Goal: Task Accomplishment & Management: Manage account settings

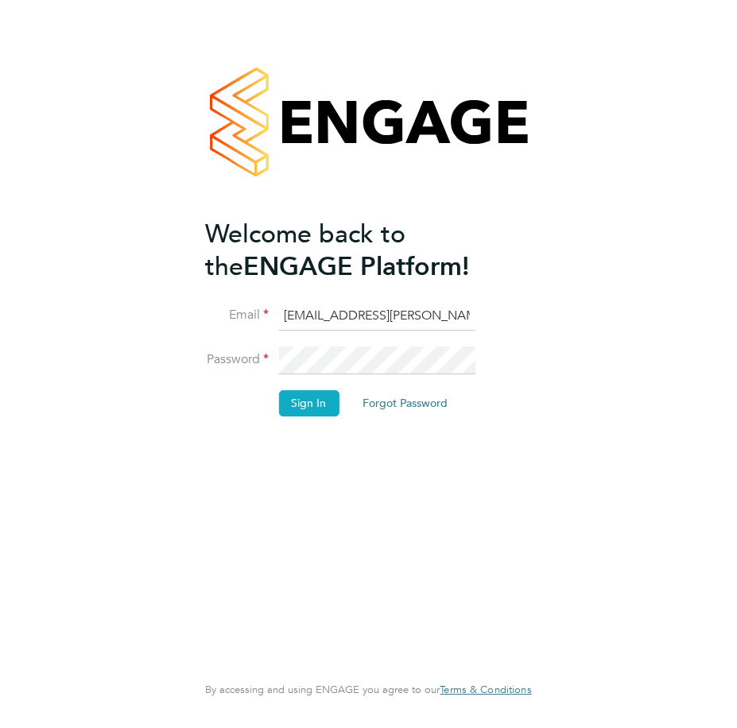
click at [297, 397] on button "Sign In" at bounding box center [308, 402] width 60 height 25
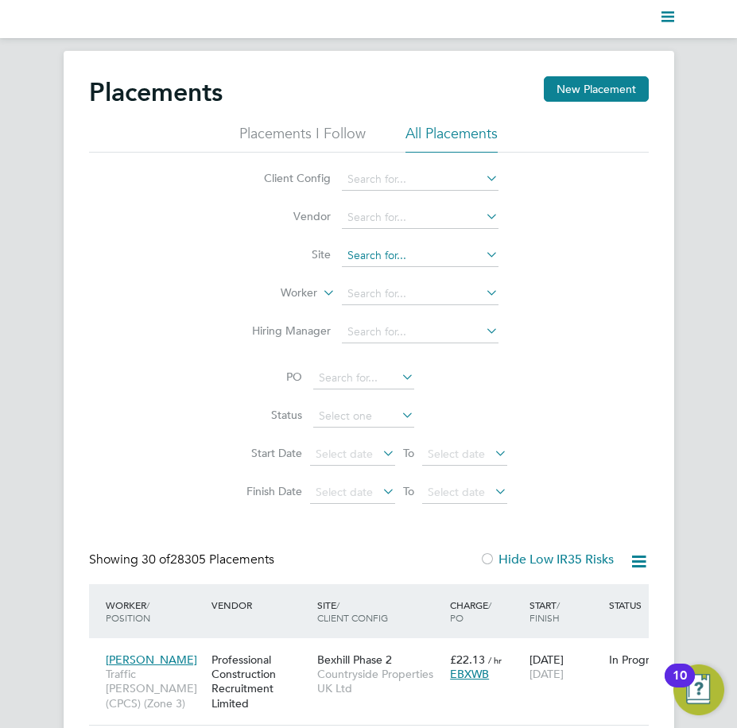
click at [391, 245] on input at bounding box center [420, 256] width 157 height 22
click at [429, 267] on li "Buckin gham (Osier Way)" at bounding box center [441, 277] width 202 height 21
type input "Buckingham (Osier Way)"
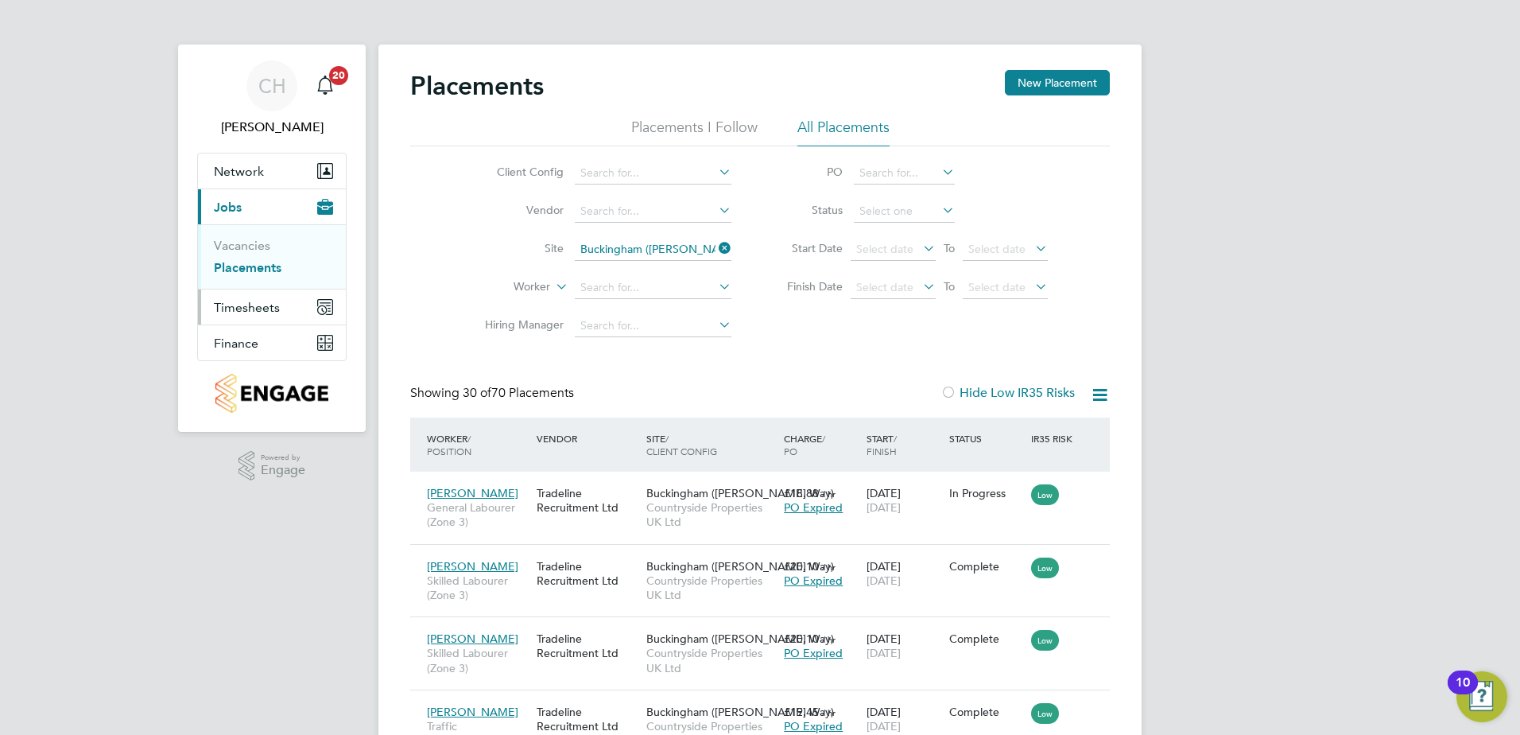
click at [256, 311] on span "Timesheets" at bounding box center [247, 307] width 66 height 15
click at [262, 281] on link "Timesheets" at bounding box center [247, 280] width 66 height 15
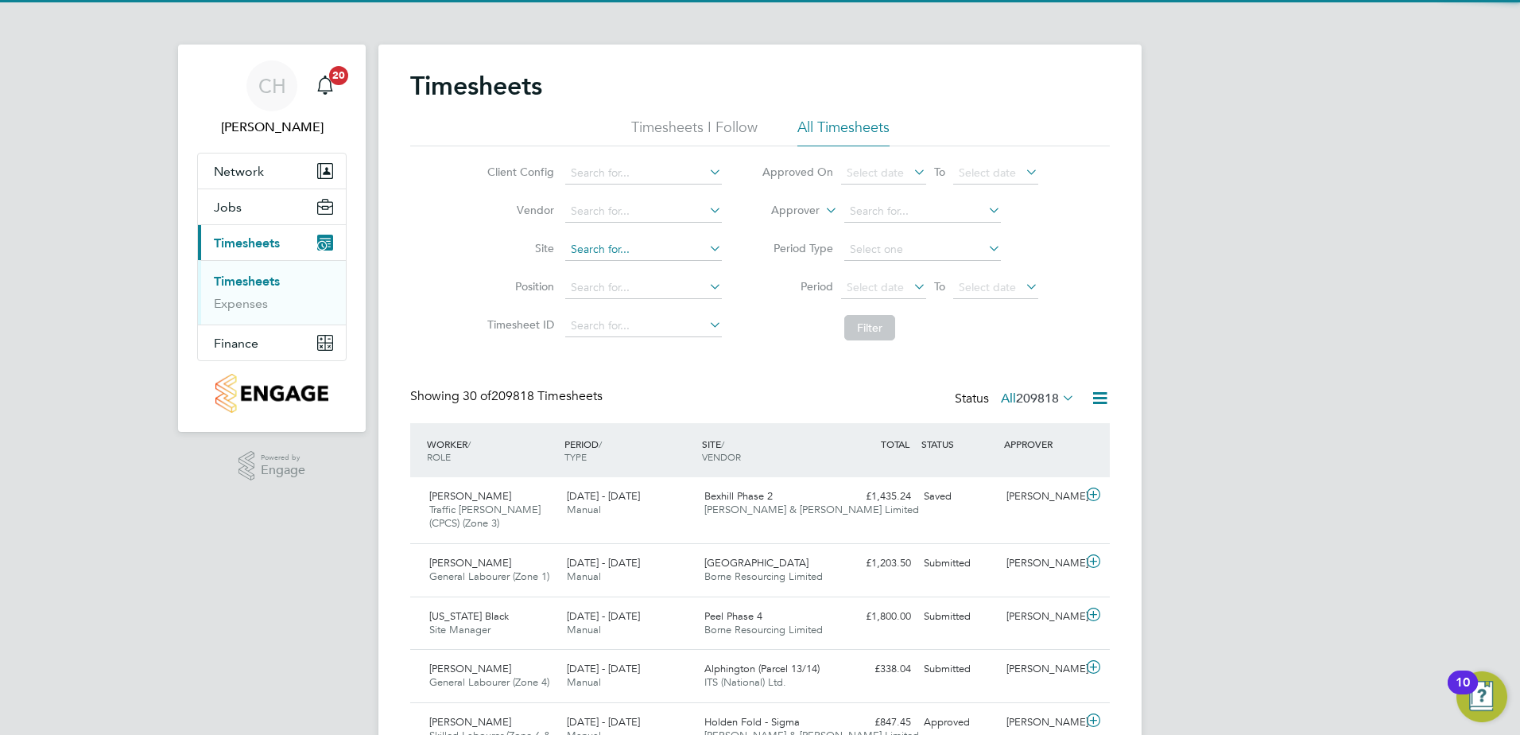
click at [638, 253] on input at bounding box center [643, 249] width 157 height 22
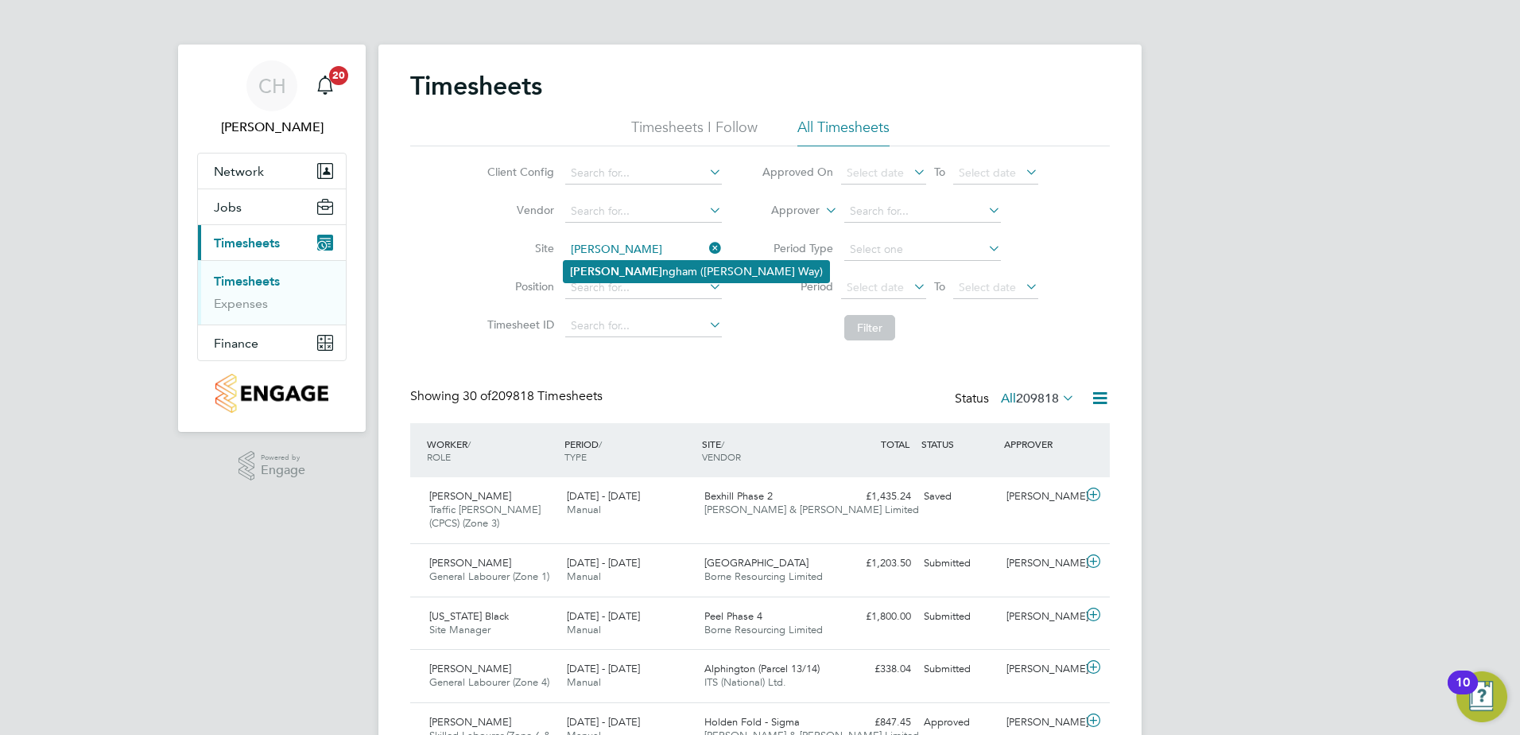
click at [618, 263] on li "Bucki ngham (Osier Way)" at bounding box center [697, 271] width 266 height 21
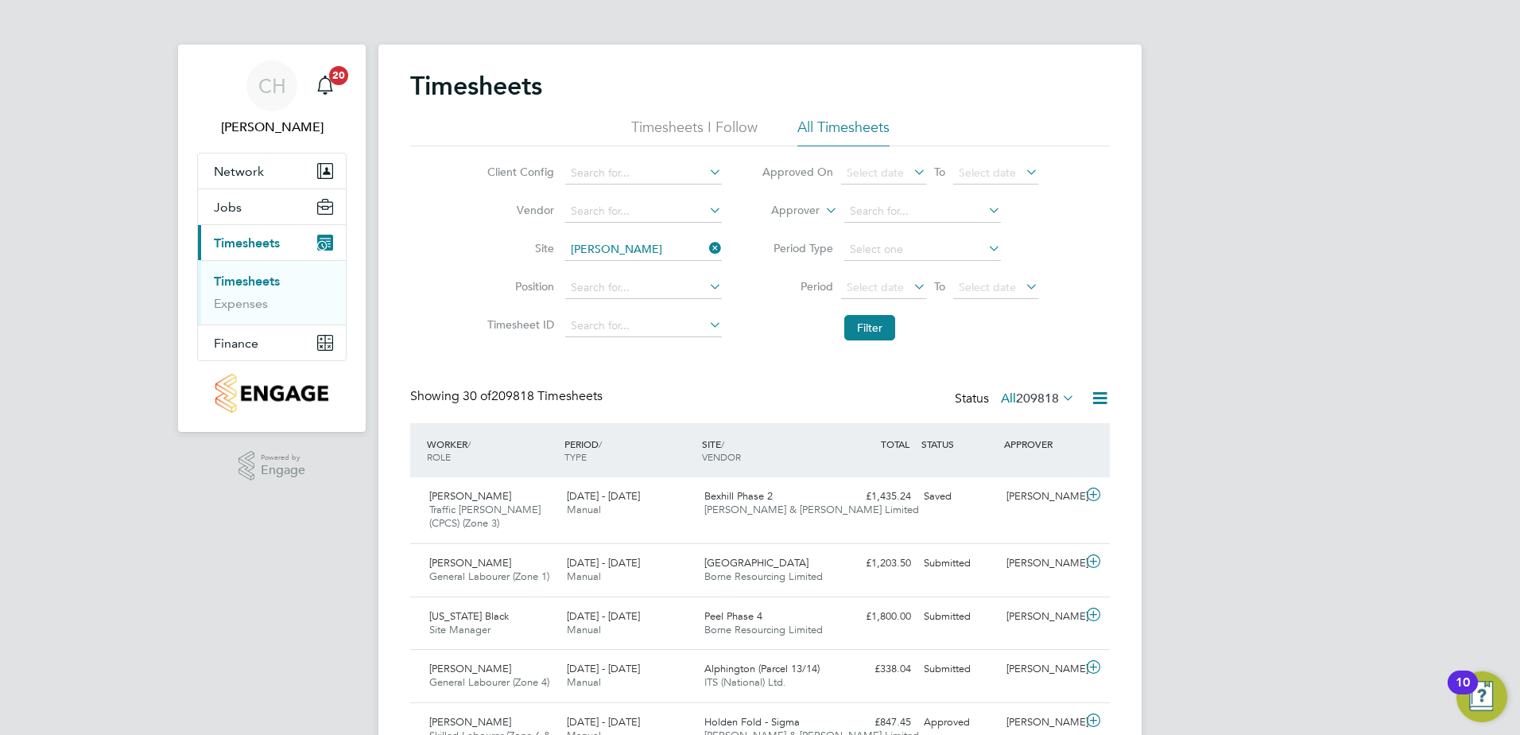
type input "Buckingham ([PERSON_NAME] Way)"
click at [736, 339] on button "Filter" at bounding box center [869, 327] width 51 height 25
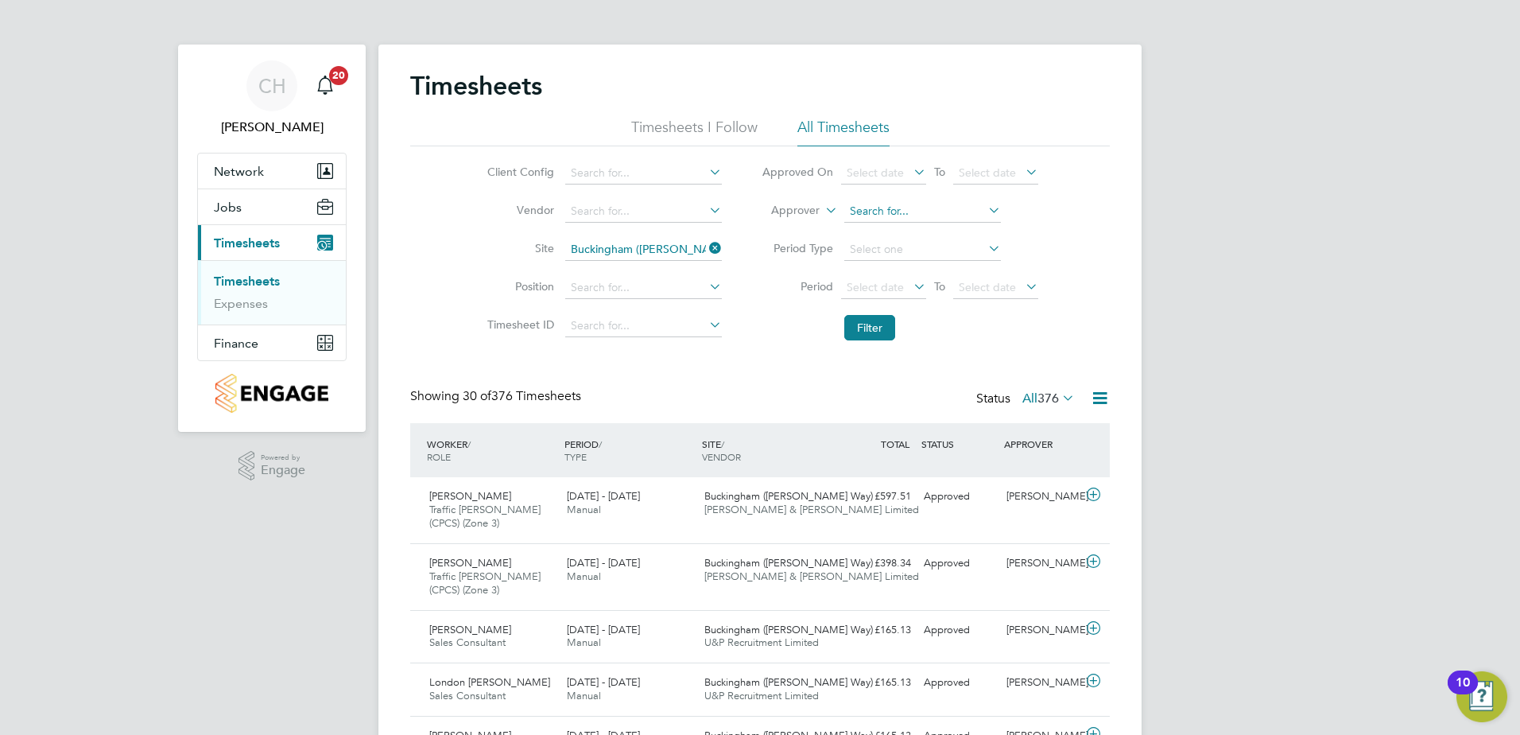
click at [736, 220] on input at bounding box center [922, 211] width 157 height 22
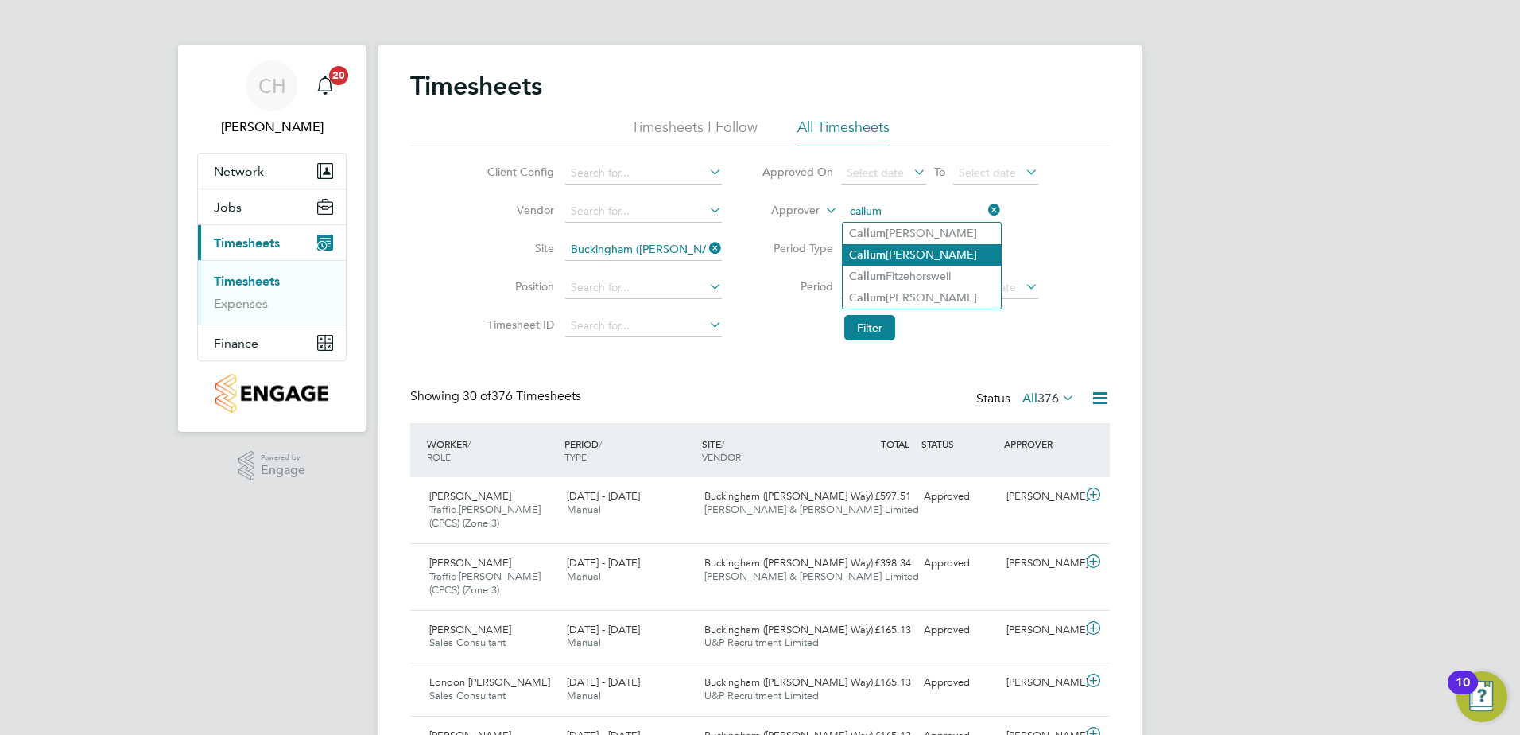
click at [736, 246] on li "Callum Haire" at bounding box center [922, 254] width 158 height 21
type input "[PERSON_NAME]"
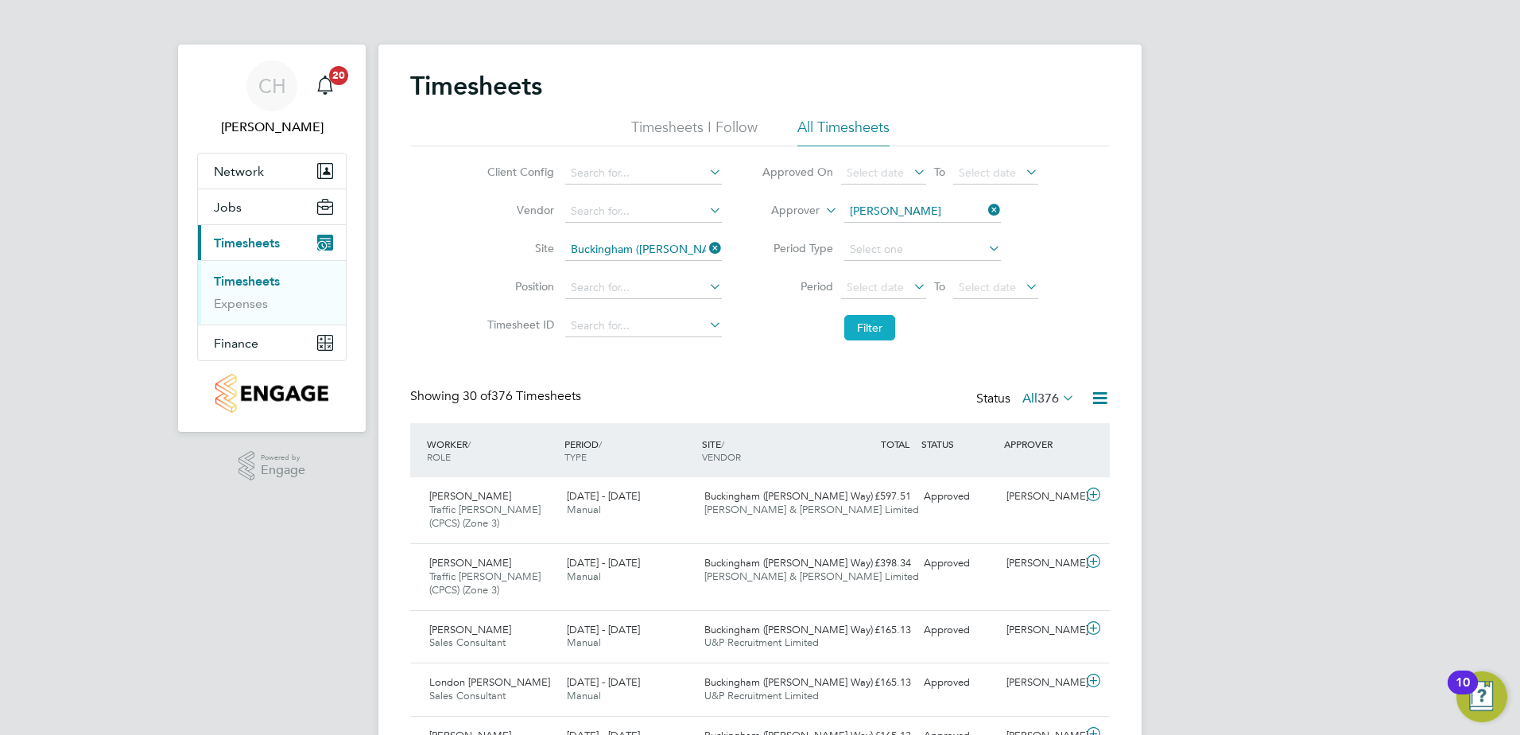
click at [736, 318] on button "Filter" at bounding box center [869, 327] width 51 height 25
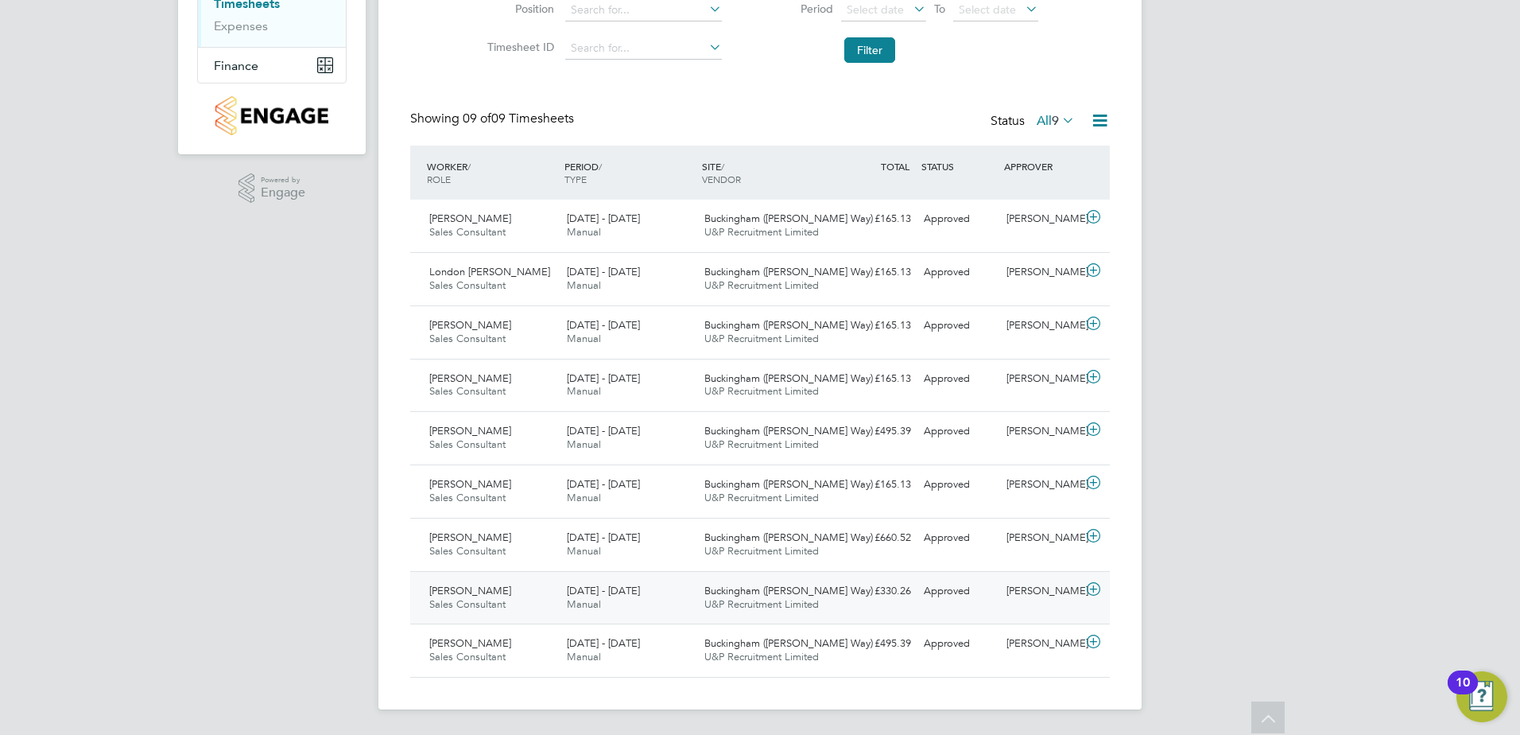
click at [640, 601] on div "11 - 17 Aug 2025 Manual" at bounding box center [629, 598] width 138 height 40
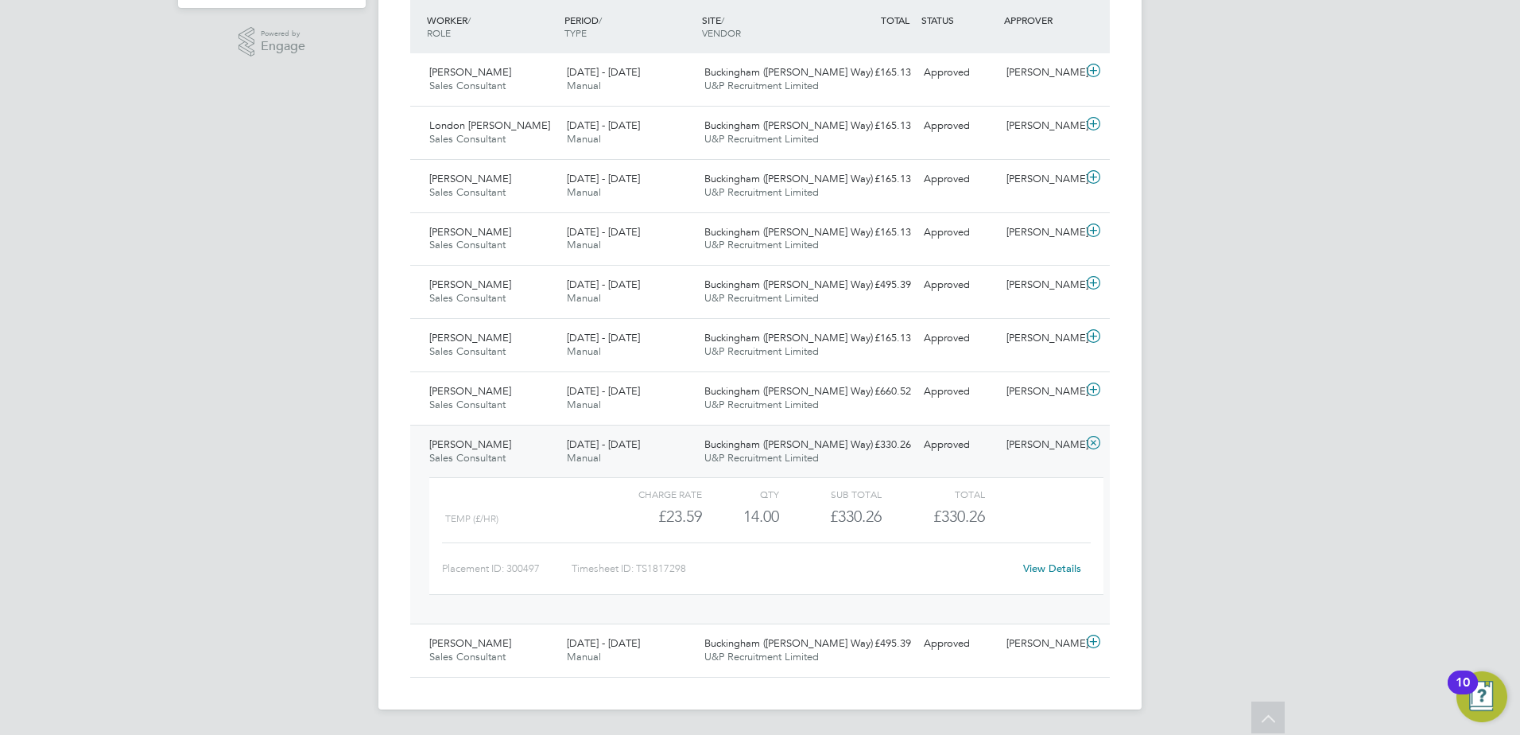
click at [736, 568] on link "View Details" at bounding box center [1052, 568] width 58 height 14
click at [736, 392] on div "Approved" at bounding box center [958, 391] width 83 height 26
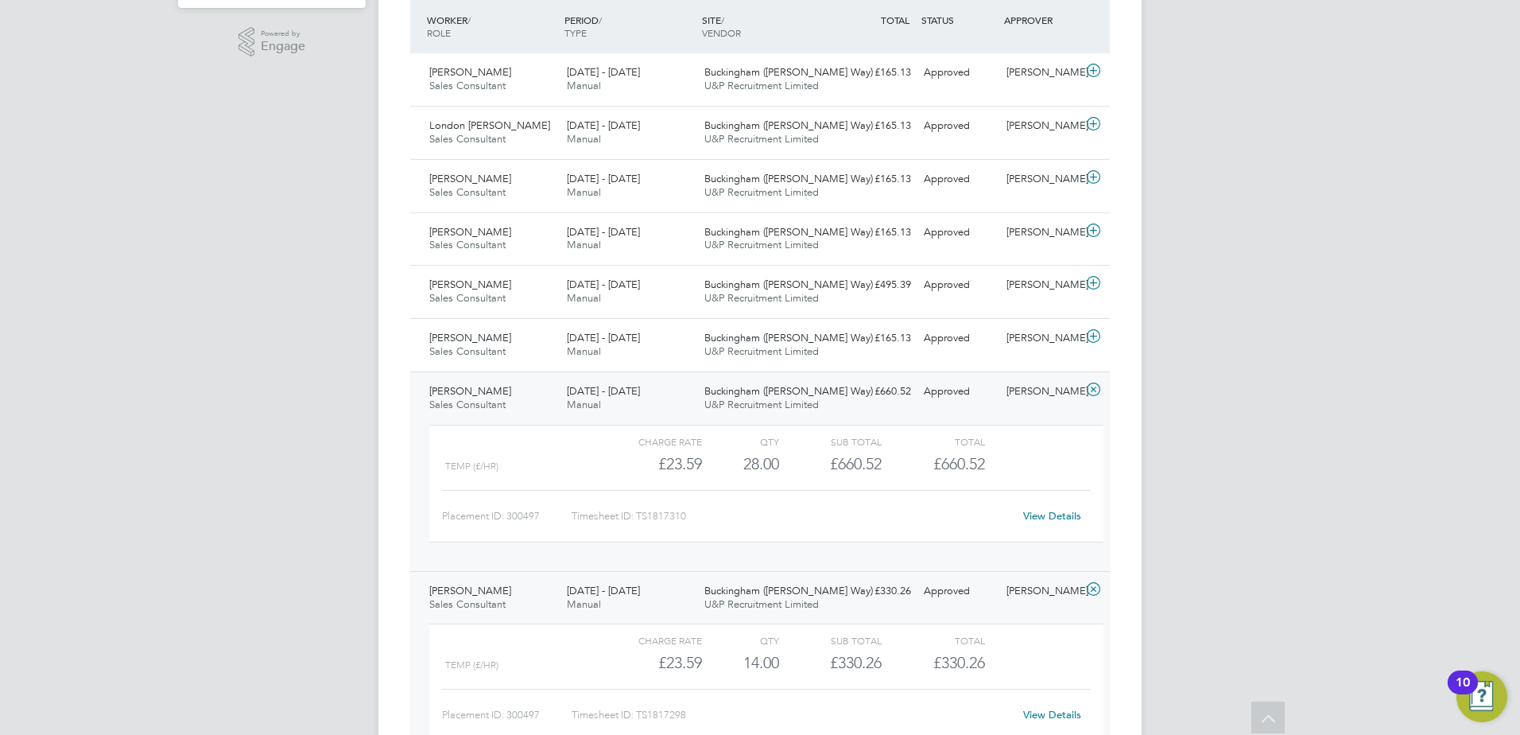
click at [736, 514] on link "View Details" at bounding box center [1052, 516] width 58 height 14
click at [736, 328] on div "Buckingham (Osier Way) U&P Recruitment Limited" at bounding box center [767, 345] width 138 height 40
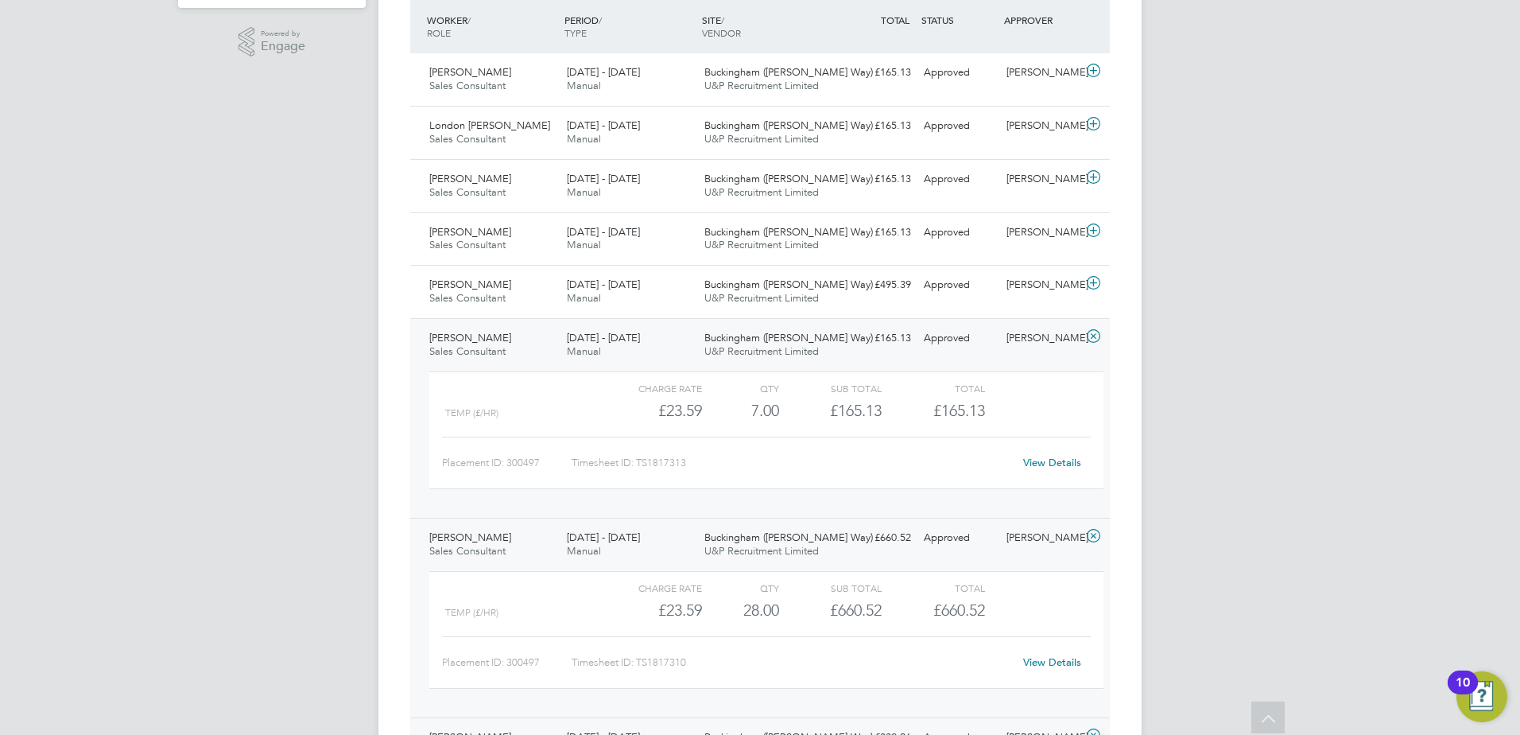
click at [736, 463] on link "View Details" at bounding box center [1052, 463] width 58 height 14
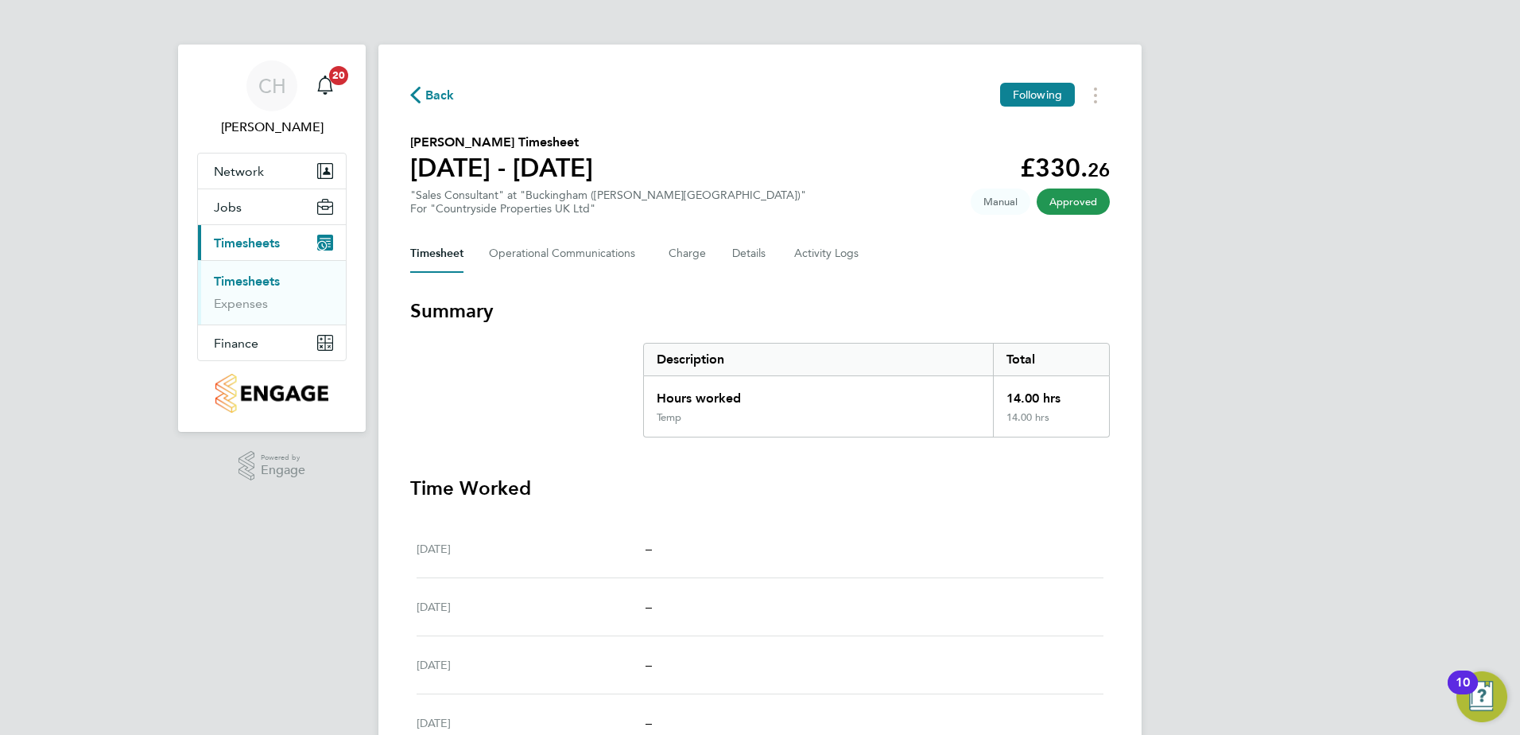
click at [1007, 203] on span "Manual" at bounding box center [1001, 201] width 60 height 26
click at [1099, 87] on button "Timesheets Menu" at bounding box center [1095, 95] width 29 height 25
click at [929, 298] on h3 "Summary" at bounding box center [760, 310] width 700 height 25
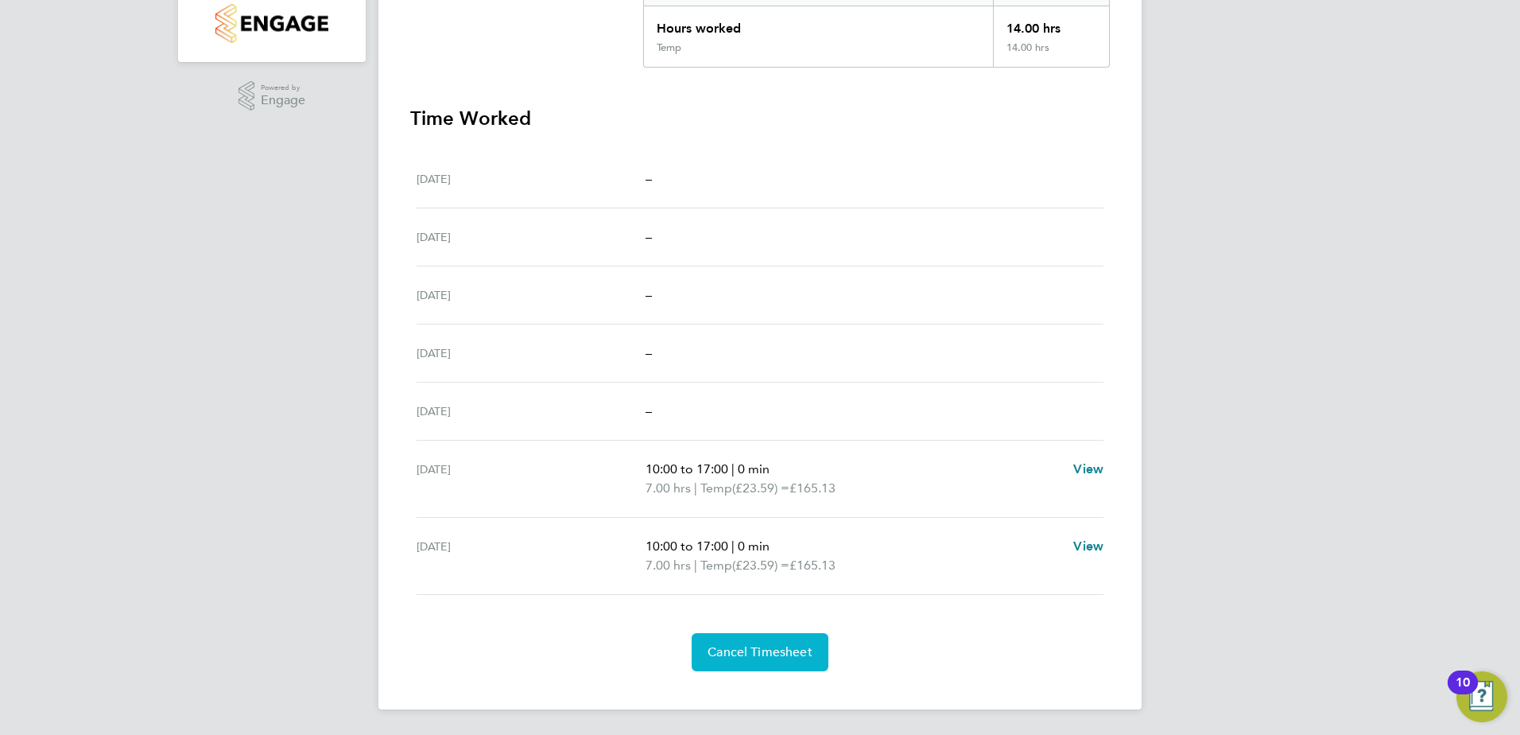
click at [772, 653] on span "Cancel Timesheet" at bounding box center [760, 652] width 105 height 16
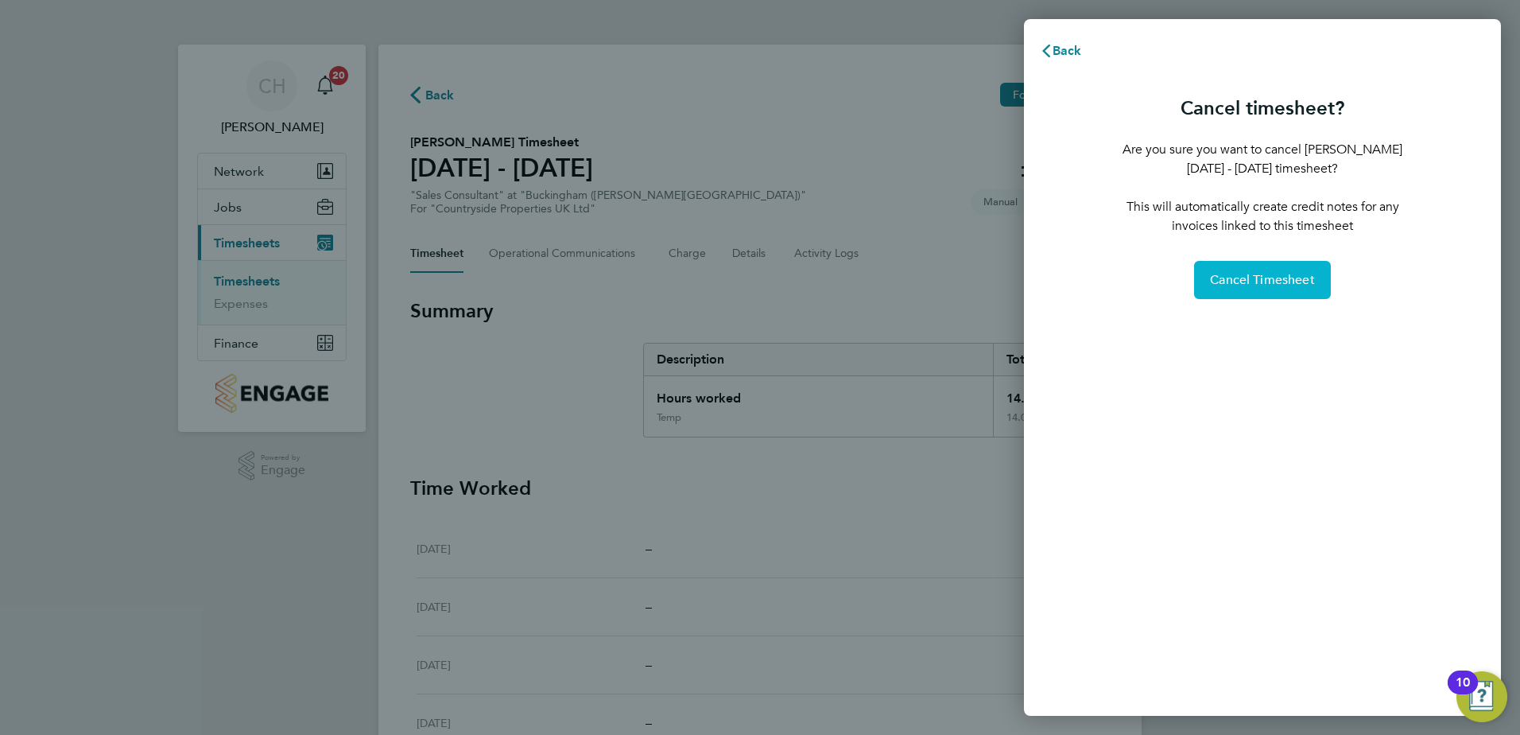
click at [1267, 281] on span "Cancel Timesheet" at bounding box center [1262, 280] width 105 height 16
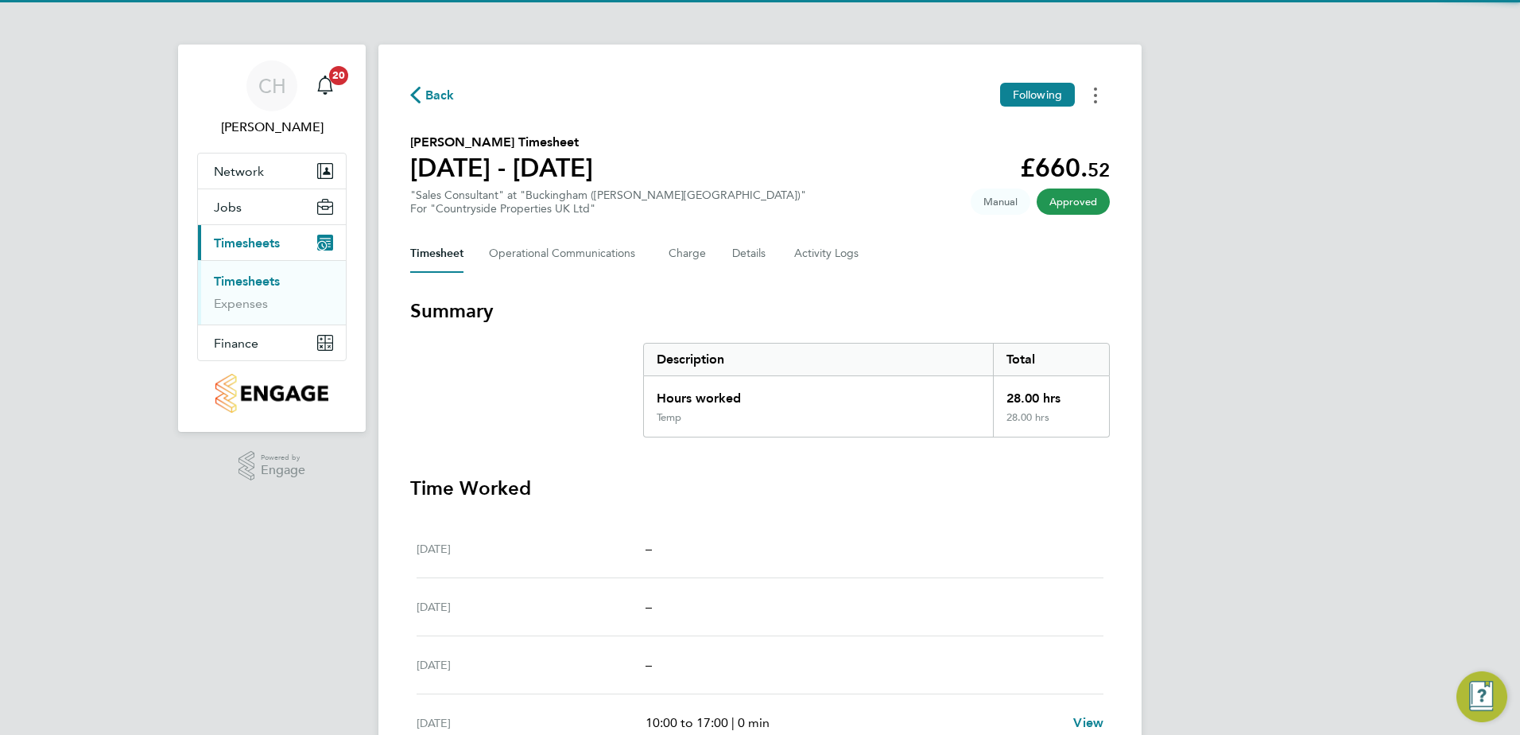
click at [1095, 91] on icon "Timesheets Menu" at bounding box center [1095, 95] width 3 height 16
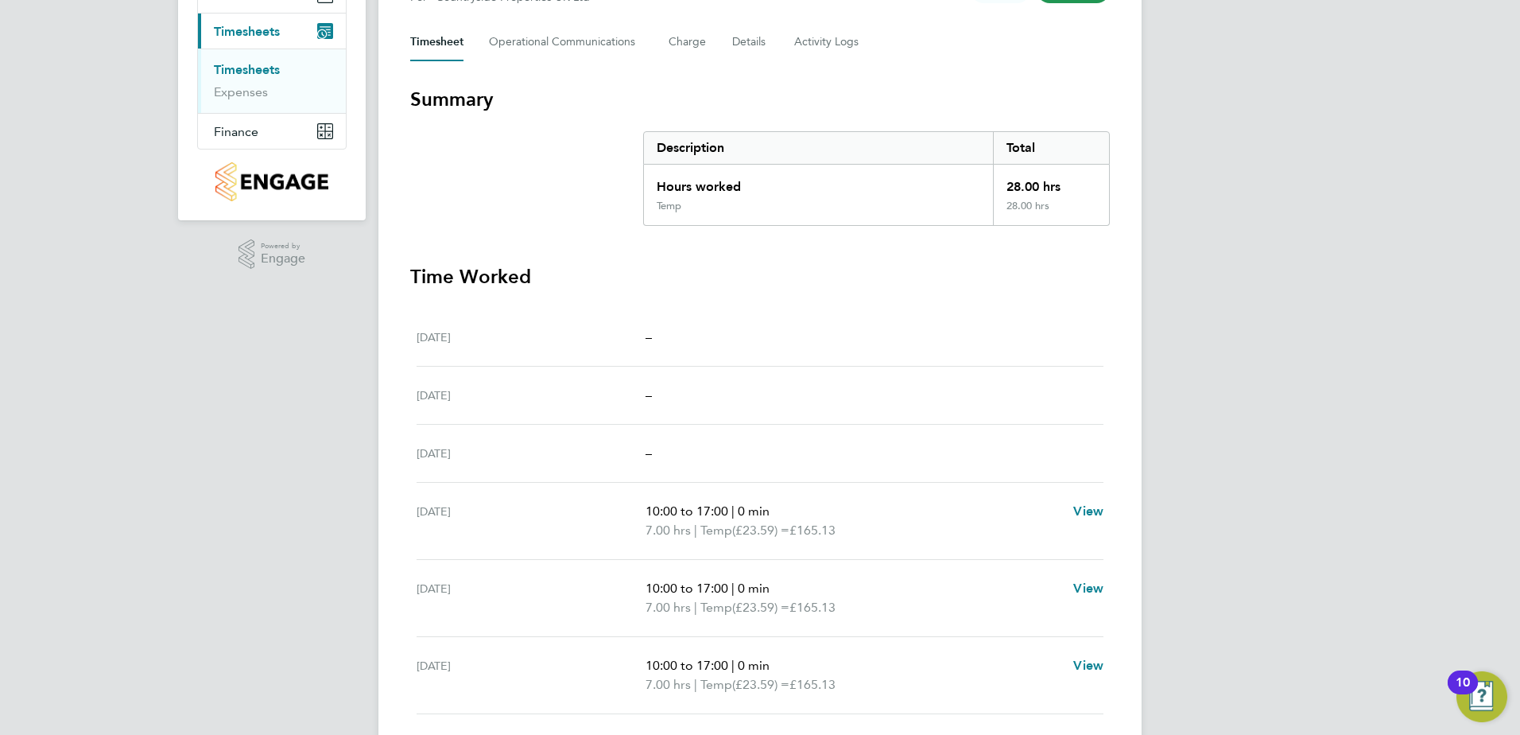
scroll to position [408, 0]
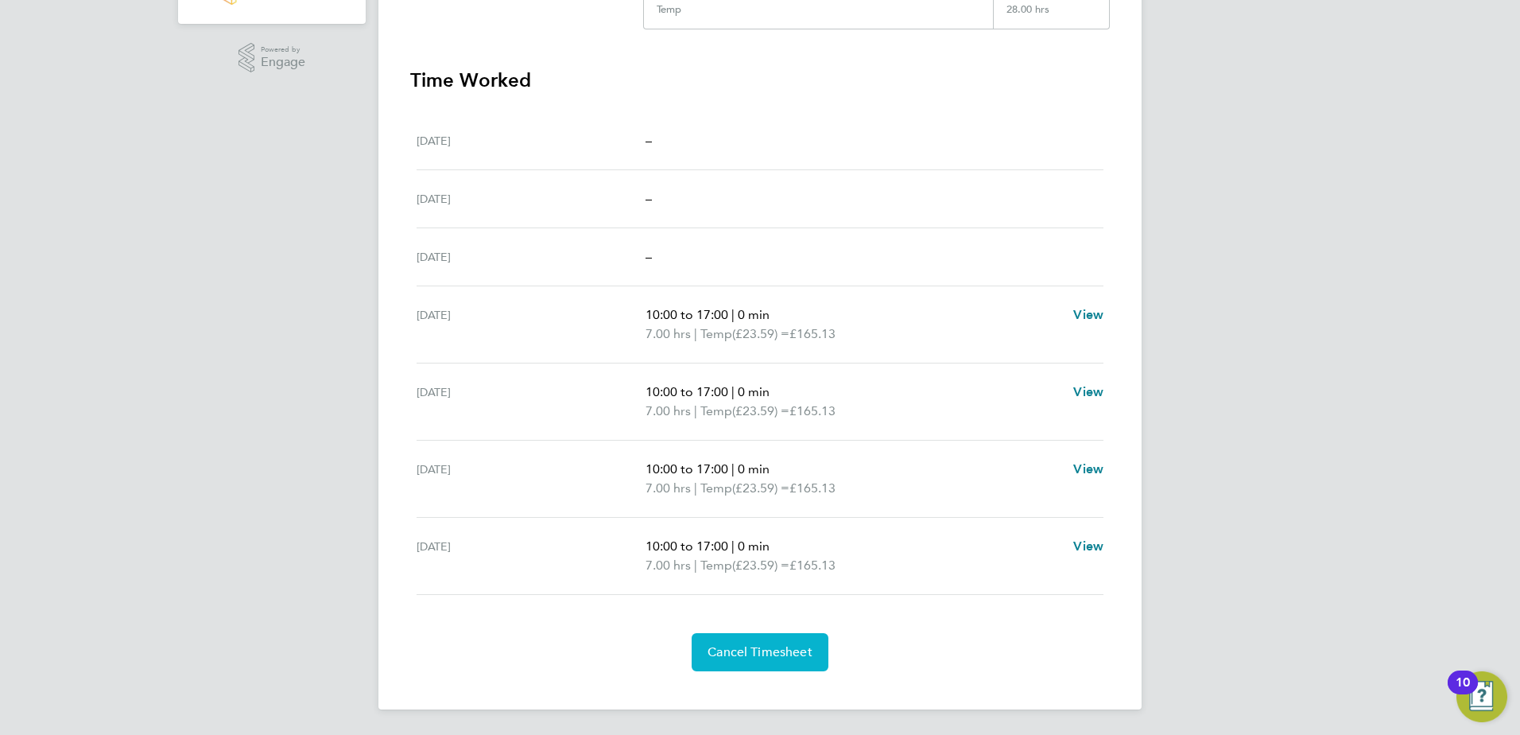
drag, startPoint x: 795, startPoint y: 648, endPoint x: 804, endPoint y: 646, distance: 9.8
click at [795, 648] on span "Cancel Timesheet" at bounding box center [760, 652] width 105 height 16
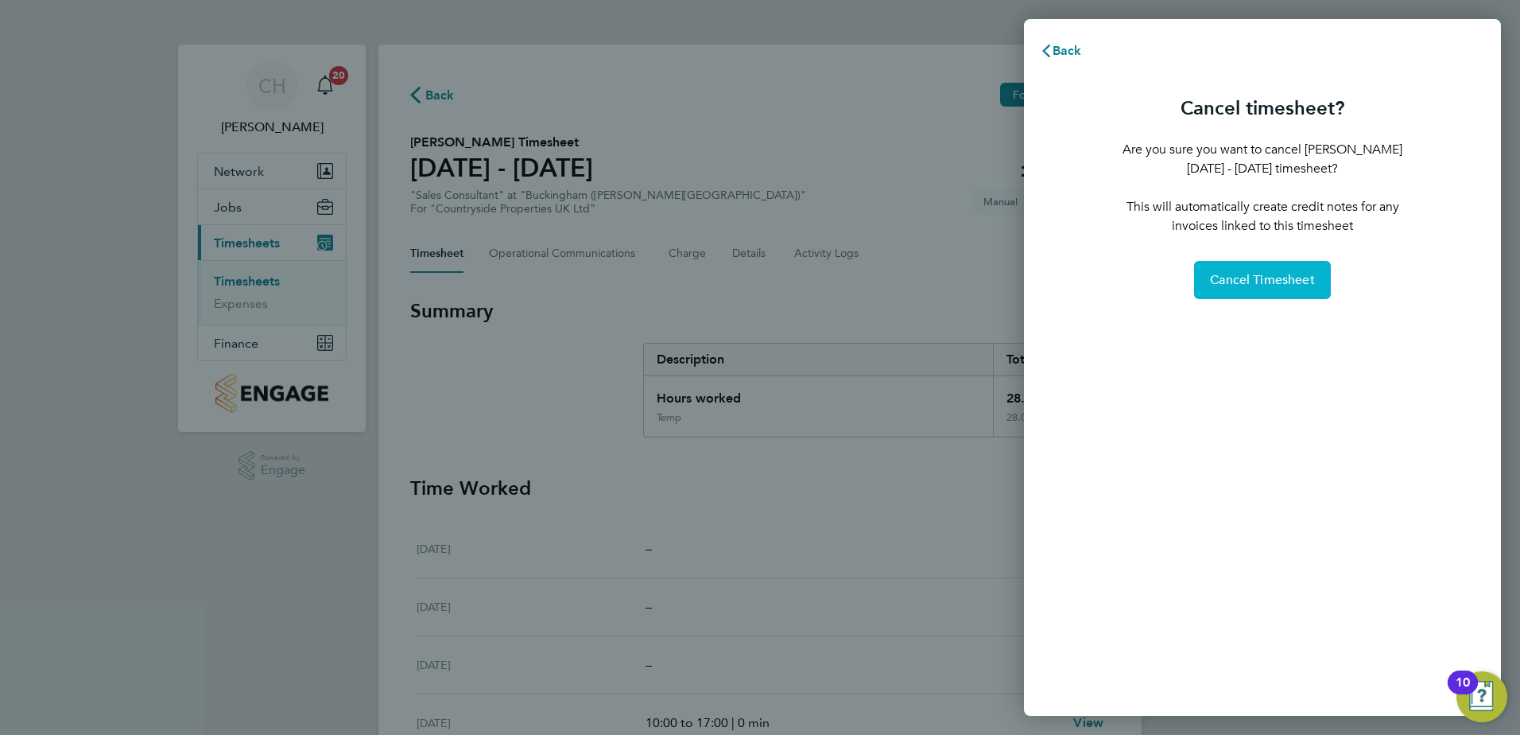
click at [1294, 267] on button "Cancel Timesheet" at bounding box center [1262, 280] width 137 height 38
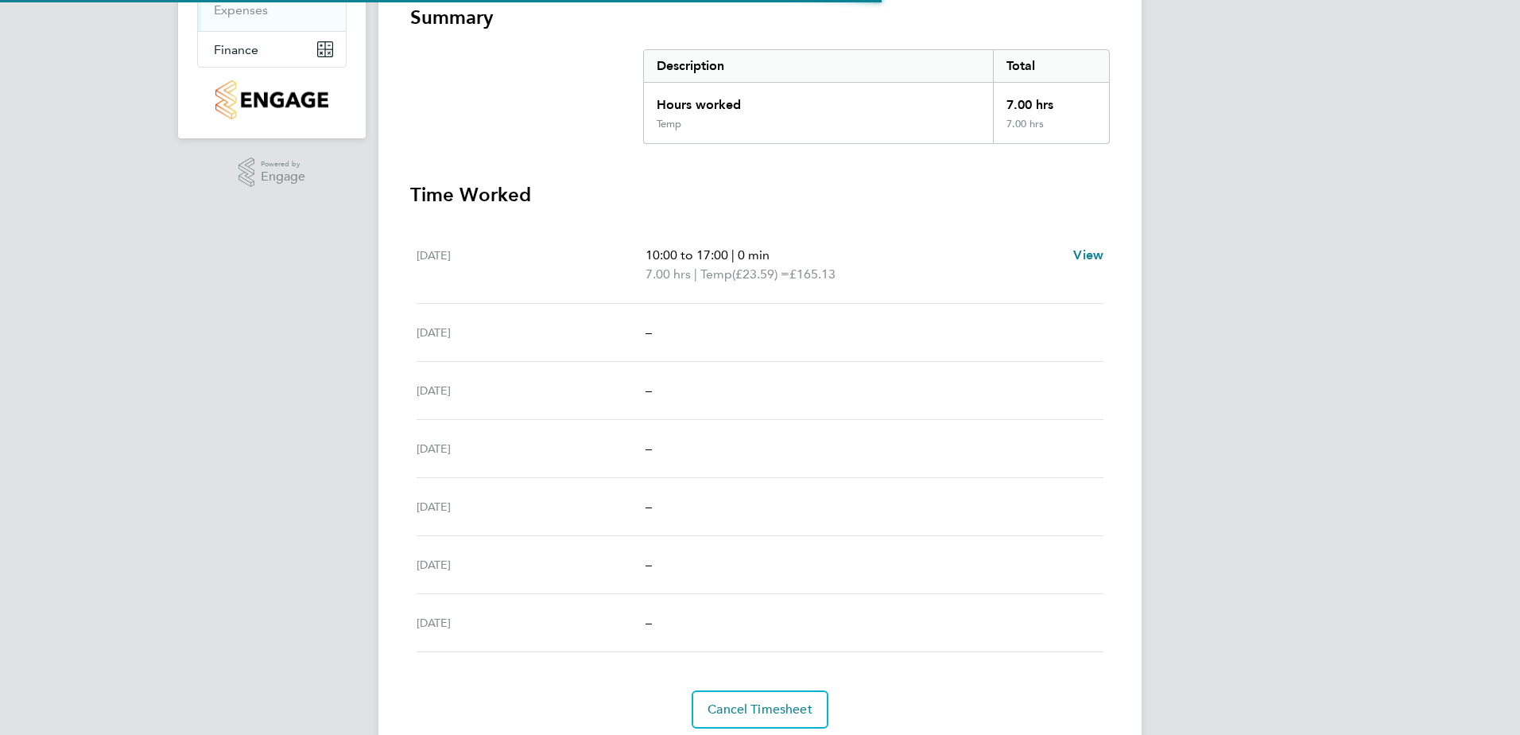
scroll to position [351, 0]
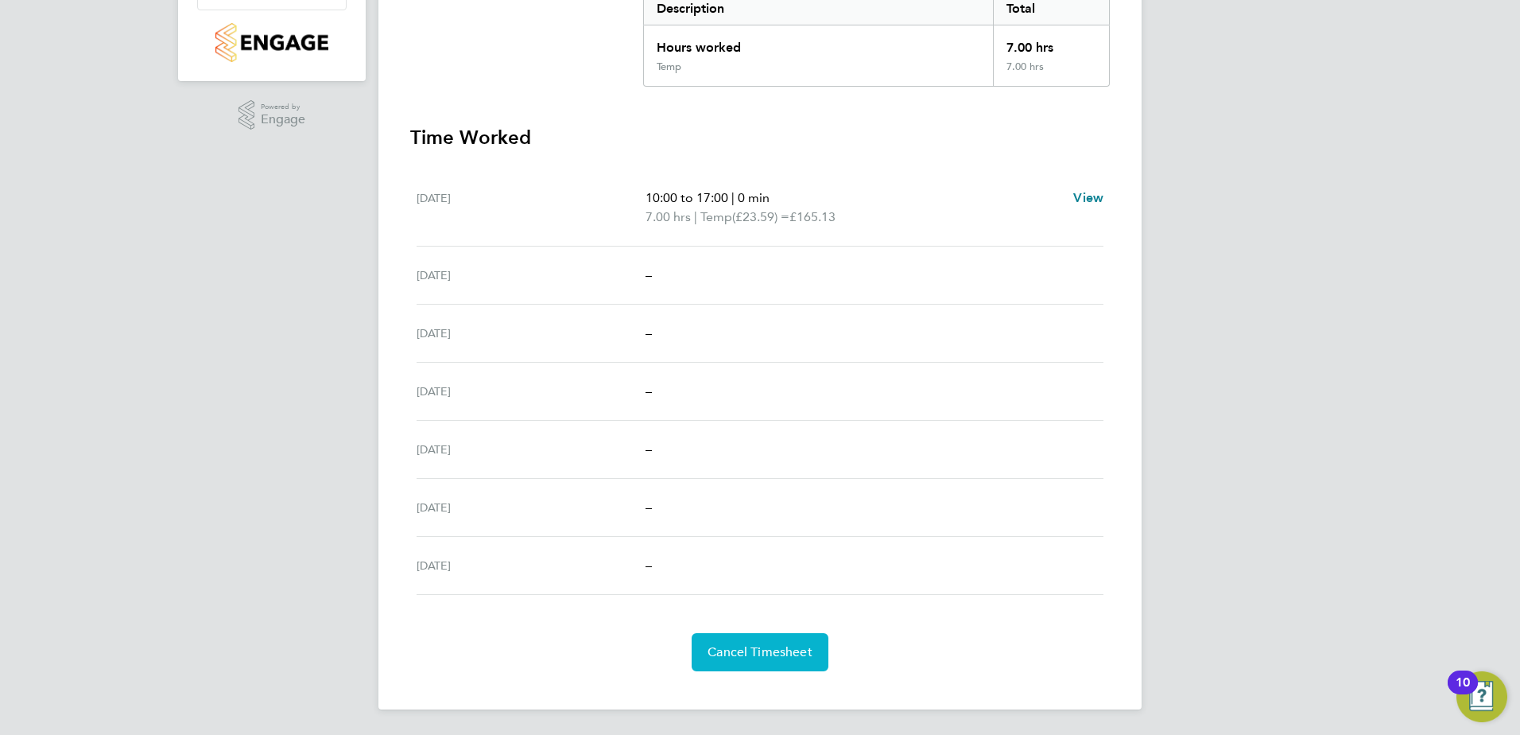
click at [752, 649] on span "Cancel Timesheet" at bounding box center [760, 652] width 105 height 16
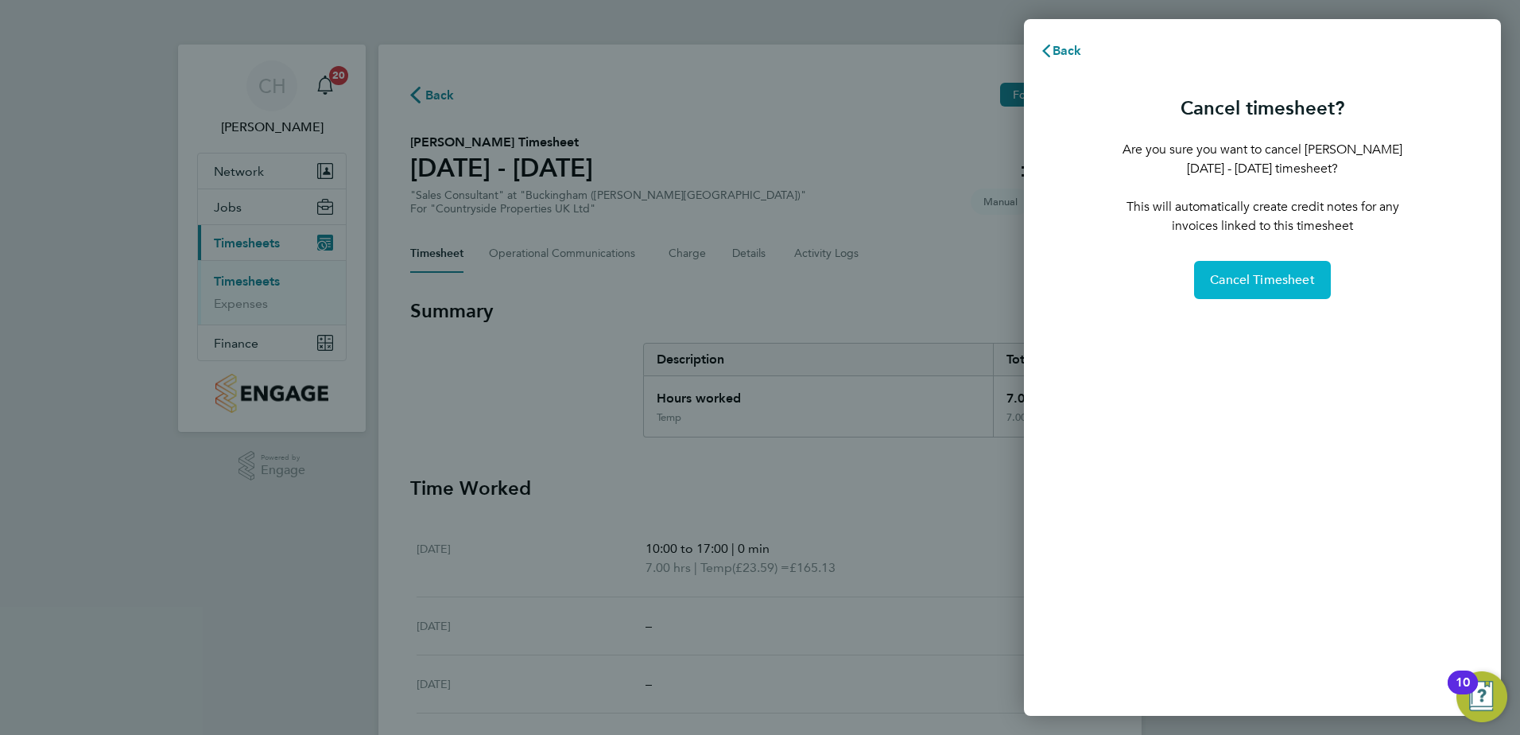
click at [1239, 285] on span "Cancel Timesheet" at bounding box center [1262, 280] width 105 height 16
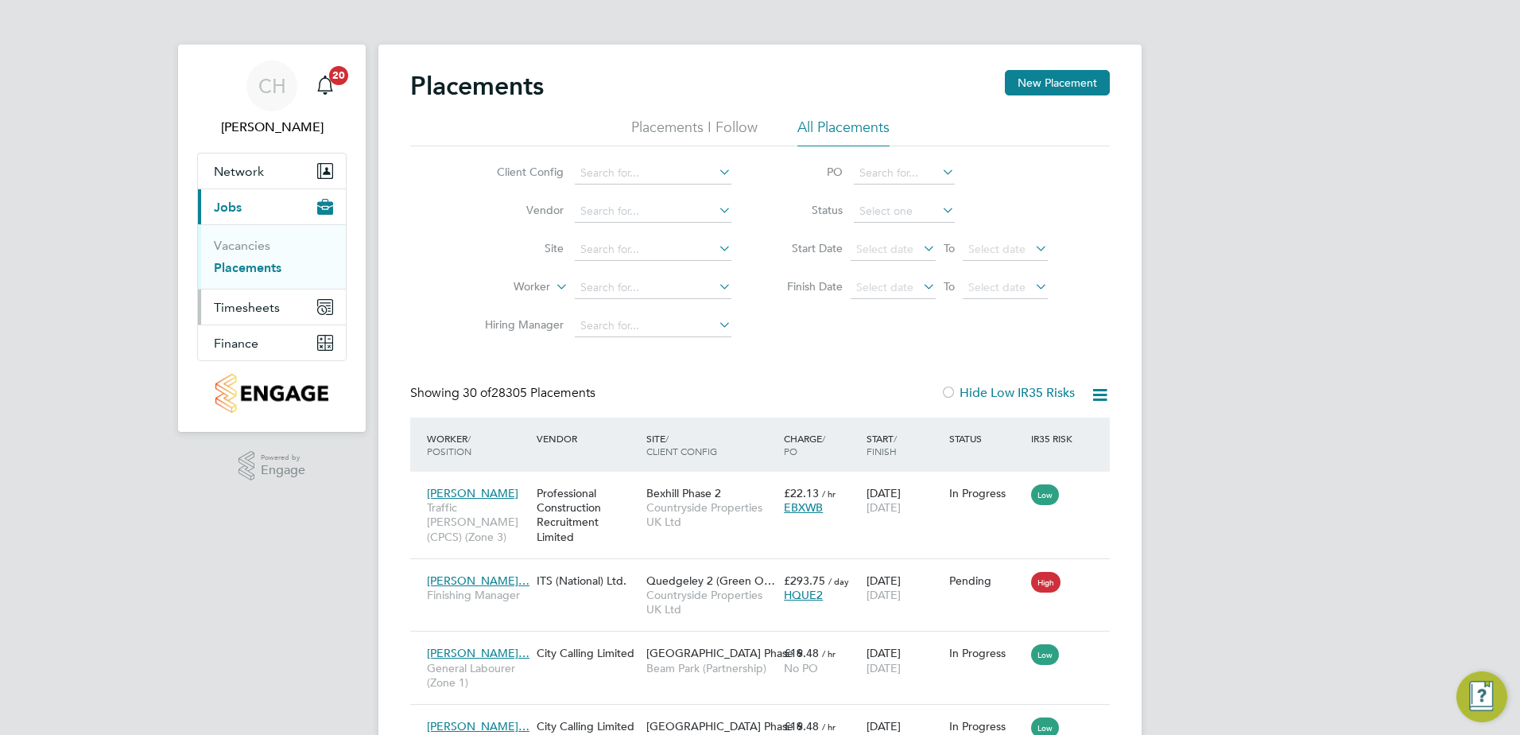
click at [247, 305] on span "Timesheets" at bounding box center [247, 307] width 66 height 15
drag, startPoint x: 265, startPoint y: 283, endPoint x: 370, endPoint y: 303, distance: 106.8
click at [265, 283] on link "Timesheets" at bounding box center [247, 280] width 66 height 15
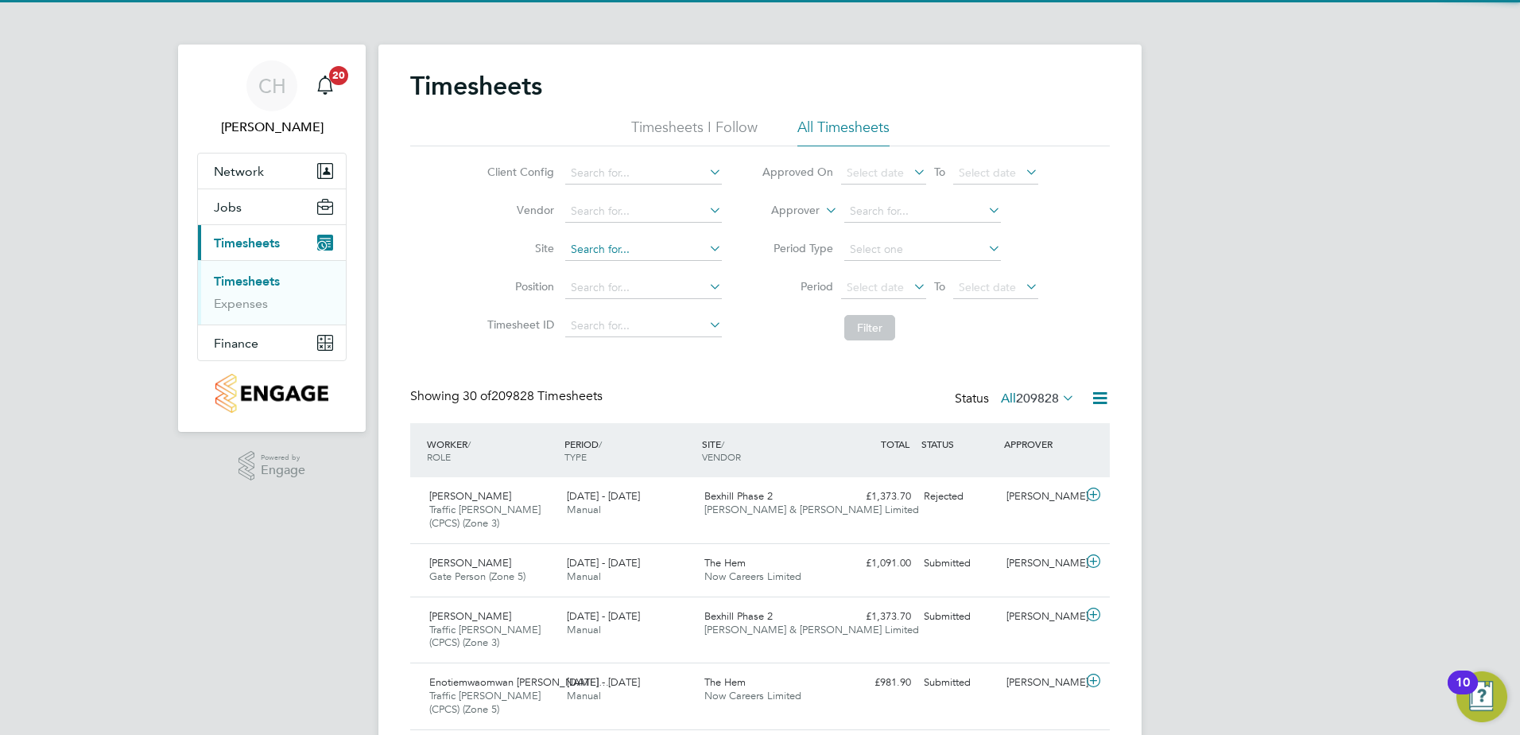
click at [650, 251] on input at bounding box center [643, 249] width 157 height 22
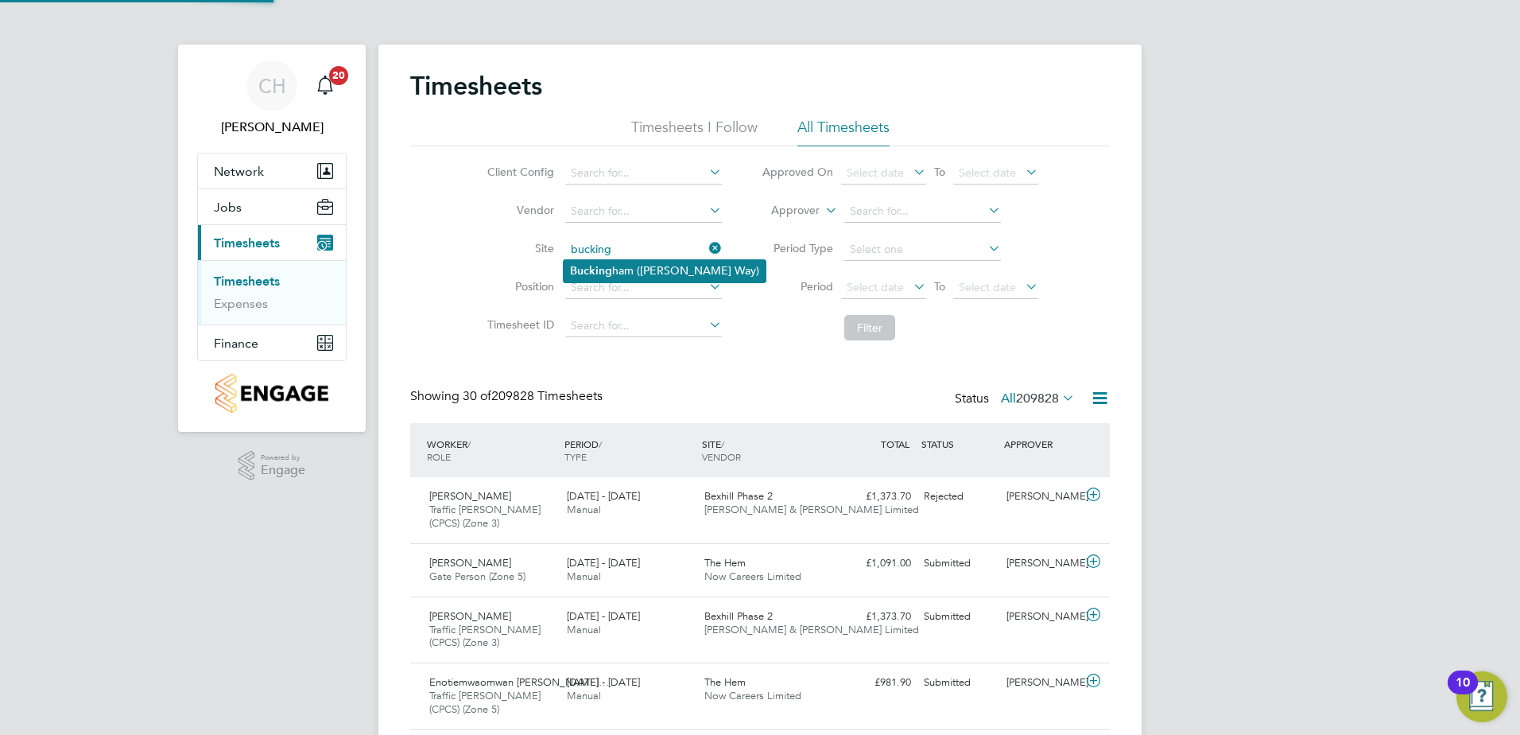
click at [648, 274] on li "Bucking ham (Osier Way)" at bounding box center [665, 270] width 202 height 21
type input "Buckingham ([PERSON_NAME] Way)"
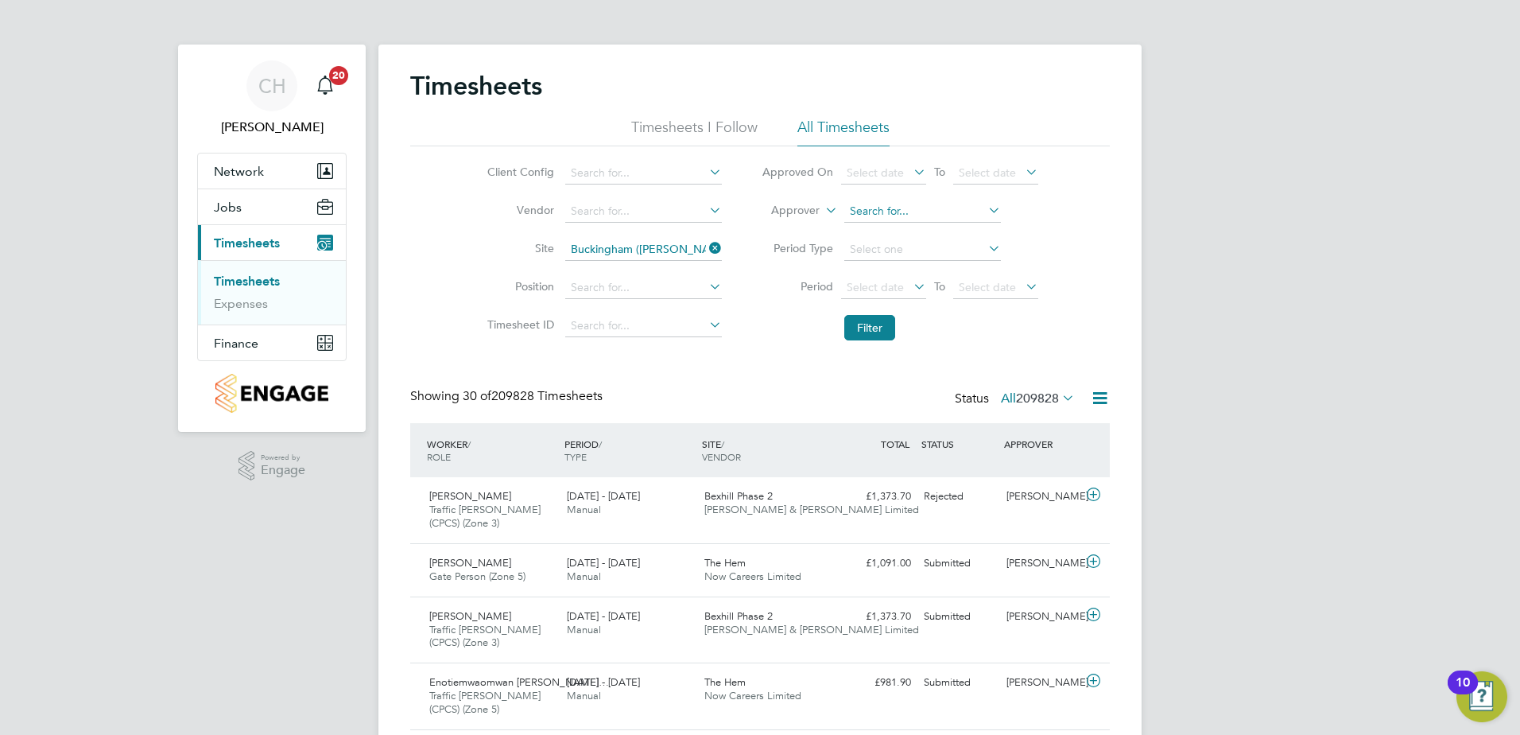
click at [895, 211] on input at bounding box center [922, 211] width 157 height 22
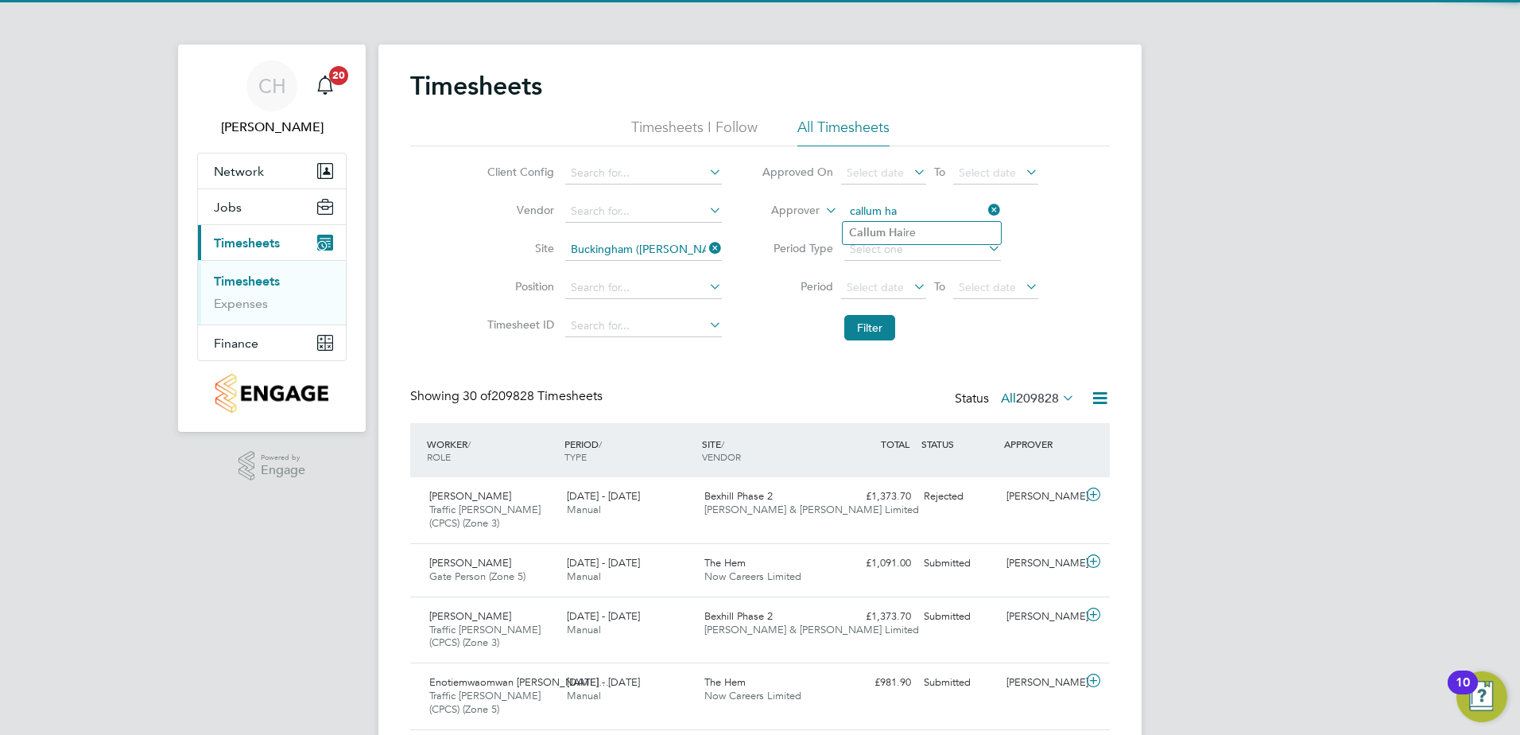
click at [907, 235] on li "Callum Ha ire" at bounding box center [922, 232] width 158 height 21
type input "[PERSON_NAME]"
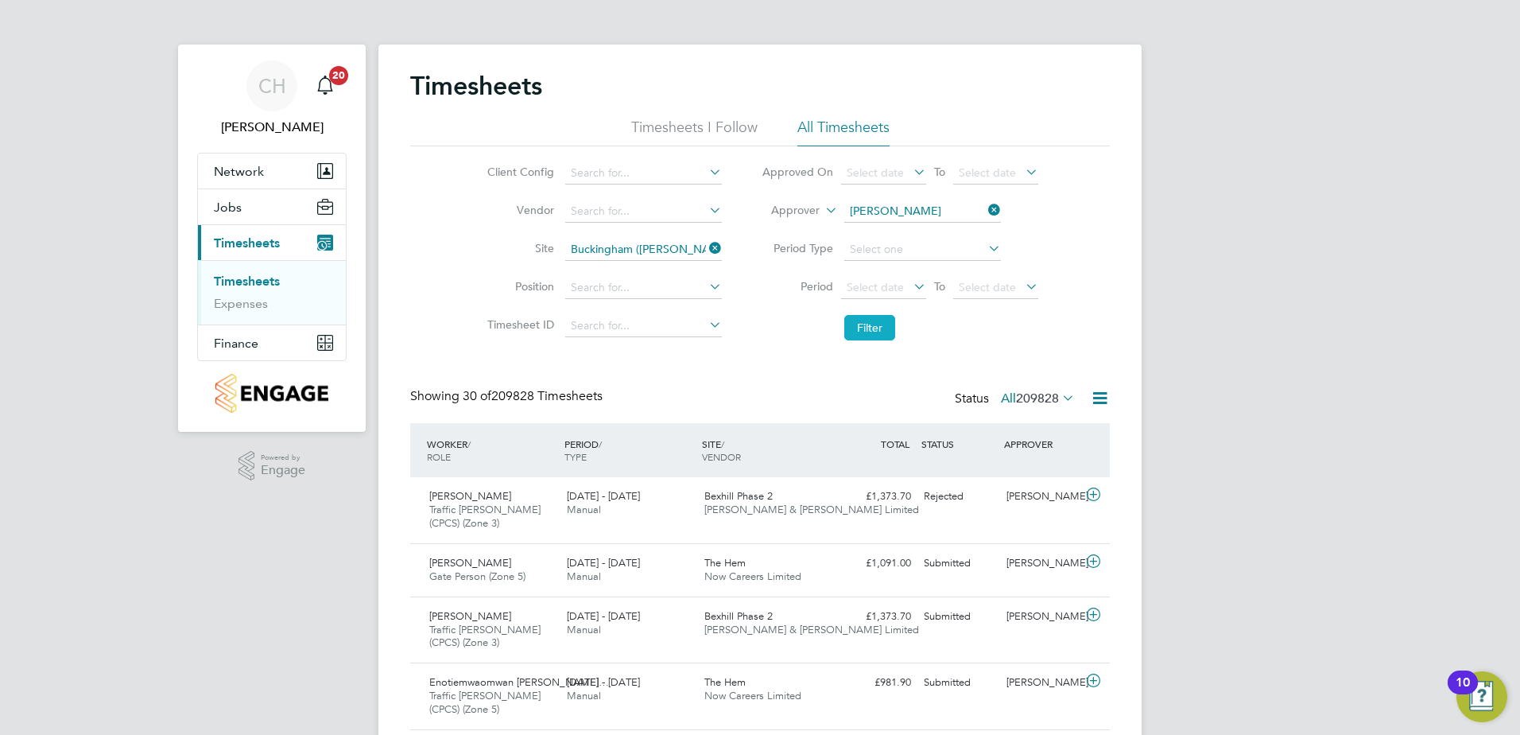
click at [886, 320] on button "Filter" at bounding box center [869, 327] width 51 height 25
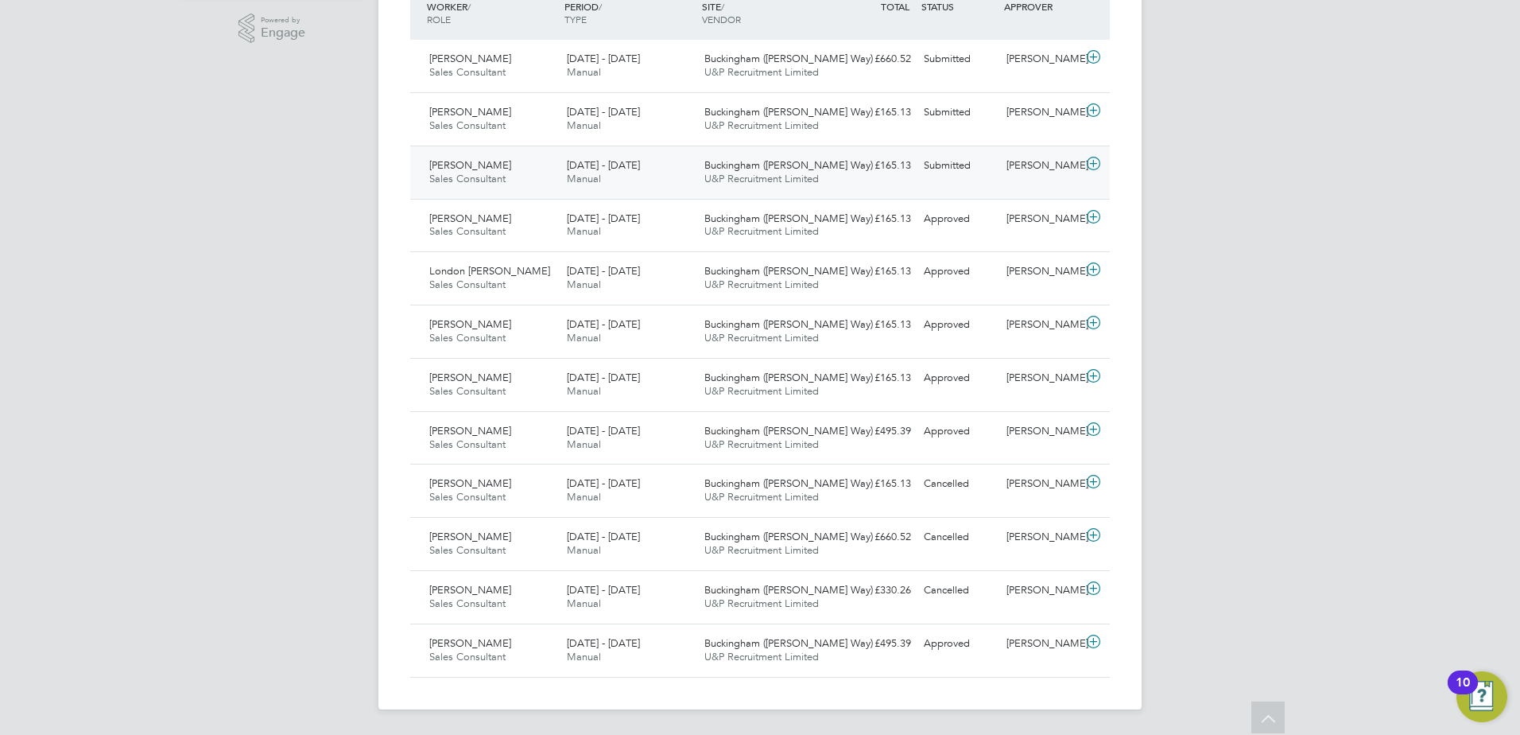
click at [815, 162] on span "Buckingham ([PERSON_NAME] Way)" at bounding box center [788, 165] width 169 height 14
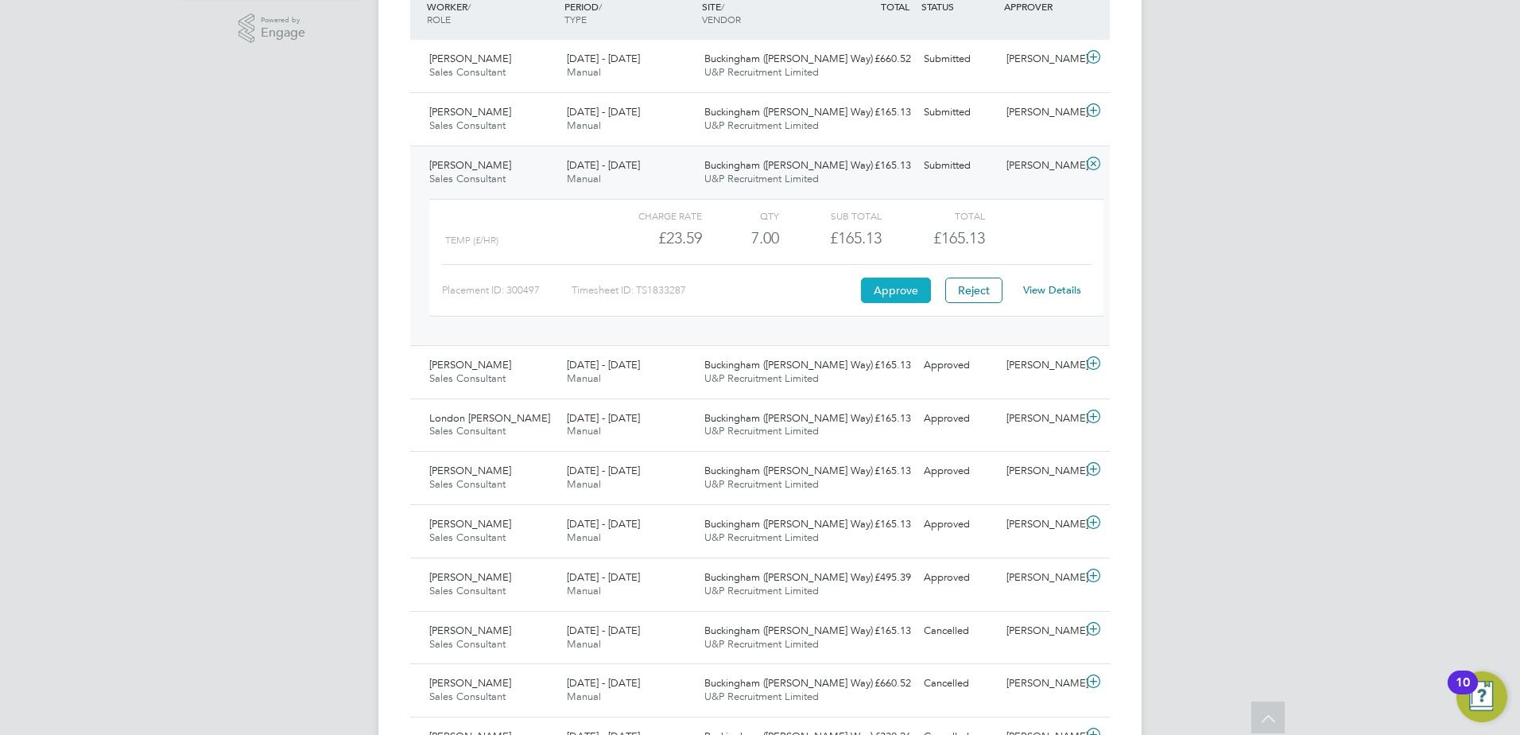
click at [900, 285] on button "Approve" at bounding box center [896, 289] width 70 height 25
click at [847, 128] on div "Sarah Webster Sales Consultant 18 - 24 Aug 2025 18 - 24 Aug 2025 Manual Bucking…" at bounding box center [760, 118] width 700 height 53
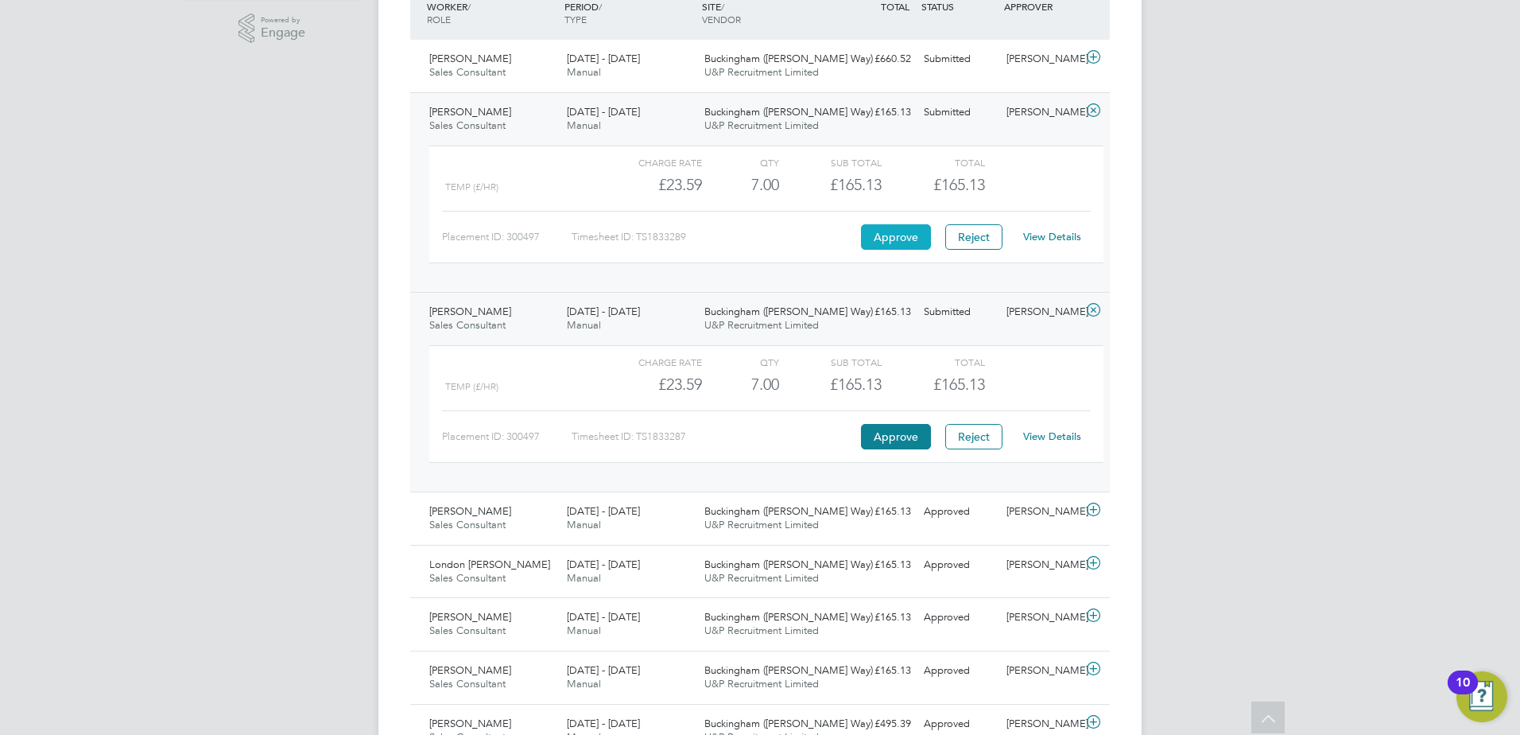
click at [894, 238] on button "Approve" at bounding box center [896, 236] width 70 height 25
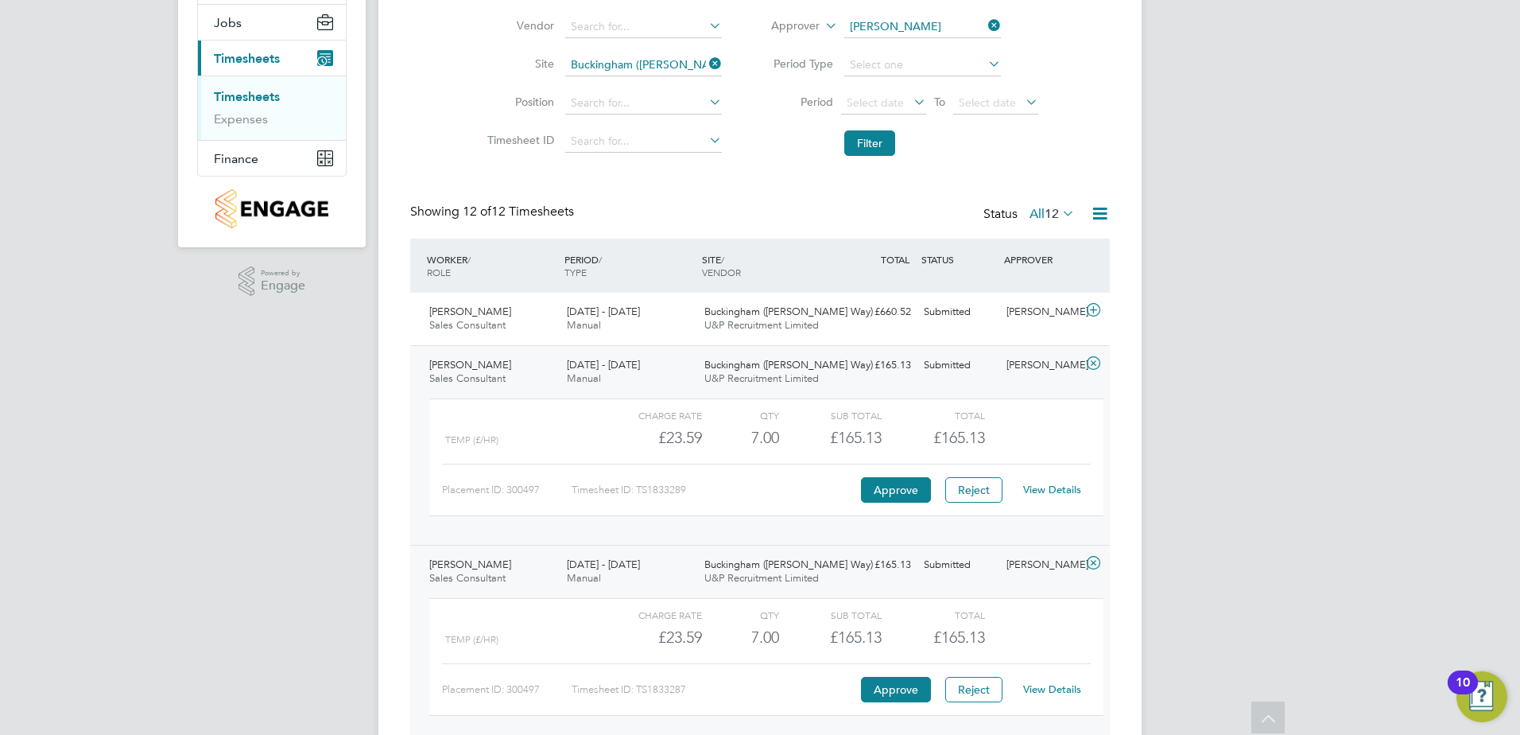
scroll to position [173, 0]
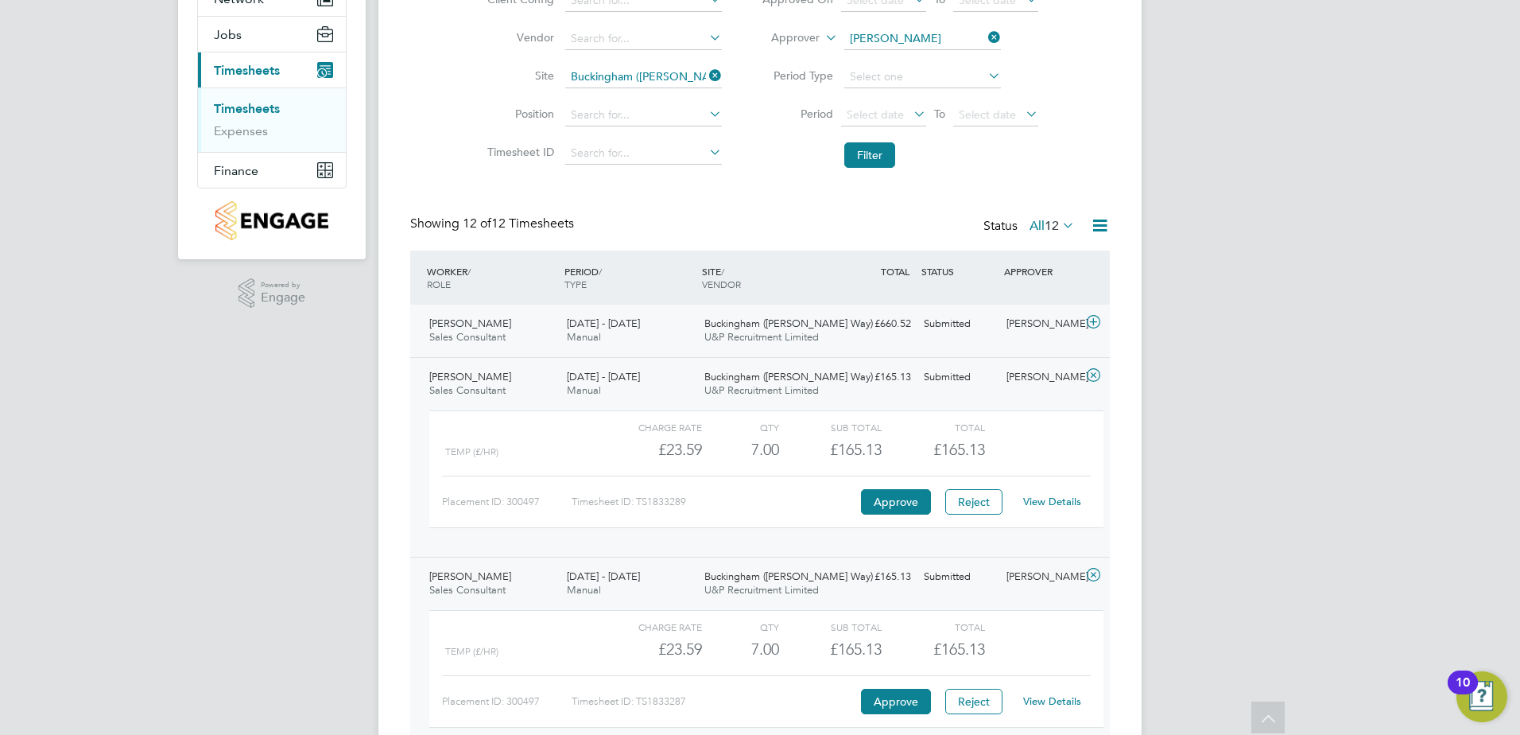
click at [941, 326] on div "Submitted" at bounding box center [958, 324] width 83 height 26
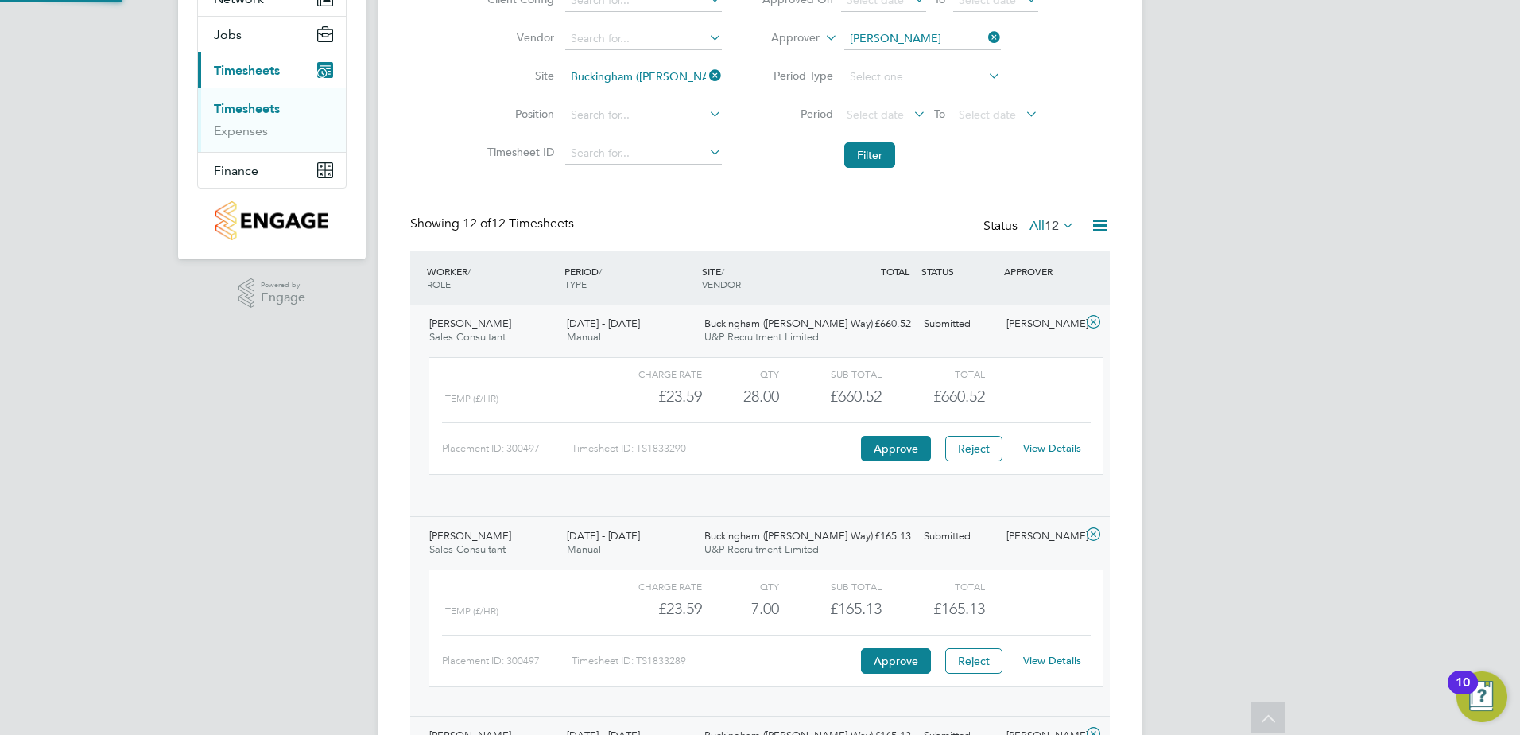
scroll to position [27, 155]
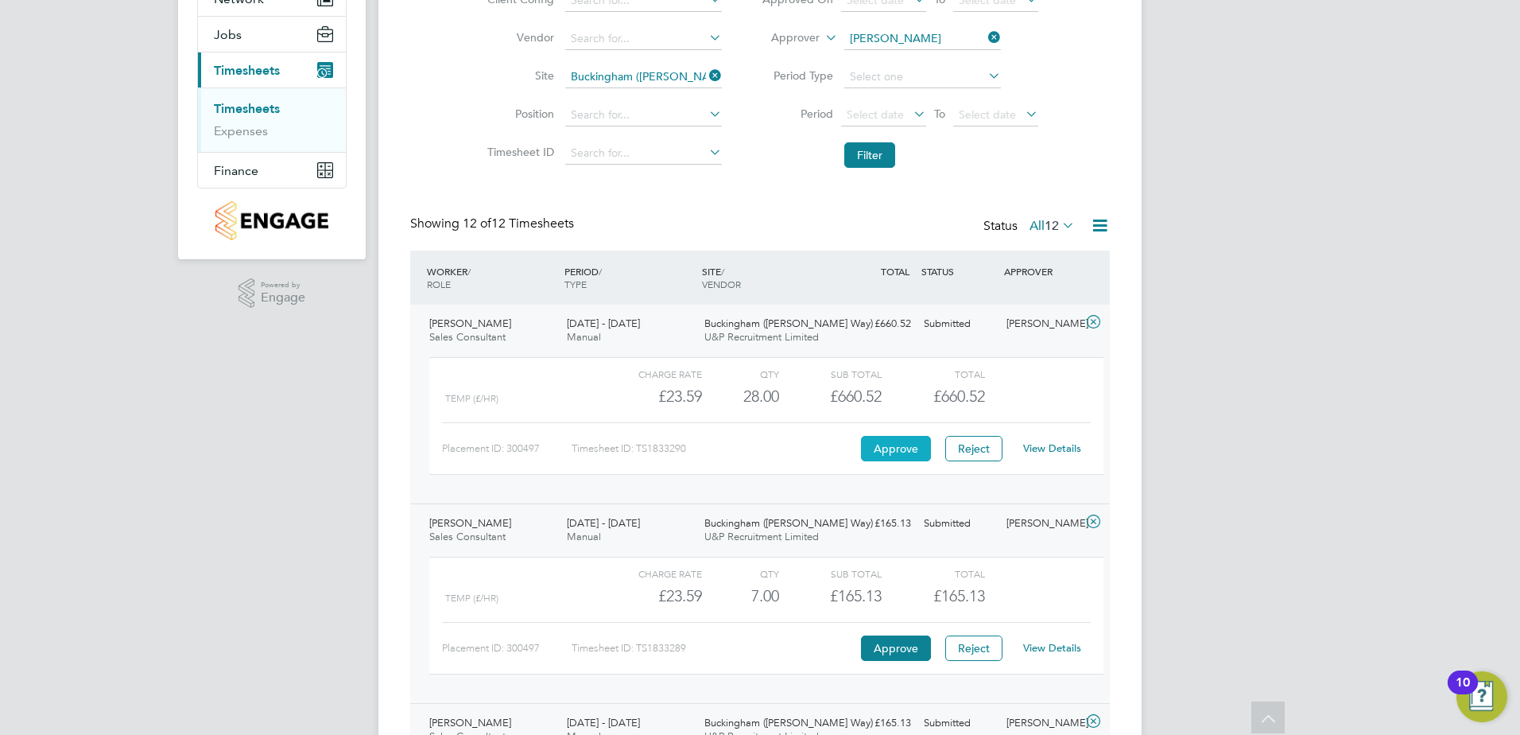
click at [895, 445] on button "Approve" at bounding box center [896, 448] width 70 height 25
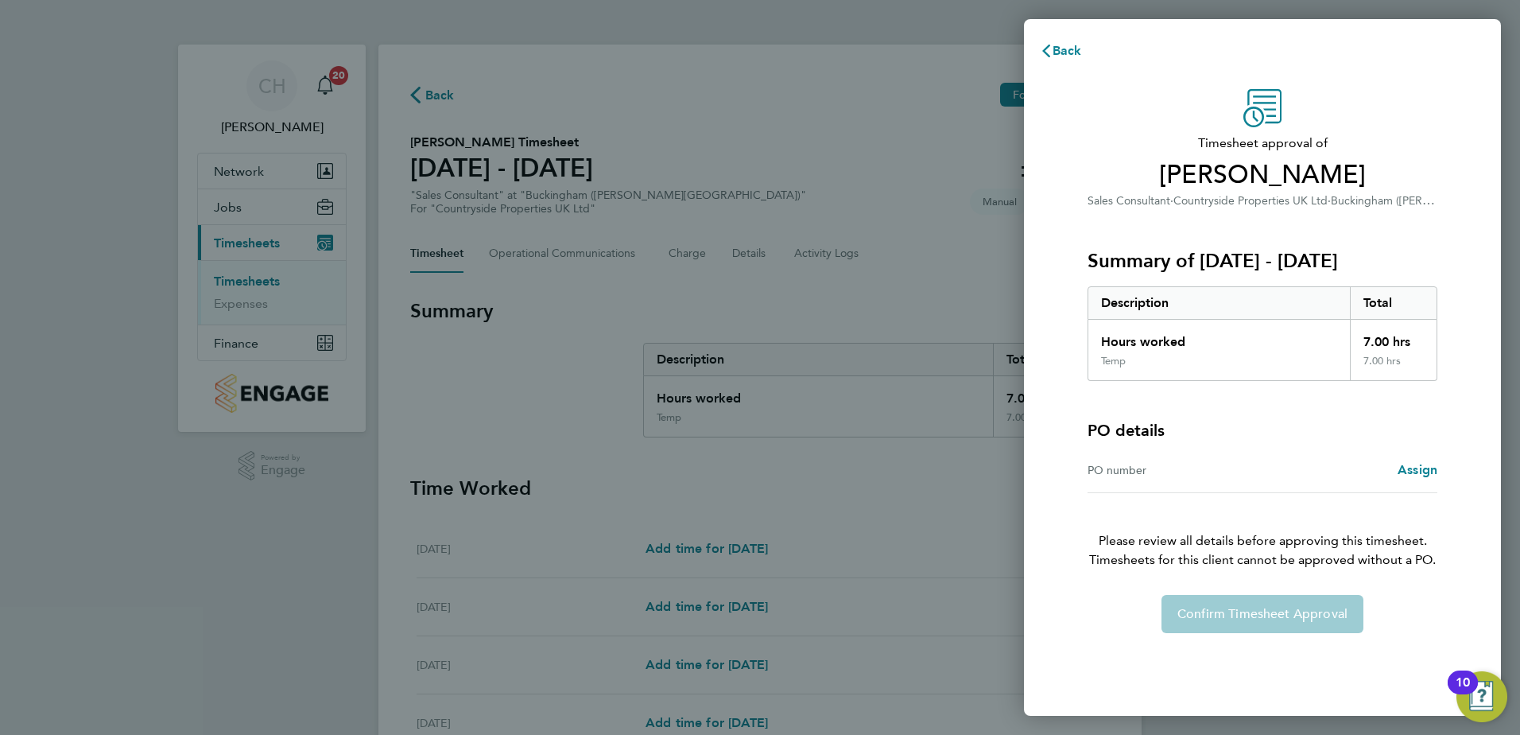
click at [1093, 475] on div "PO number" at bounding box center [1174, 469] width 175 height 19
drag, startPoint x: 849, startPoint y: 487, endPoint x: 858, endPoint y: 481, distance: 10.4
click at [849, 486] on div "Back Timesheet approval of [PERSON_NAME] Sales Consultant · Countryside Propert…" at bounding box center [760, 367] width 1520 height 735
click at [1415, 467] on span "Assign" at bounding box center [1418, 469] width 40 height 15
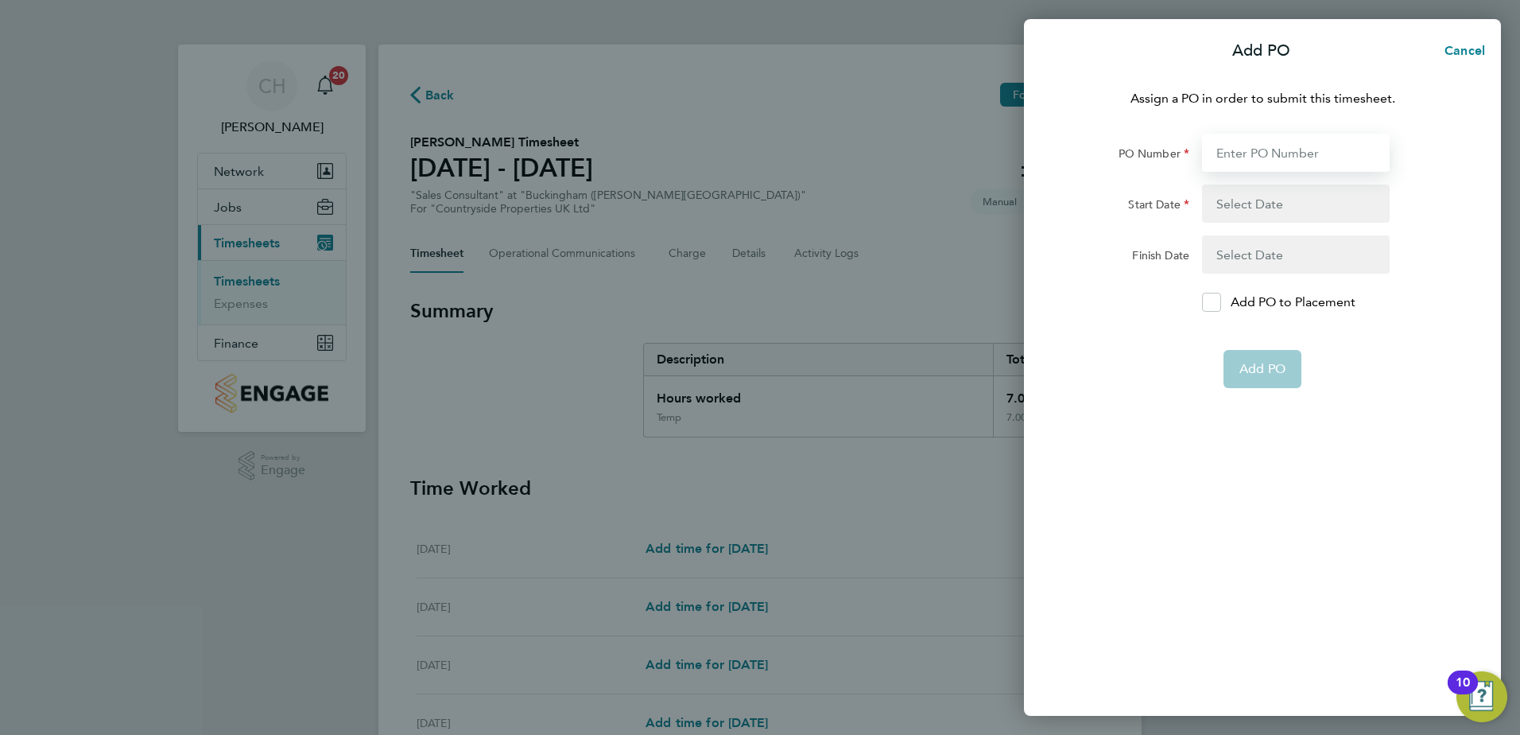
click at [1227, 149] on input "PO Number" at bounding box center [1296, 153] width 188 height 38
type input "MBUCK"
type input "[DATE]"
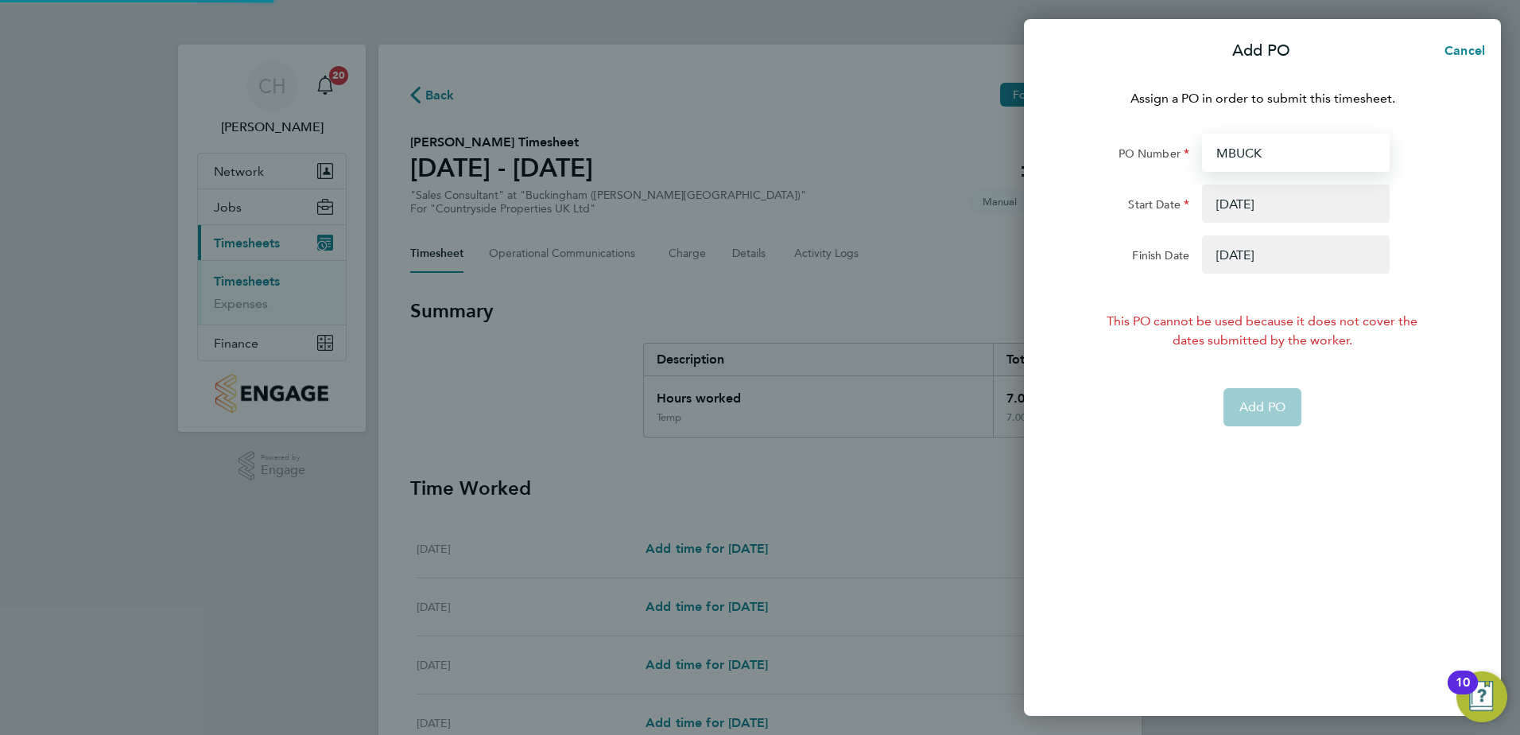
type input "MBUCK"
click at [1446, 99] on p "Assign a PO in order to submit this timesheet." at bounding box center [1262, 98] width 388 height 19
click at [1363, 202] on button "button" at bounding box center [1296, 203] width 188 height 38
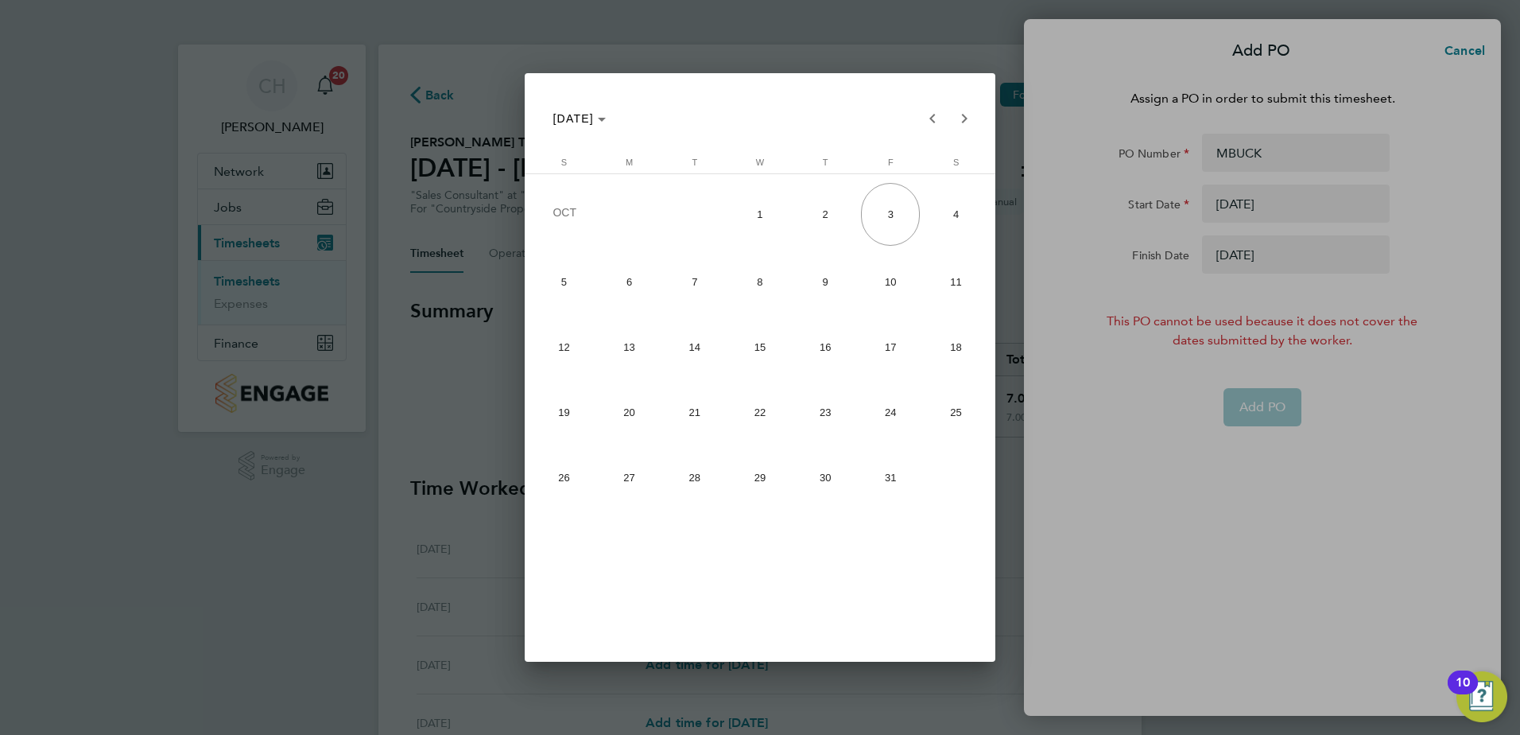
click at [1188, 374] on div at bounding box center [760, 367] width 1520 height 735
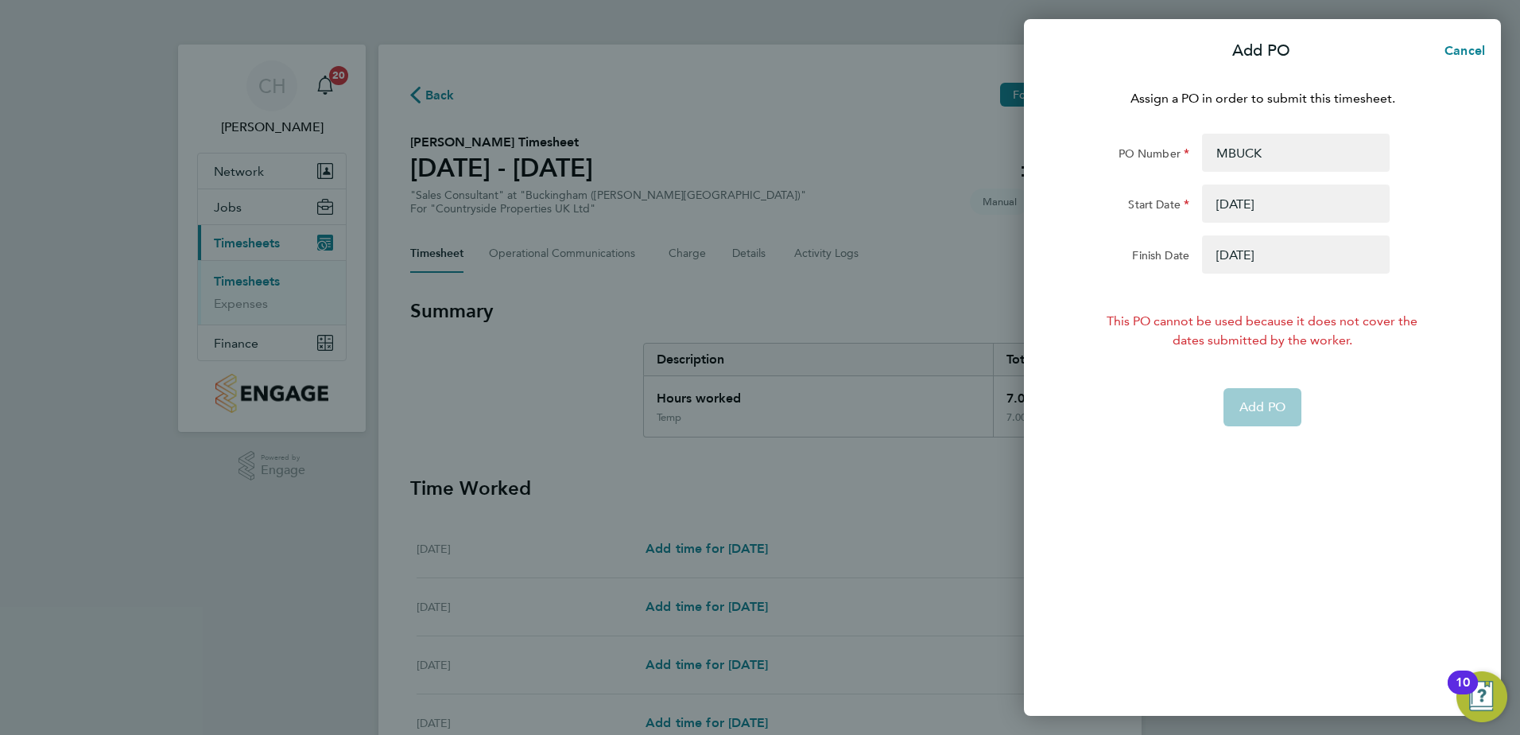
click at [1272, 209] on button "button" at bounding box center [1296, 203] width 188 height 38
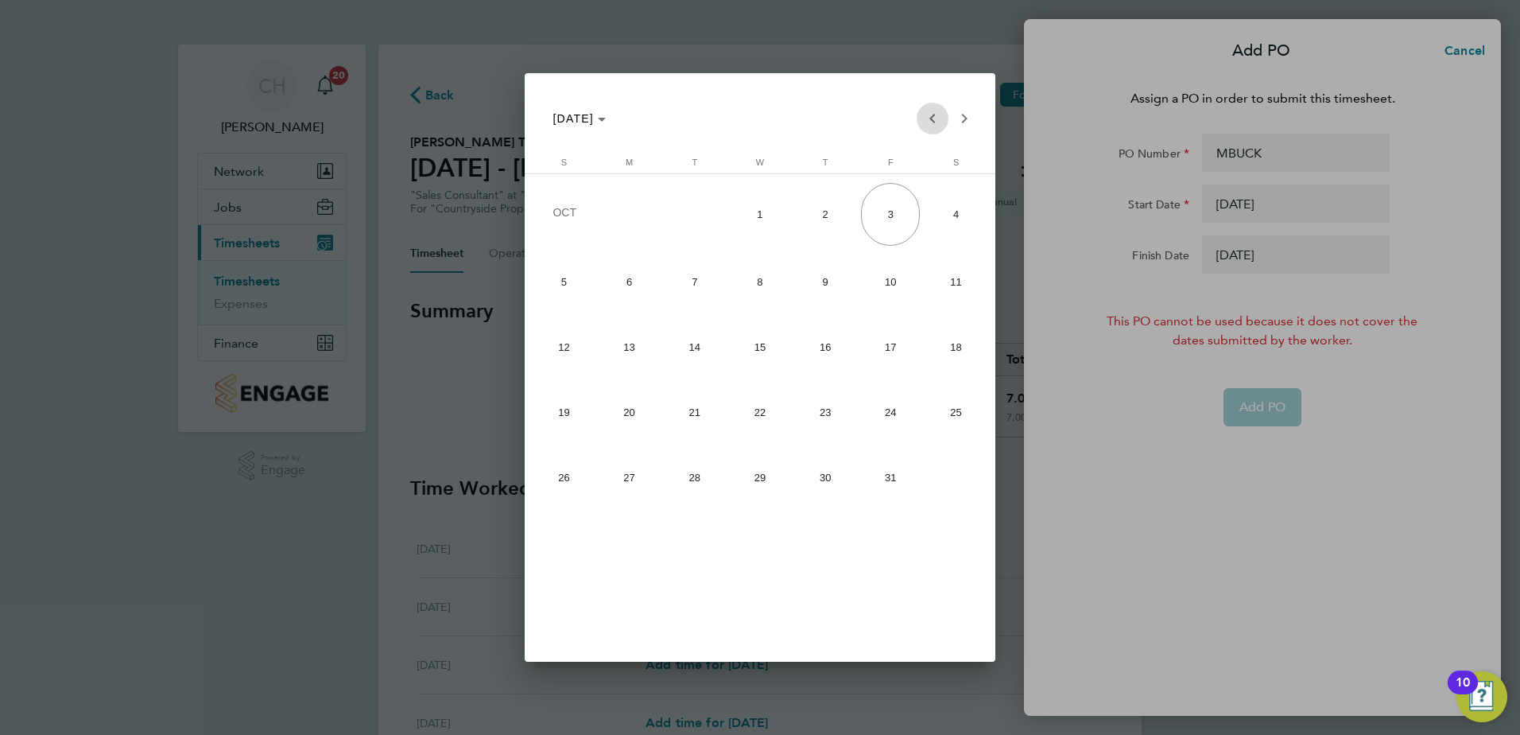
click at [936, 114] on span "Previous month" at bounding box center [933, 119] width 32 height 32
click at [832, 343] on span "11" at bounding box center [825, 342] width 59 height 59
type input "[DATE]"
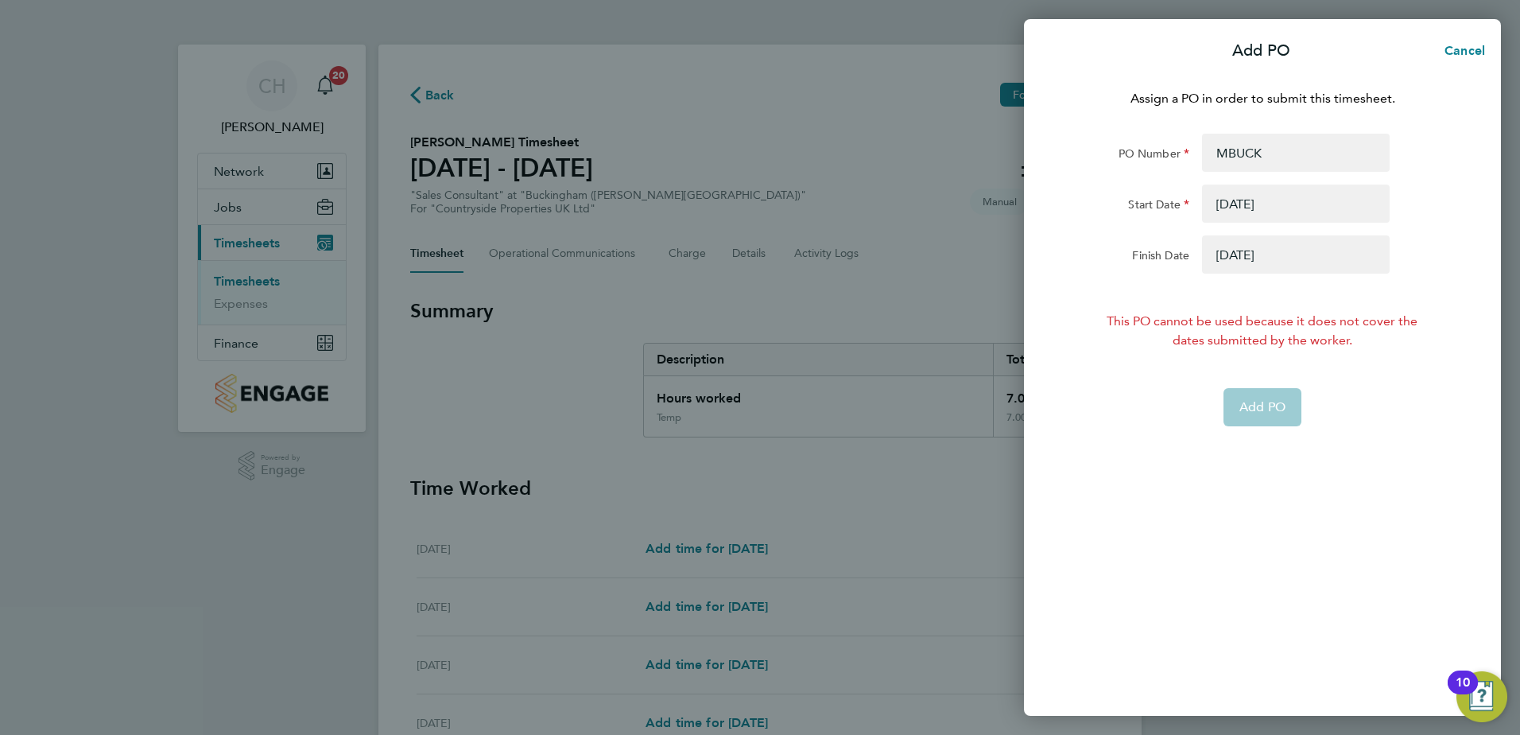
click at [1282, 262] on button "button" at bounding box center [1296, 254] width 188 height 38
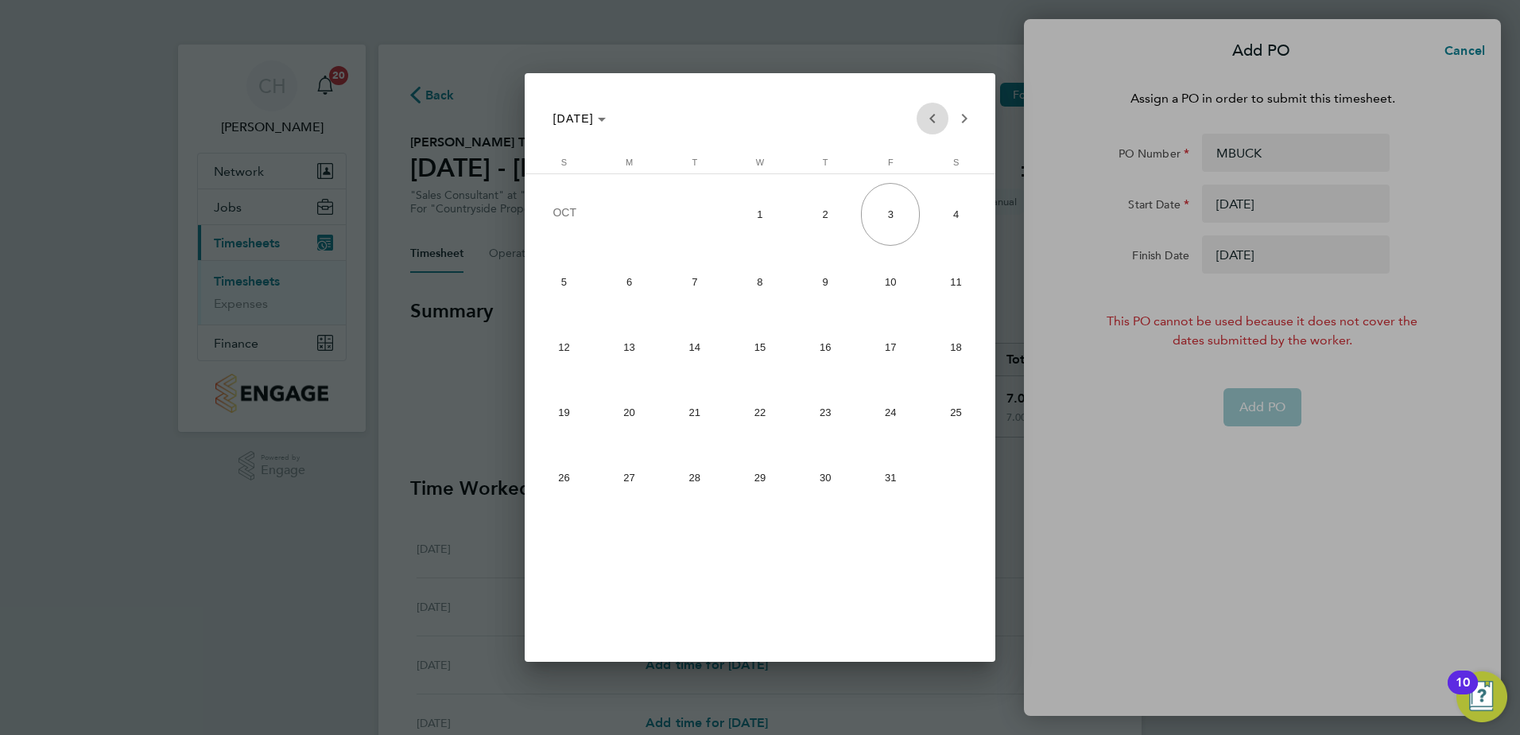
click at [930, 125] on span "Previous month" at bounding box center [933, 119] width 32 height 32
click at [764, 410] on span "17" at bounding box center [760, 408] width 59 height 59
type input "[DATE]"
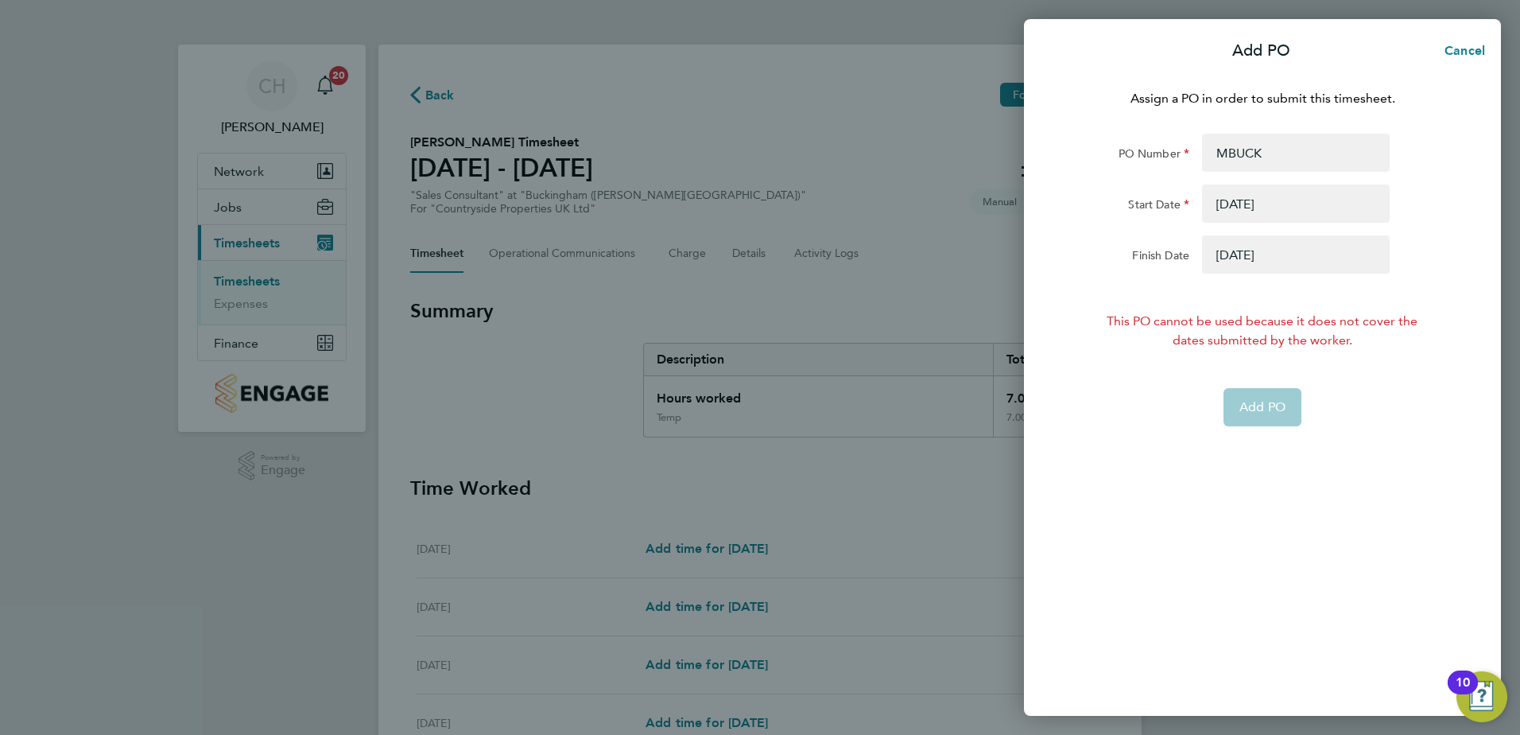
click at [1288, 185] on button "button" at bounding box center [1296, 203] width 188 height 38
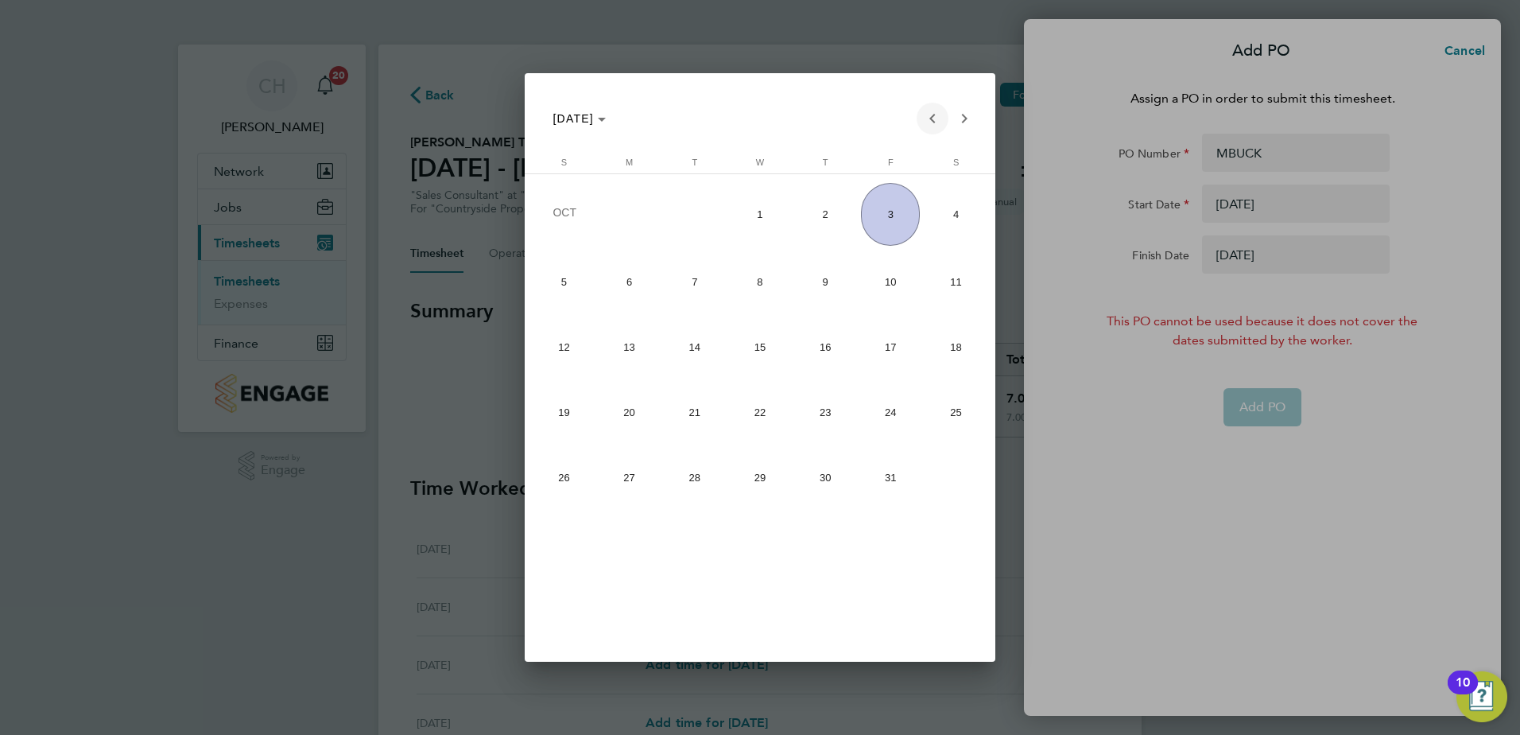
click at [928, 119] on span "Previous month" at bounding box center [933, 119] width 32 height 32
click at [624, 362] on span "11" at bounding box center [629, 346] width 59 height 59
type input "[DATE]"
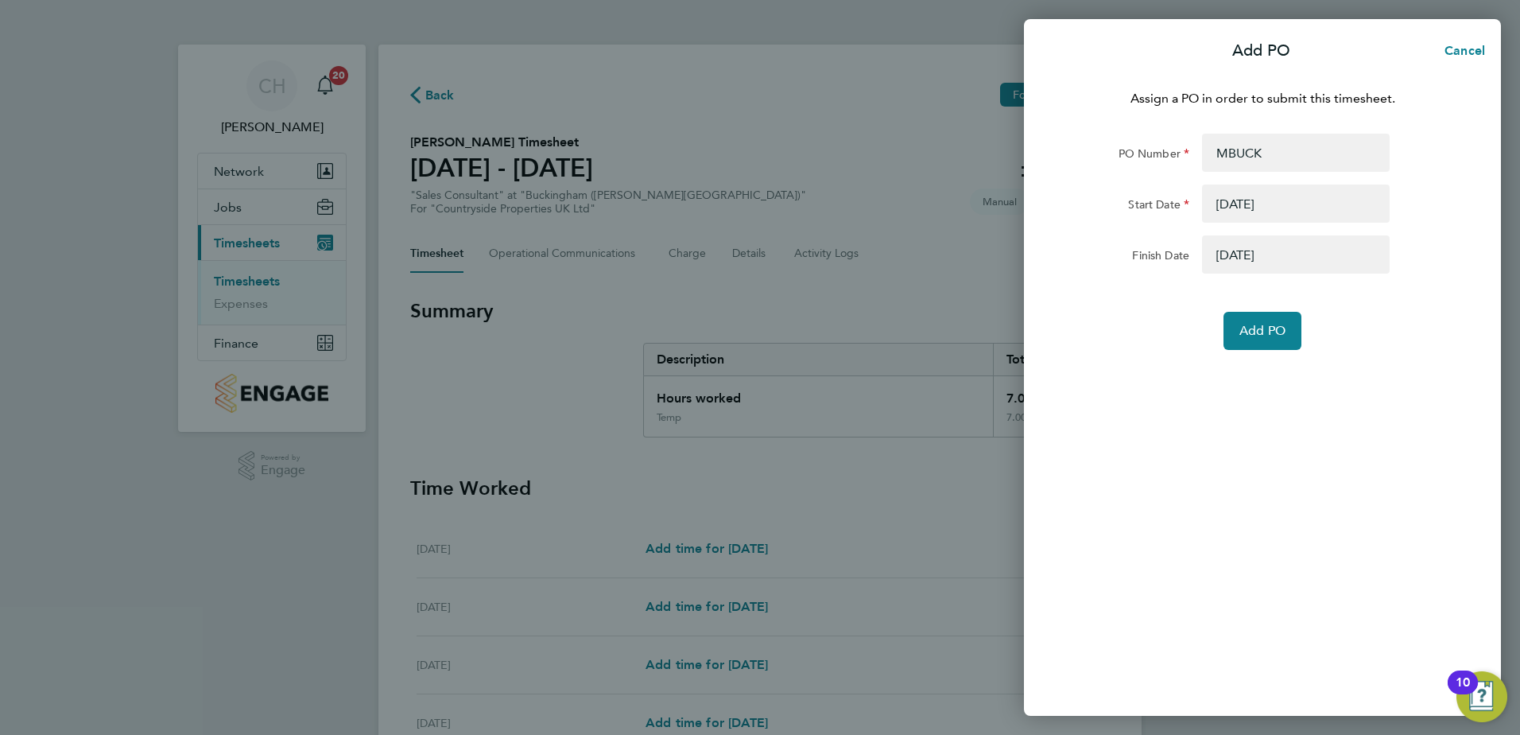
click at [1346, 247] on button "button" at bounding box center [1296, 254] width 188 height 38
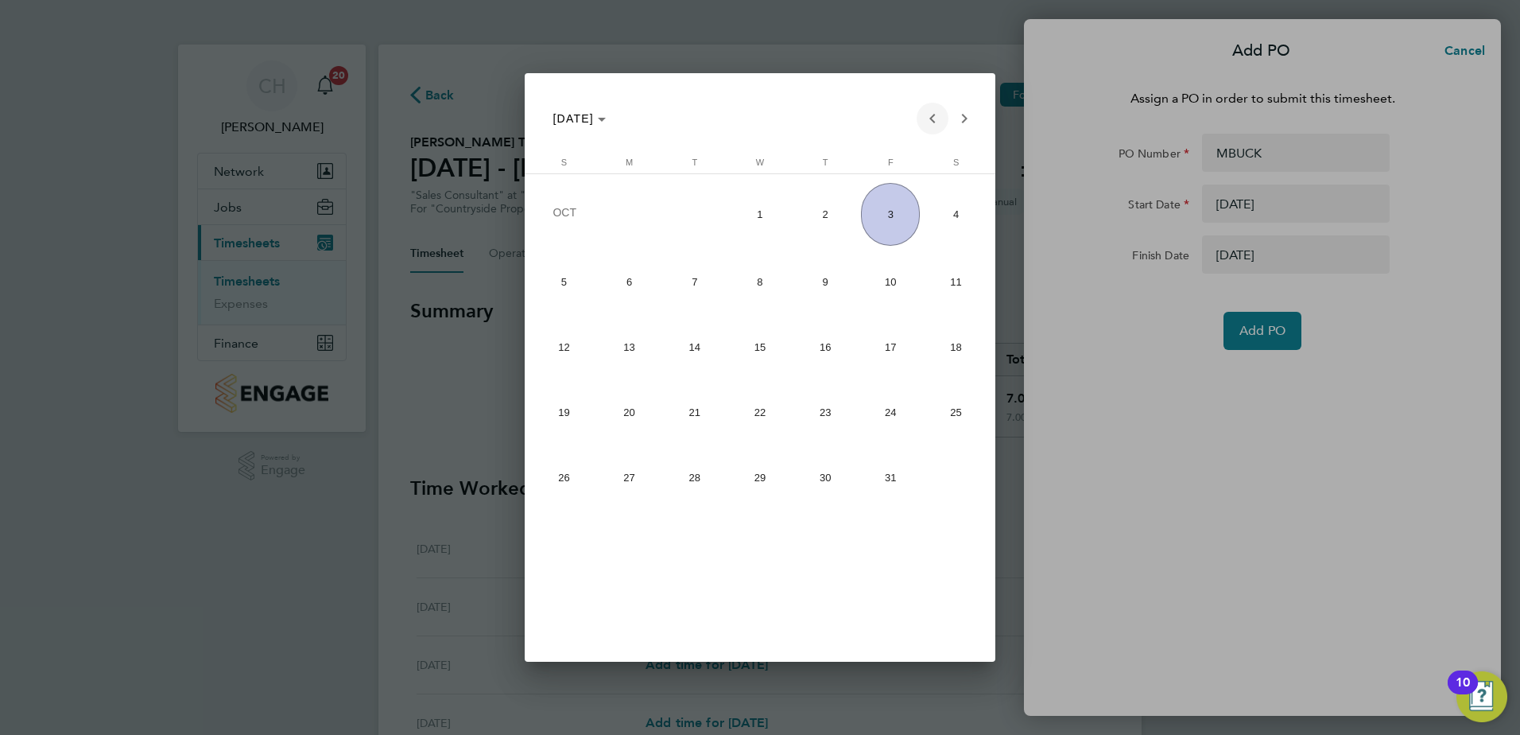
click at [926, 118] on span "Previous month" at bounding box center [933, 119] width 32 height 32
click at [569, 404] on span "17" at bounding box center [563, 412] width 59 height 59
type input "17 Aug 25"
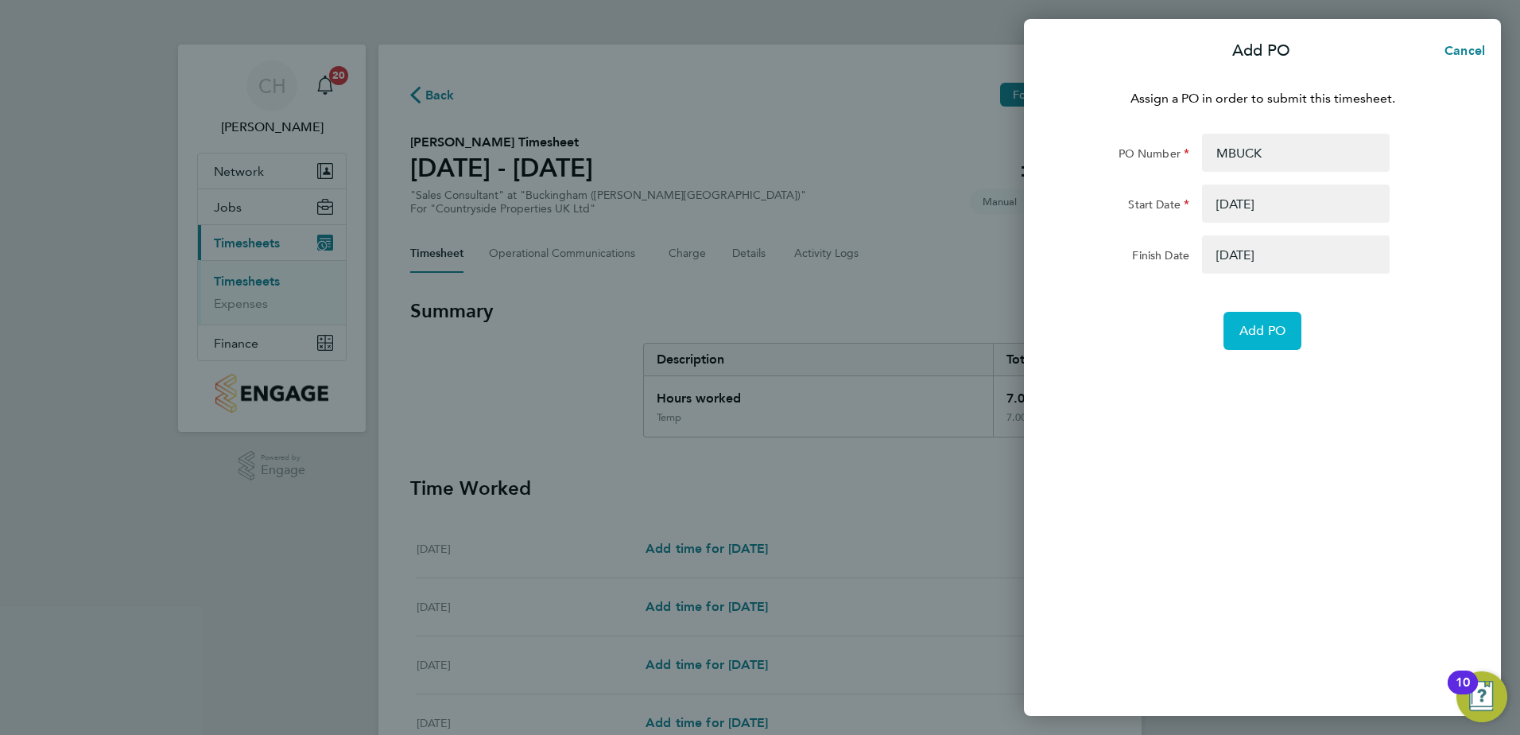
click at [1274, 336] on span "Add PO" at bounding box center [1262, 331] width 46 height 16
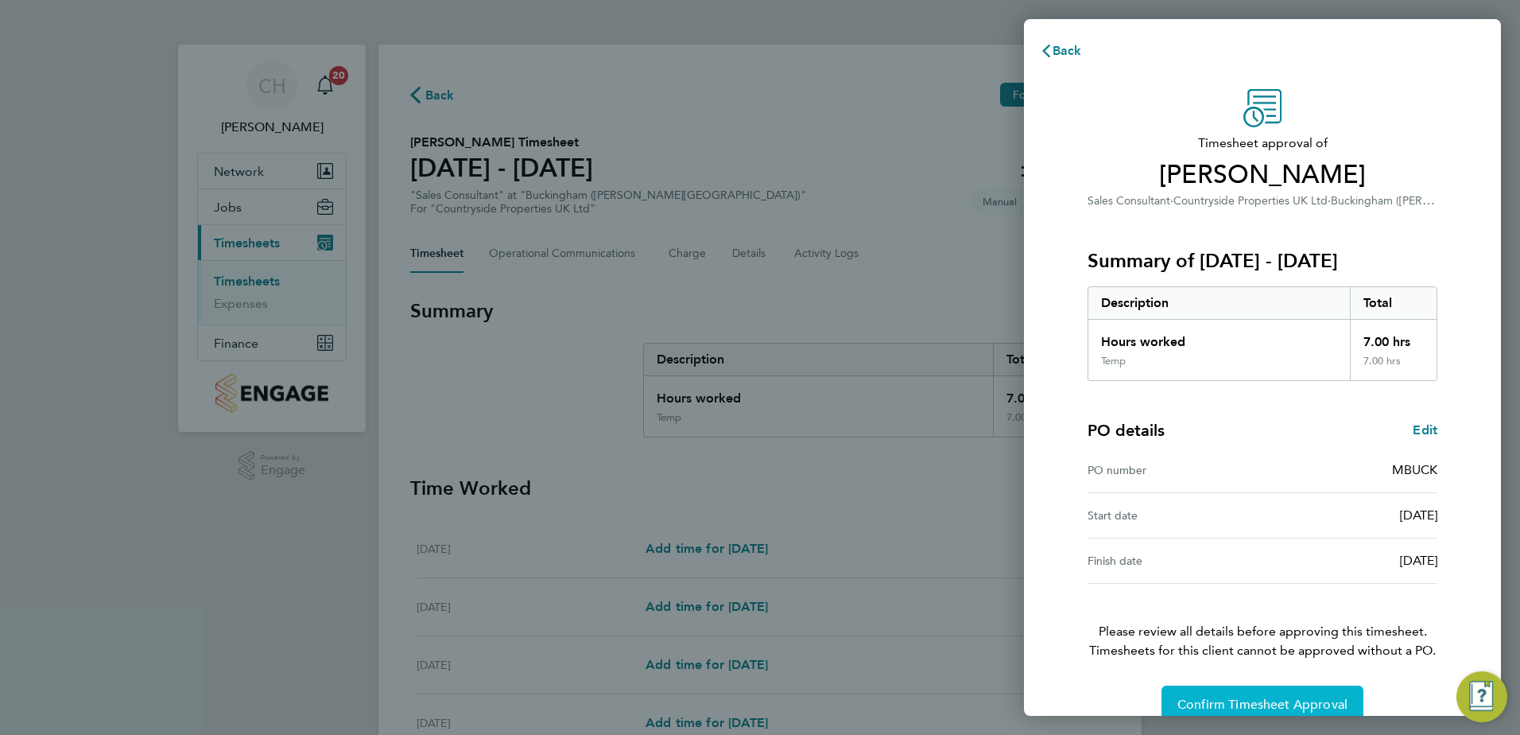
click at [1258, 700] on span "Confirm Timesheet Approval" at bounding box center [1262, 704] width 170 height 16
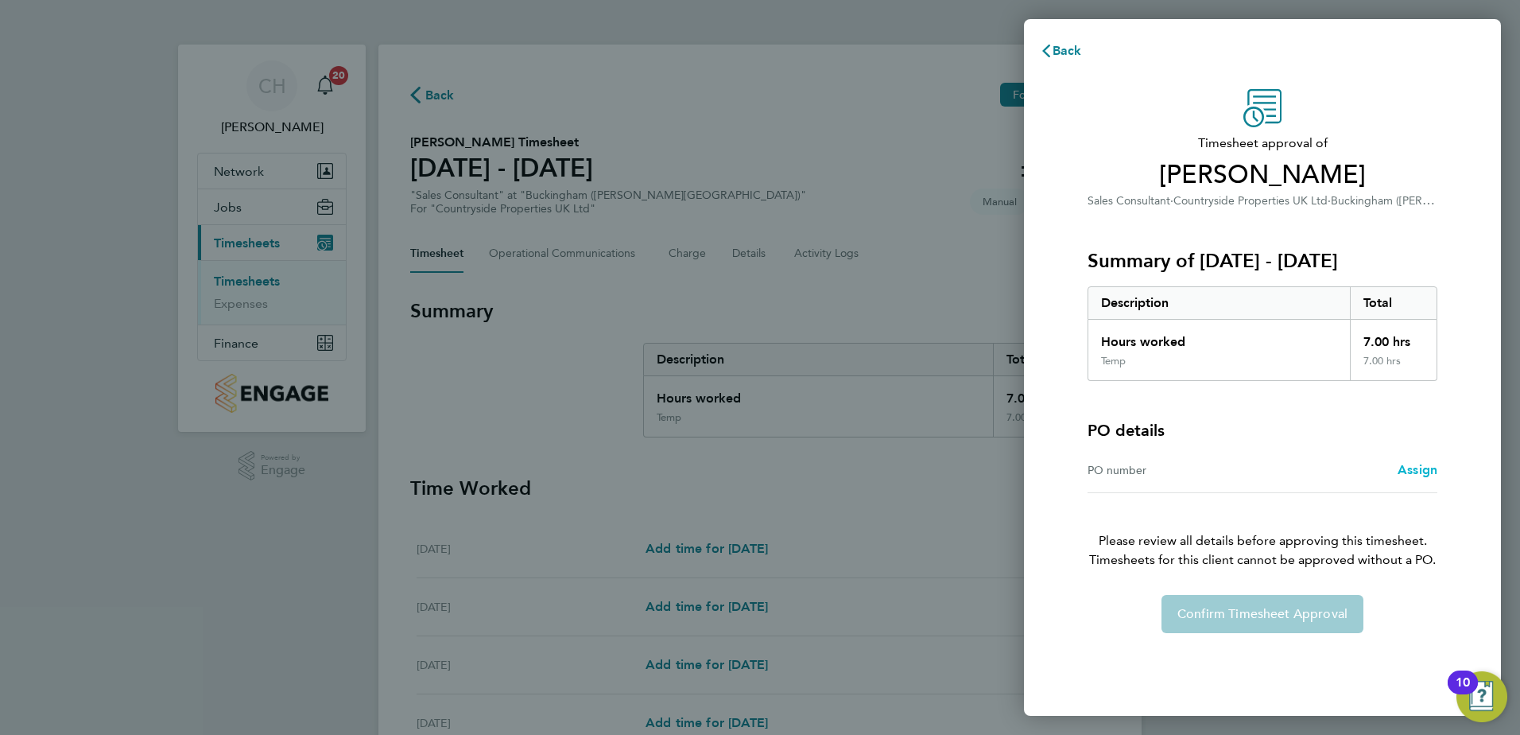
click at [1434, 467] on span "Assign" at bounding box center [1418, 469] width 40 height 15
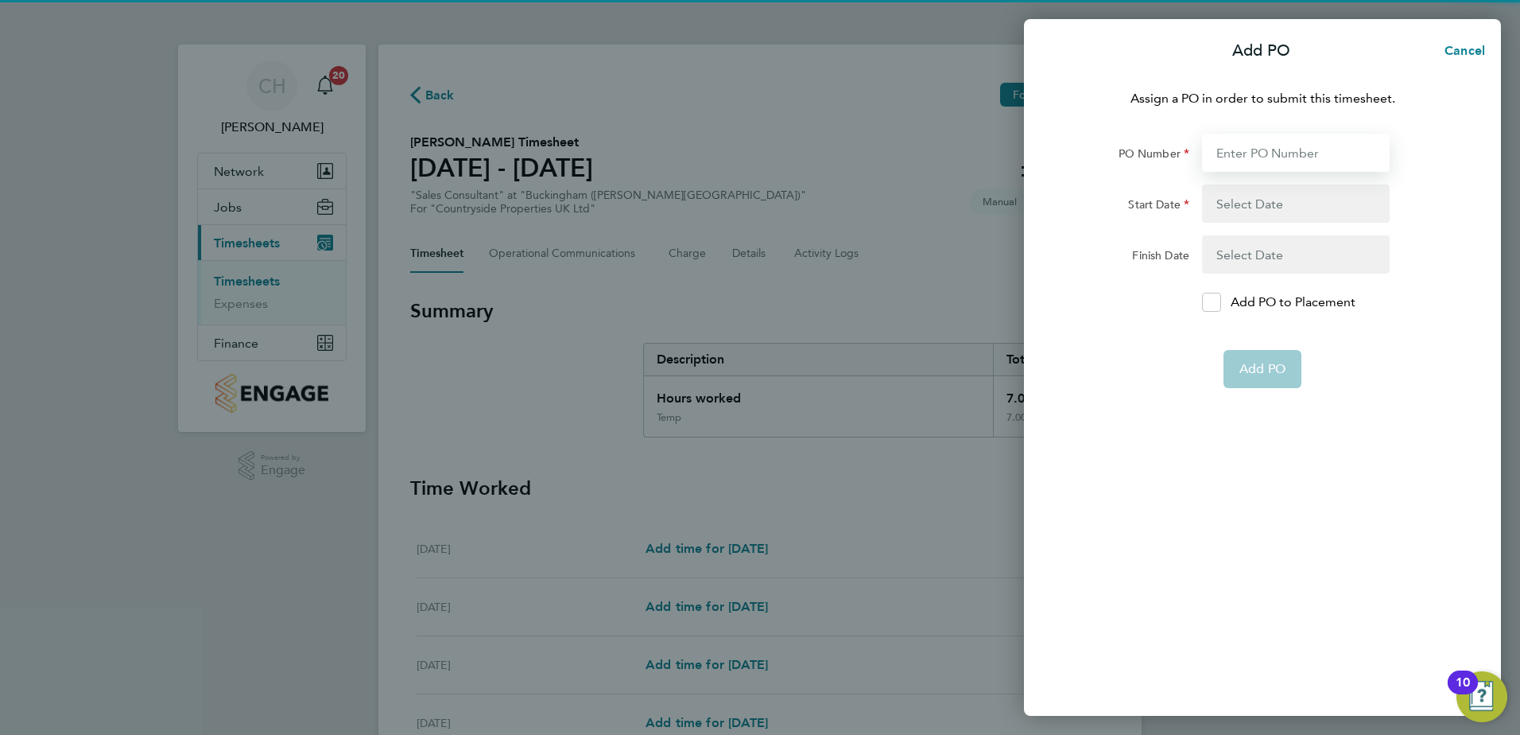
click at [1252, 155] on input "PO Number" at bounding box center [1296, 153] width 188 height 38
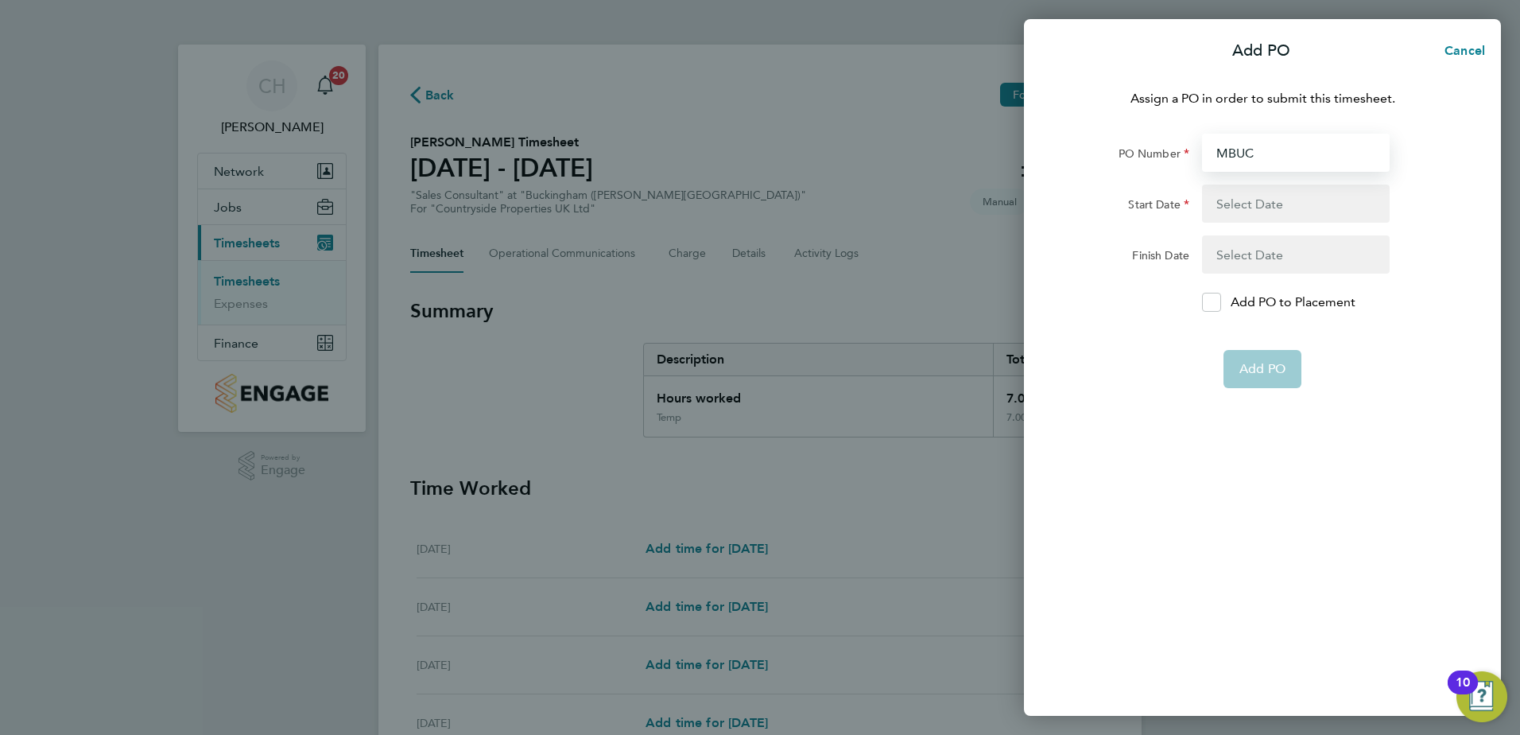
type input "MBUCK"
type input "[DATE]"
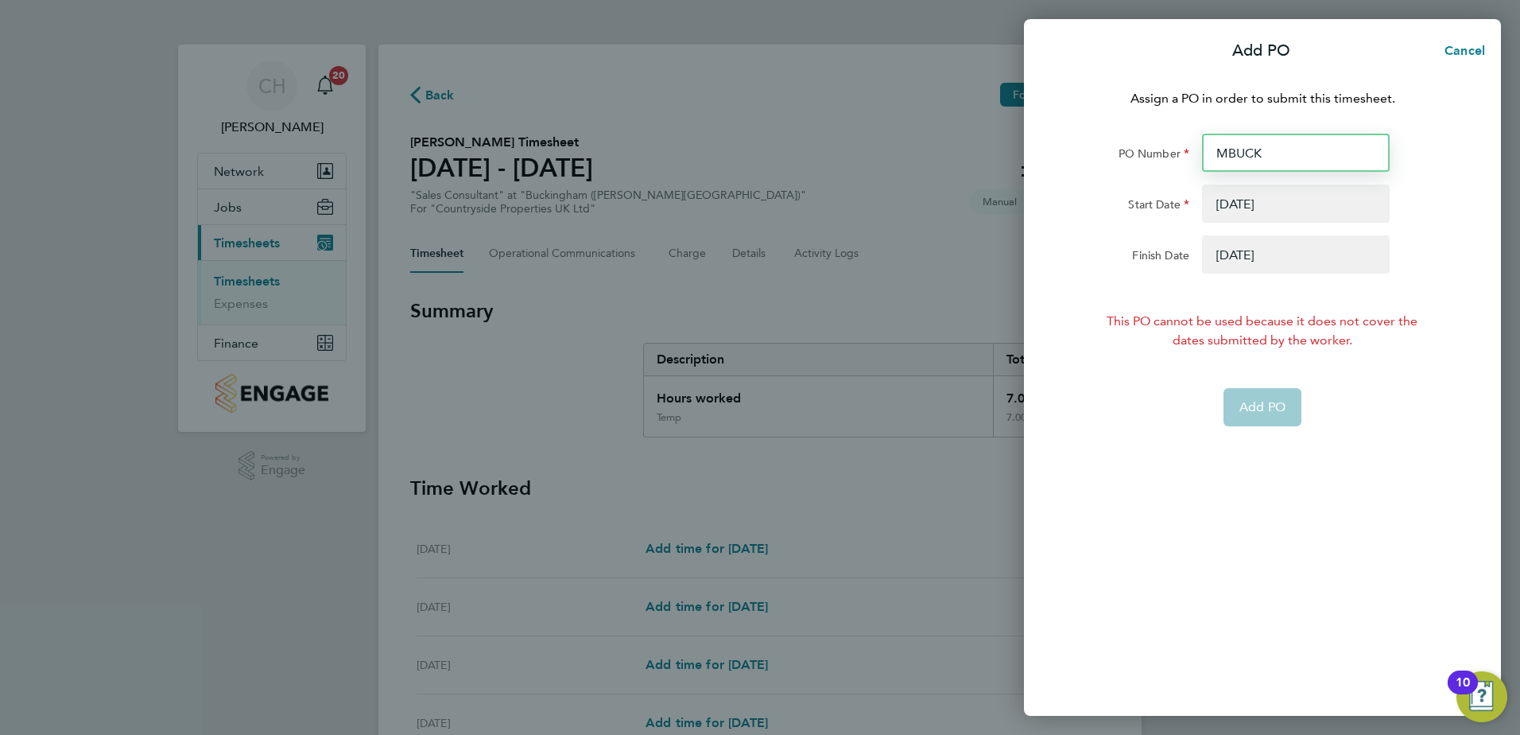
type input "MBUCK"
click at [1334, 207] on button "button" at bounding box center [1296, 203] width 188 height 38
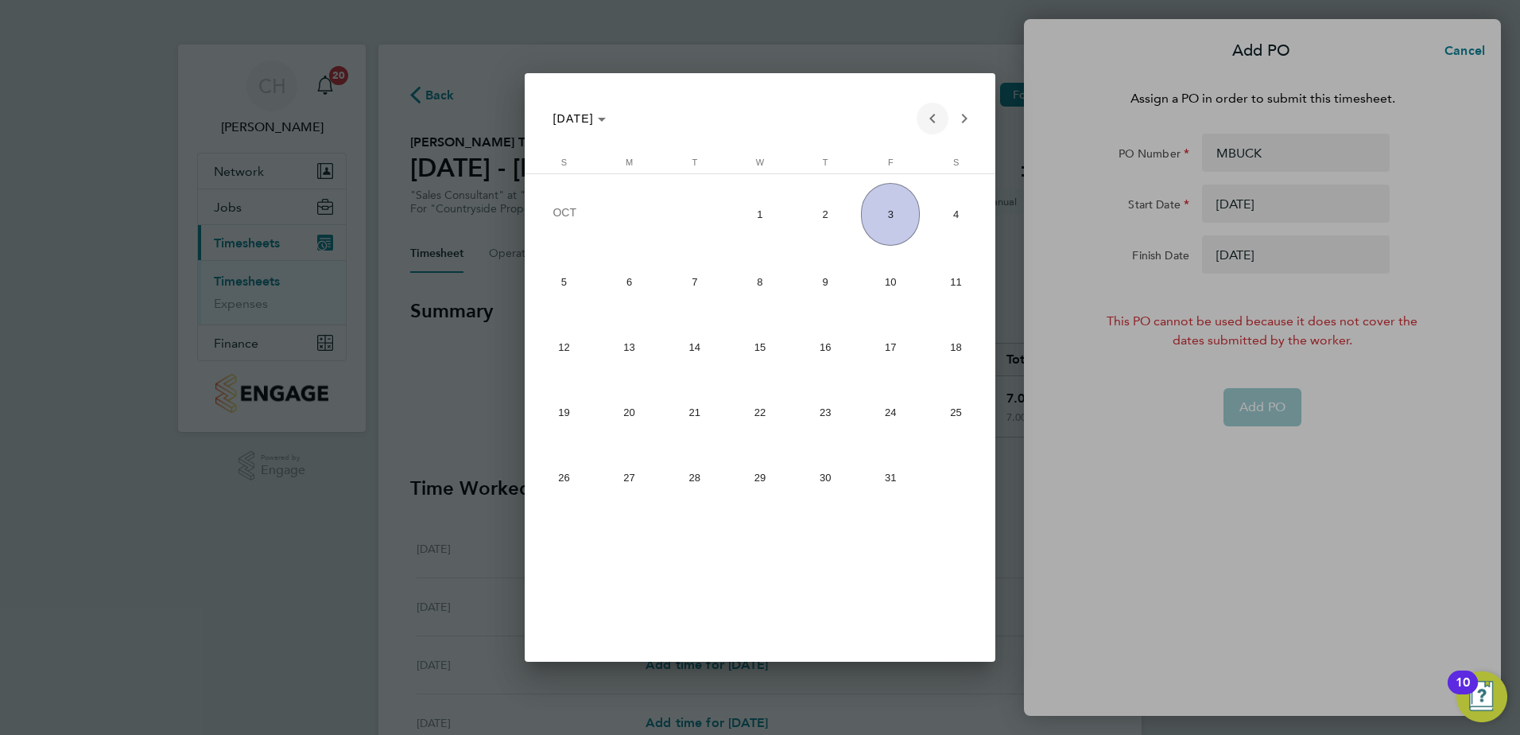
click at [929, 116] on span "Previous month" at bounding box center [933, 119] width 32 height 32
click at [621, 417] on span "18" at bounding box center [629, 412] width 59 height 59
type input "[DATE]"
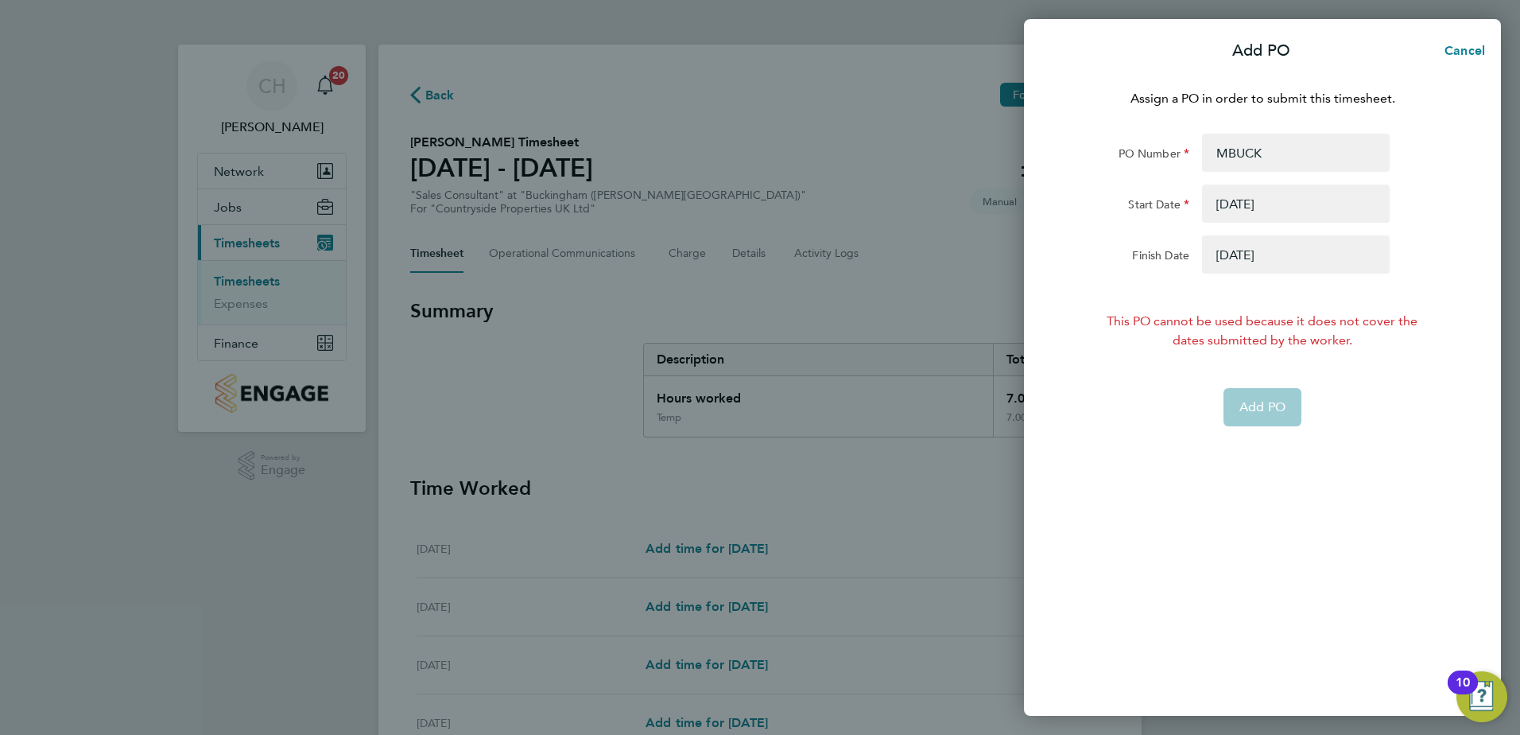
click at [1250, 258] on button "button" at bounding box center [1296, 254] width 188 height 38
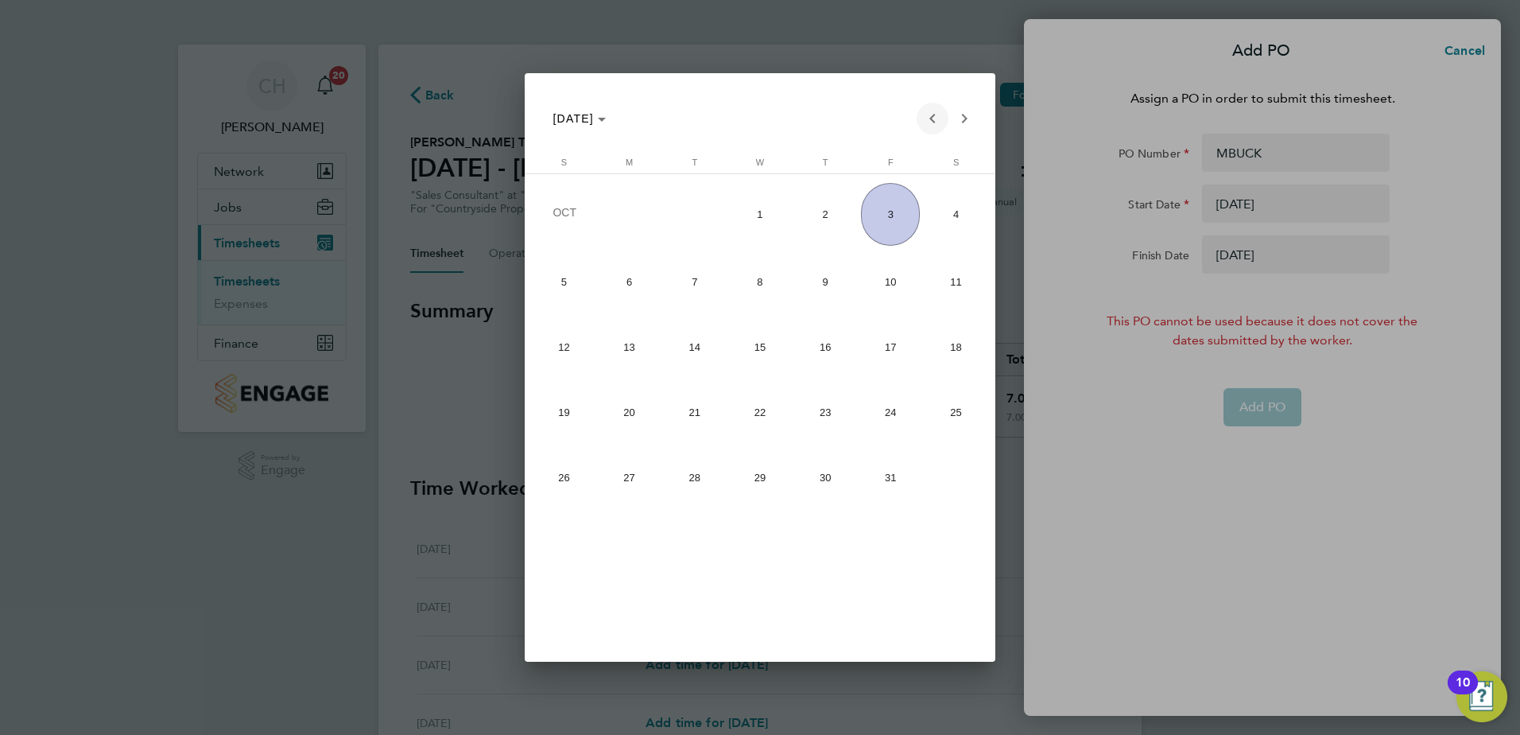
click at [934, 112] on span "Previous month" at bounding box center [933, 119] width 32 height 32
click at [577, 472] on span "24" at bounding box center [563, 477] width 59 height 59
type input "[DATE]"
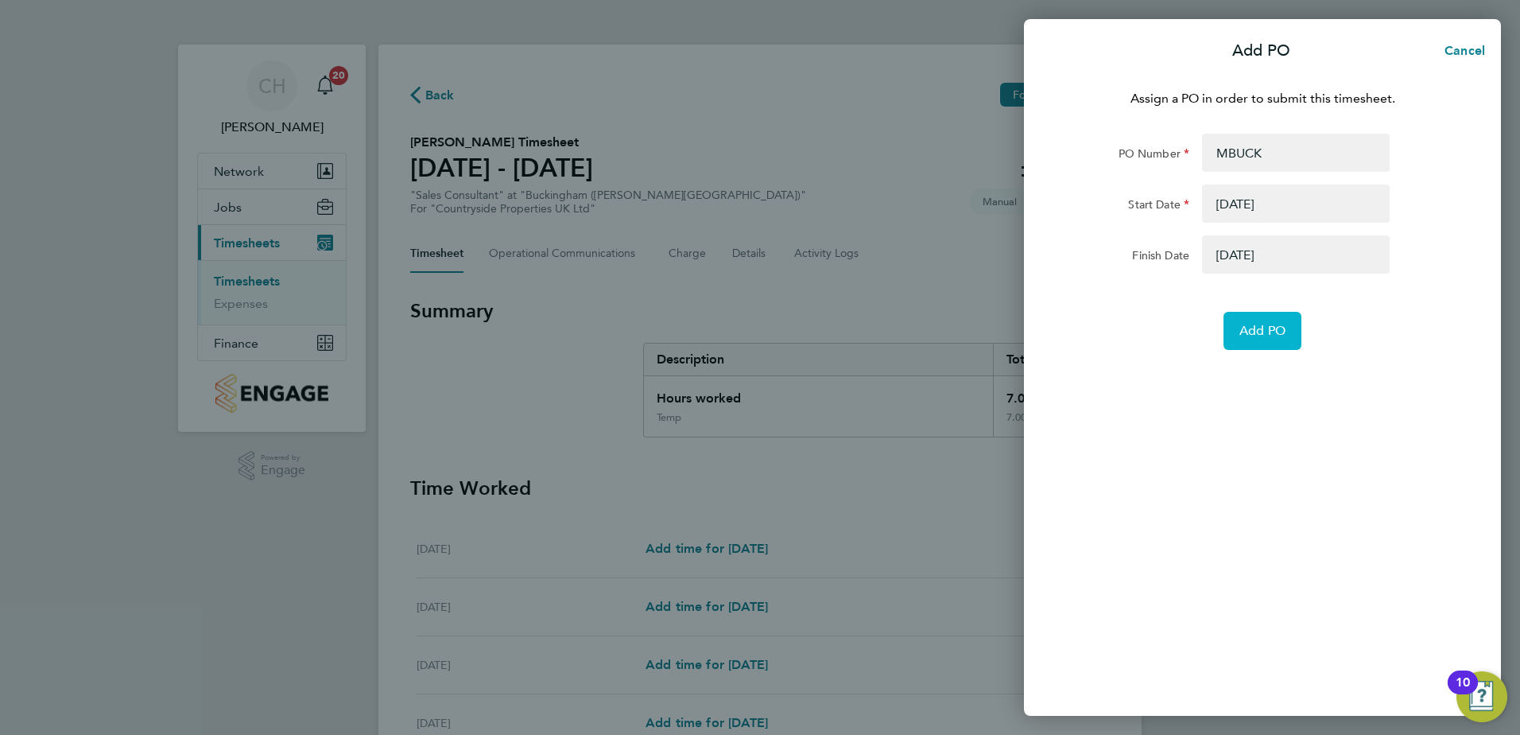
click at [1255, 321] on button "Add PO" at bounding box center [1262, 331] width 78 height 38
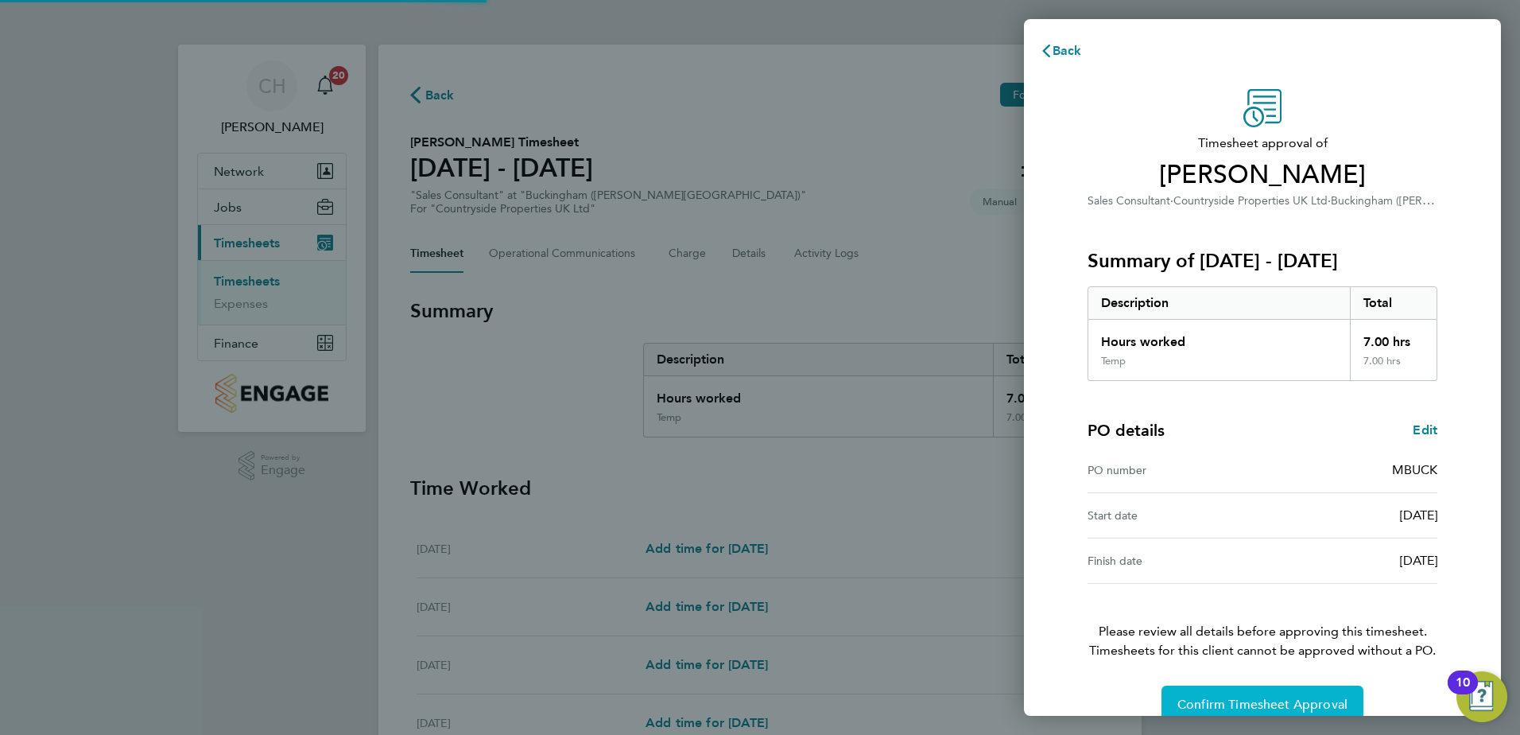
click at [1278, 696] on button "Confirm Timesheet Approval" at bounding box center [1262, 704] width 202 height 38
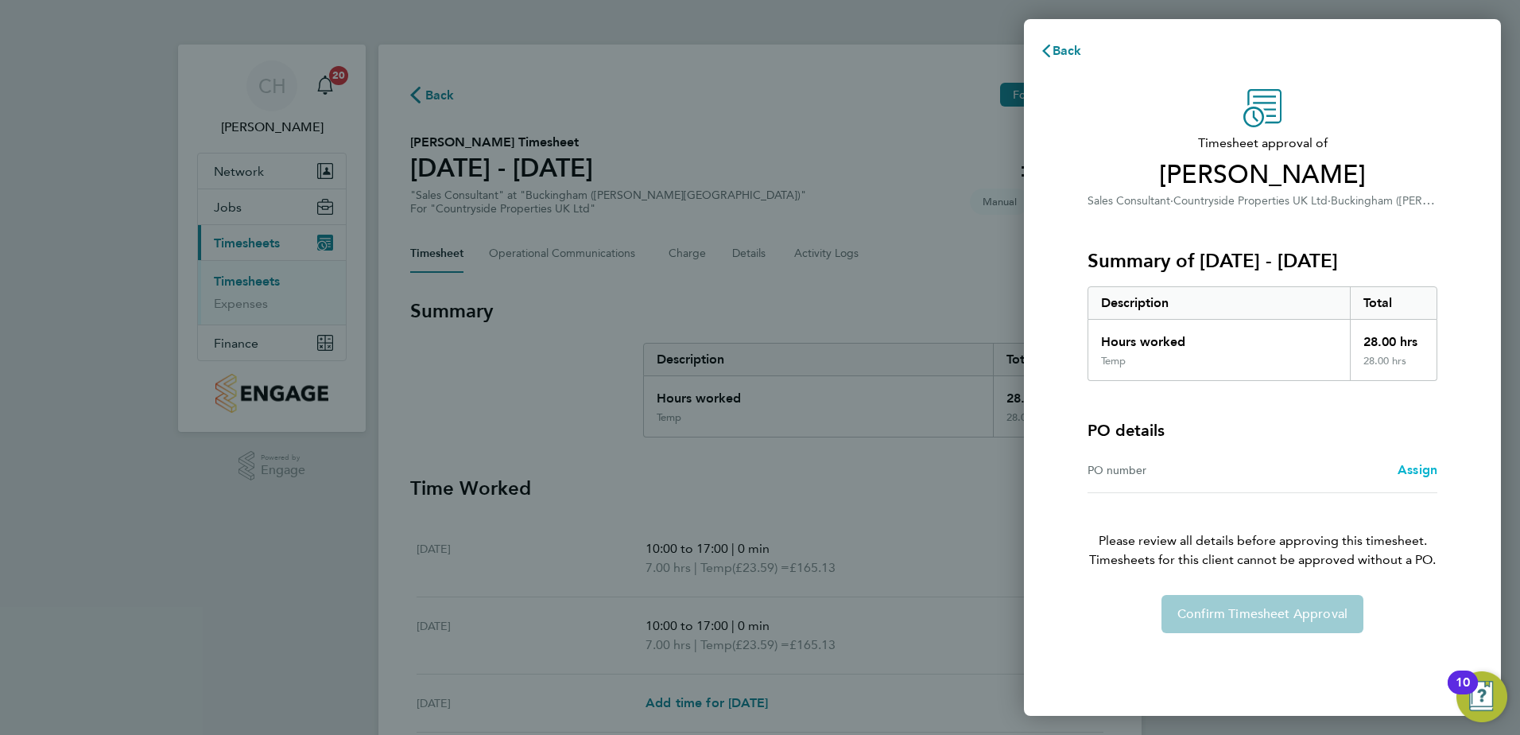
click at [1405, 470] on span "Assign" at bounding box center [1418, 469] width 40 height 15
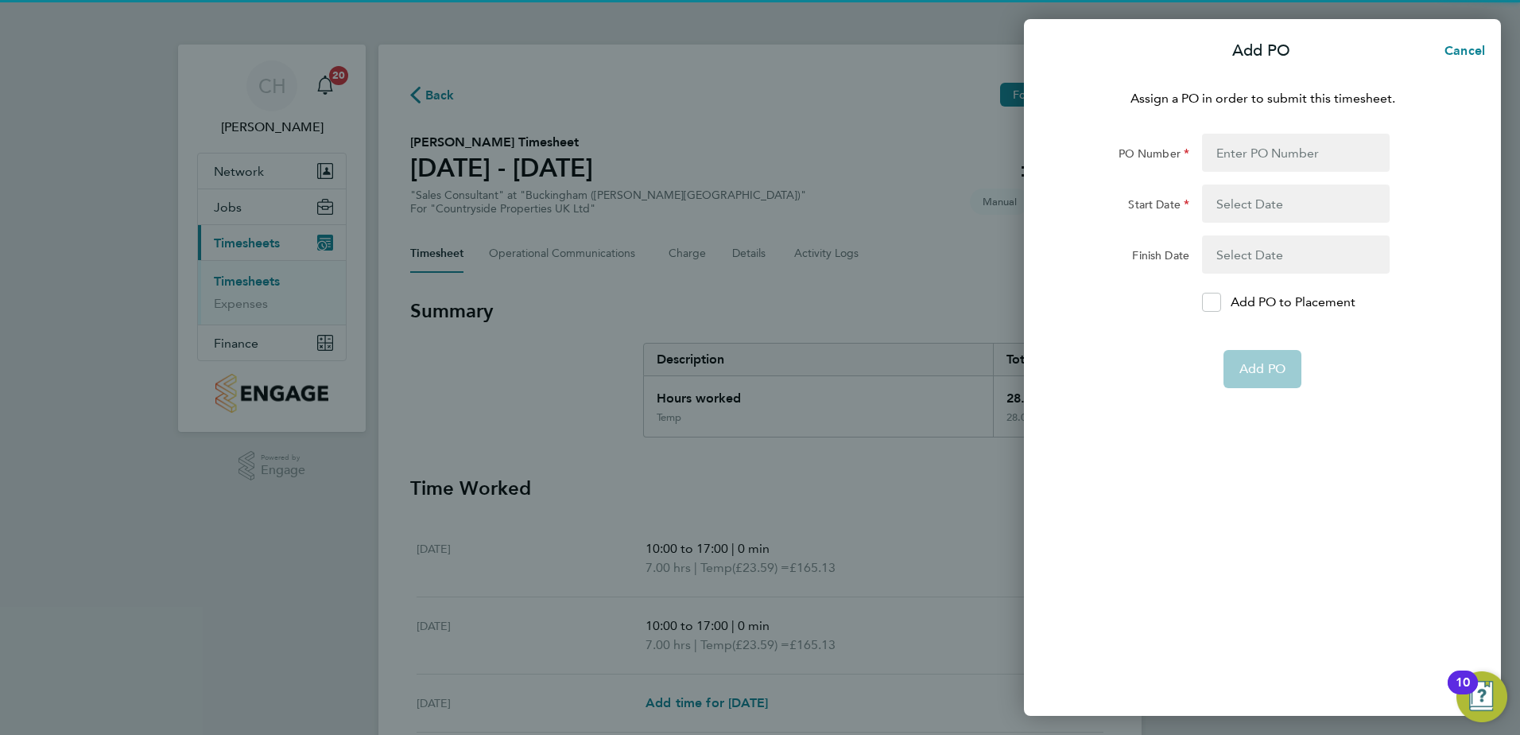
click at [1262, 130] on div "Assign a PO in order to submit this timesheet. PO Number Start Date Finish Date…" at bounding box center [1262, 393] width 477 height 646
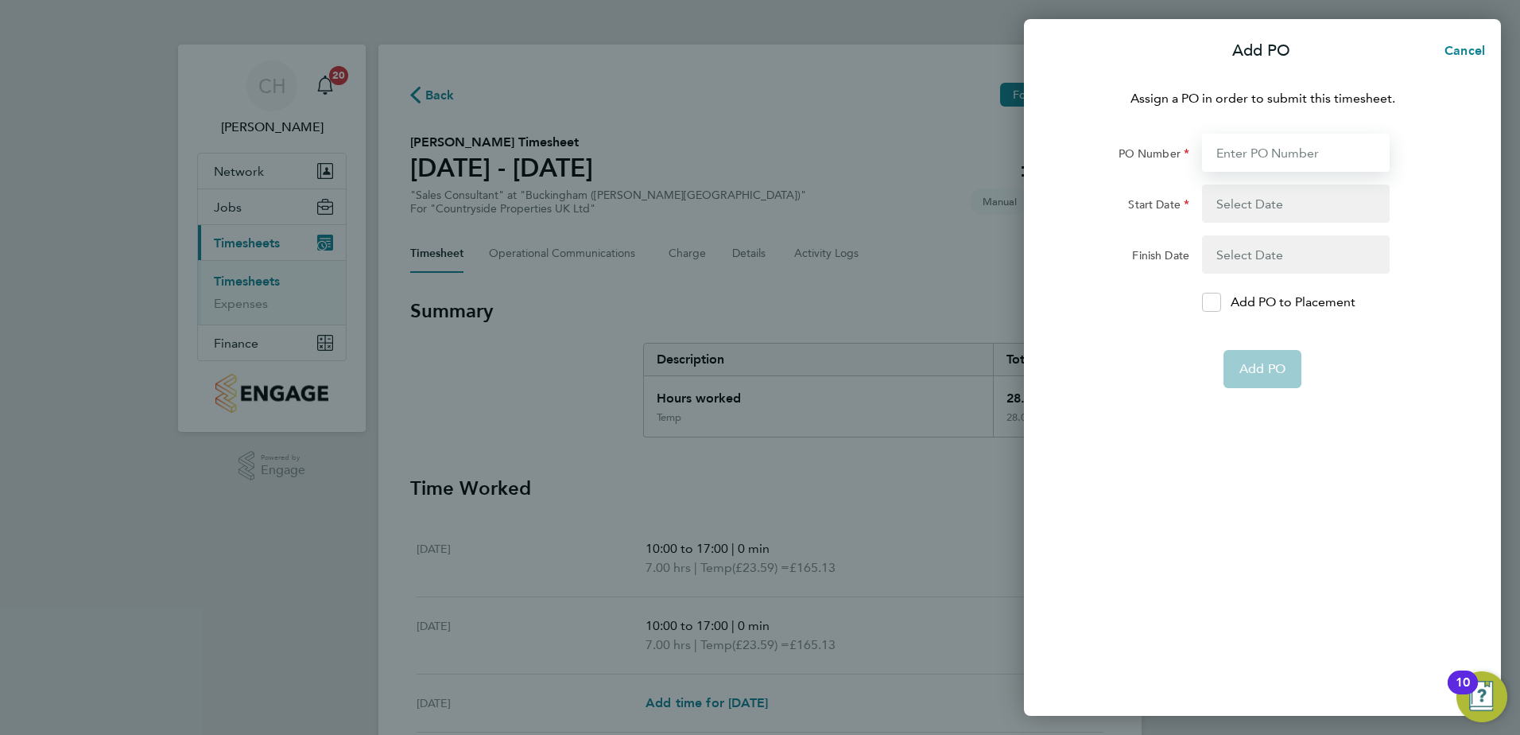
click at [1269, 145] on input "PO Number" at bounding box center [1296, 153] width 188 height 38
type input "MBUCK"
type input "[DATE]"
click at [1286, 197] on button "button" at bounding box center [1296, 203] width 188 height 38
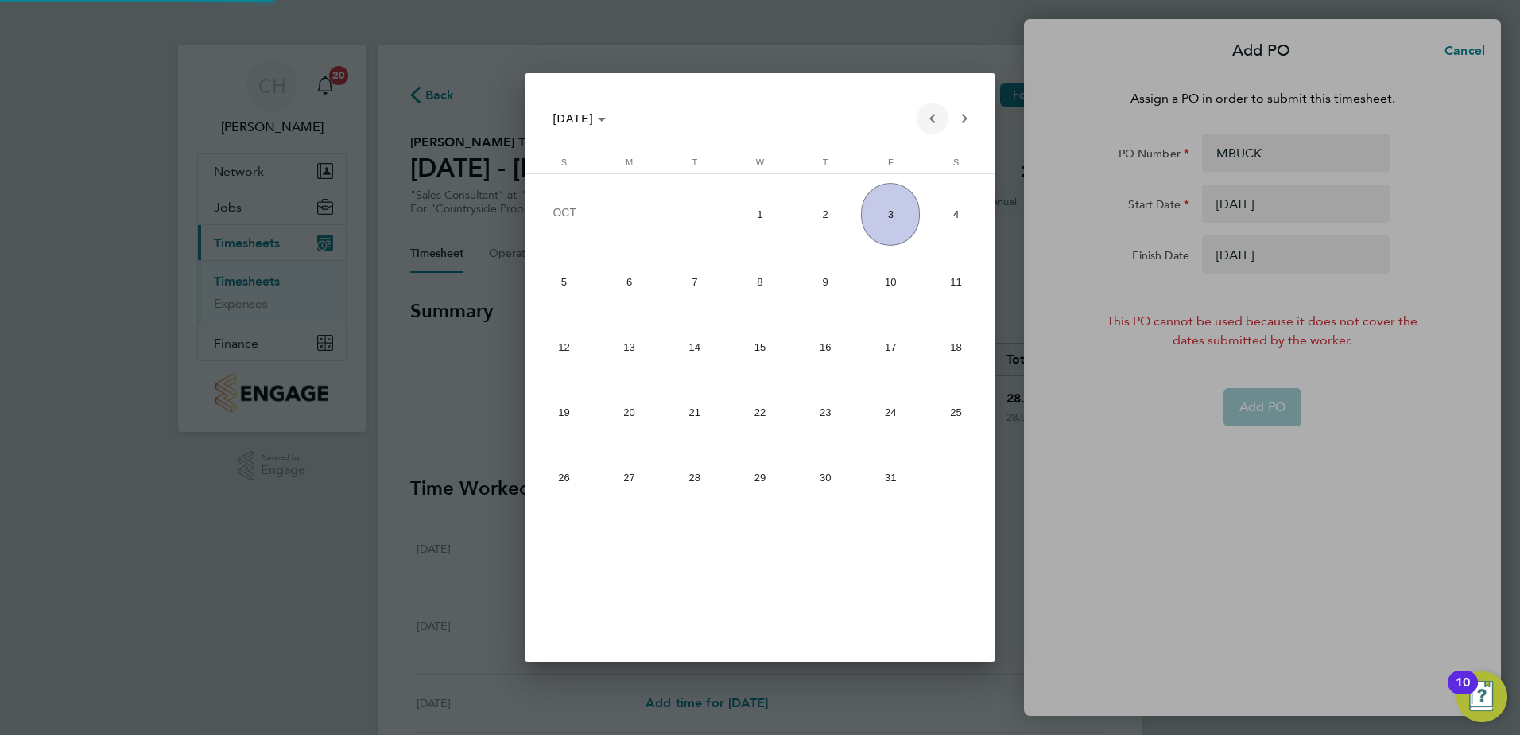
click at [941, 112] on span "Previous month" at bounding box center [933, 119] width 32 height 32
click at [622, 476] on span "25" at bounding box center [629, 477] width 59 height 59
type input "[DATE]"
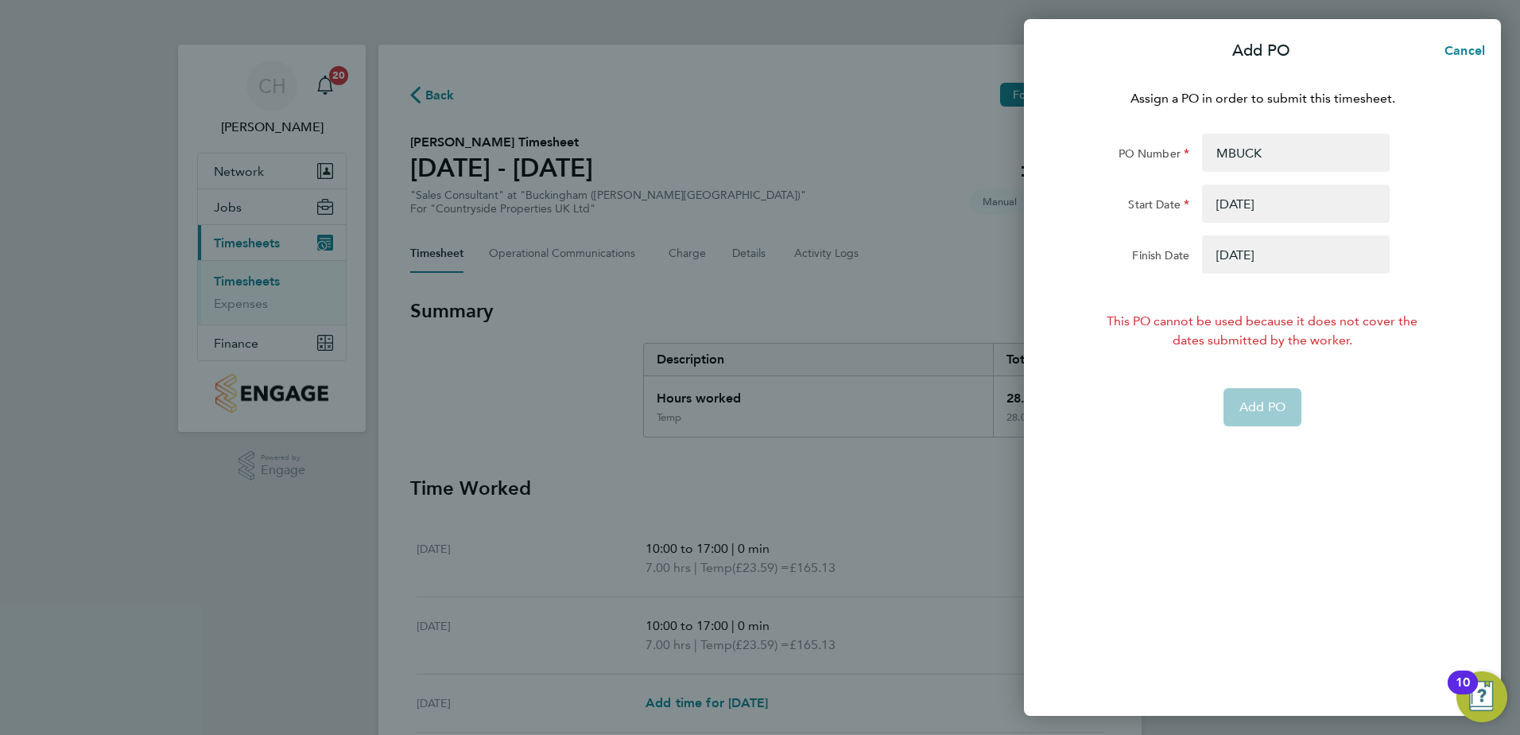
click at [1238, 265] on button "button" at bounding box center [1296, 254] width 188 height 38
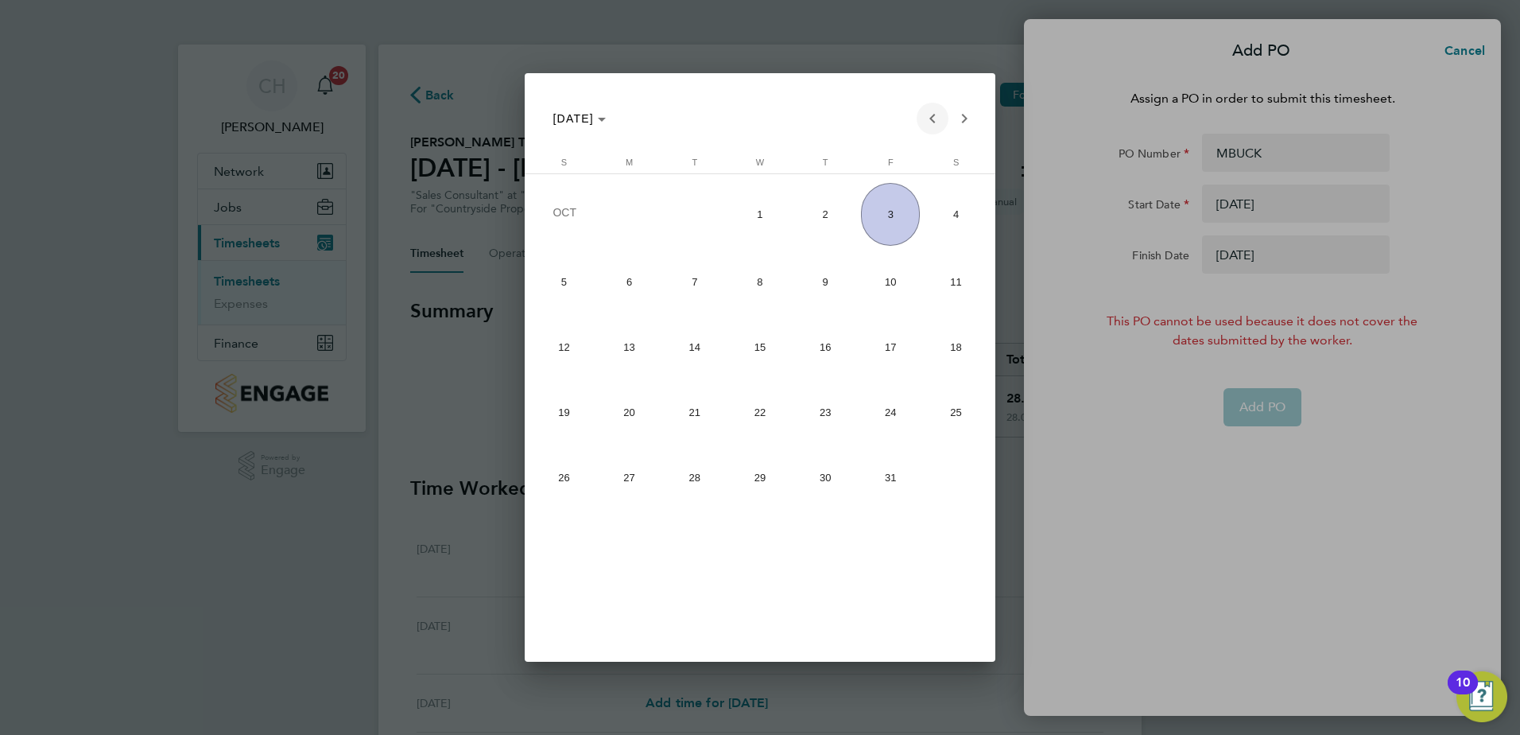
click at [934, 118] on span "Previous month" at bounding box center [933, 119] width 32 height 32
click at [585, 539] on span "31" at bounding box center [563, 543] width 59 height 59
type input "[DATE]"
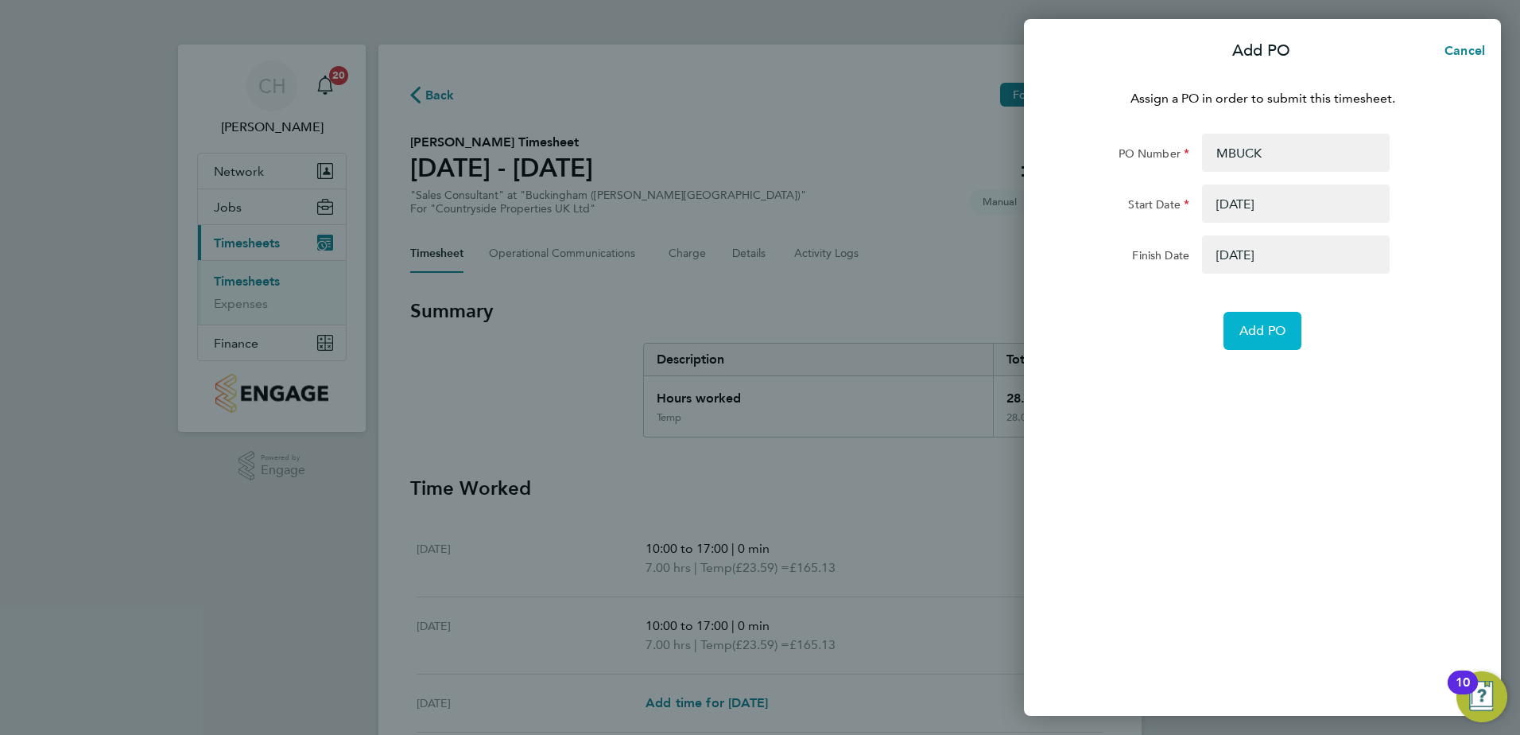
click at [1271, 327] on span "Add PO" at bounding box center [1262, 331] width 46 height 16
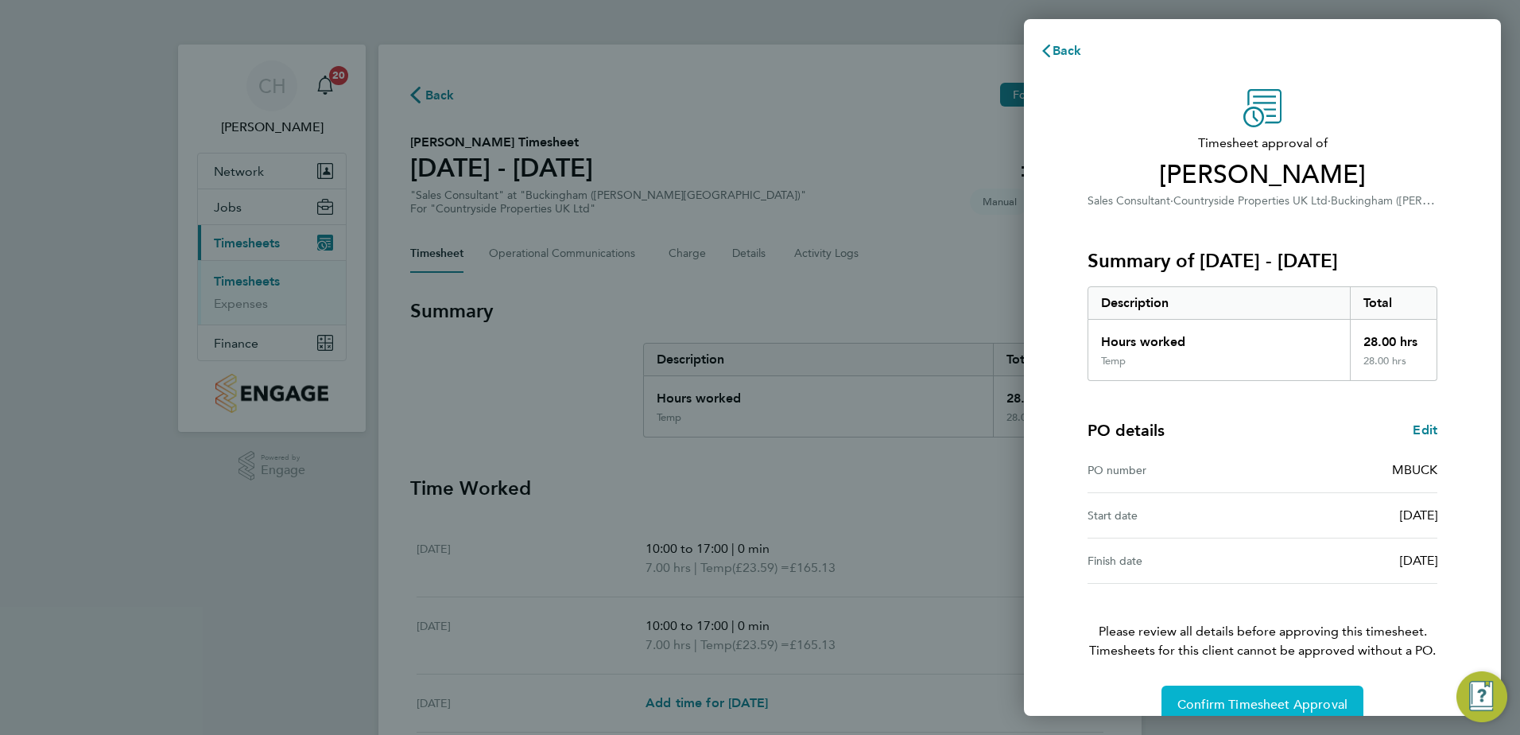
click at [1250, 696] on span "Confirm Timesheet Approval" at bounding box center [1262, 704] width 170 height 16
